Goal: Task Accomplishment & Management: Complete application form

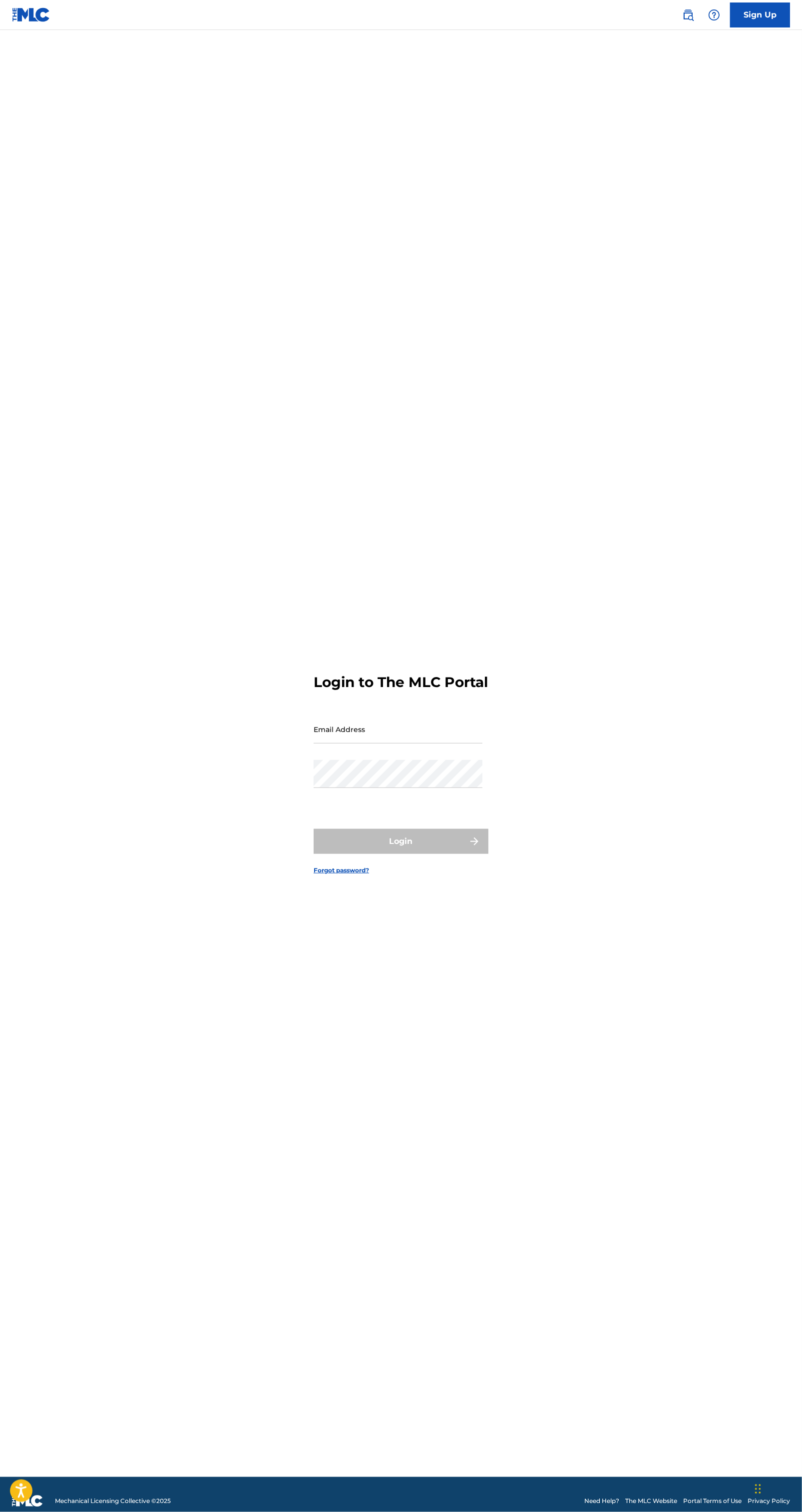
click at [770, 41] on main "Login to The MLC Portal Email Address Password Login Forgot password?" at bounding box center [401, 753] width 802 height 1447
click at [744, 68] on div "Login to The MLC Portal Email Address Password Login Forgot password?" at bounding box center [401, 766] width 699 height 1422
click at [761, 20] on link "Sign Up" at bounding box center [760, 15] width 60 height 25
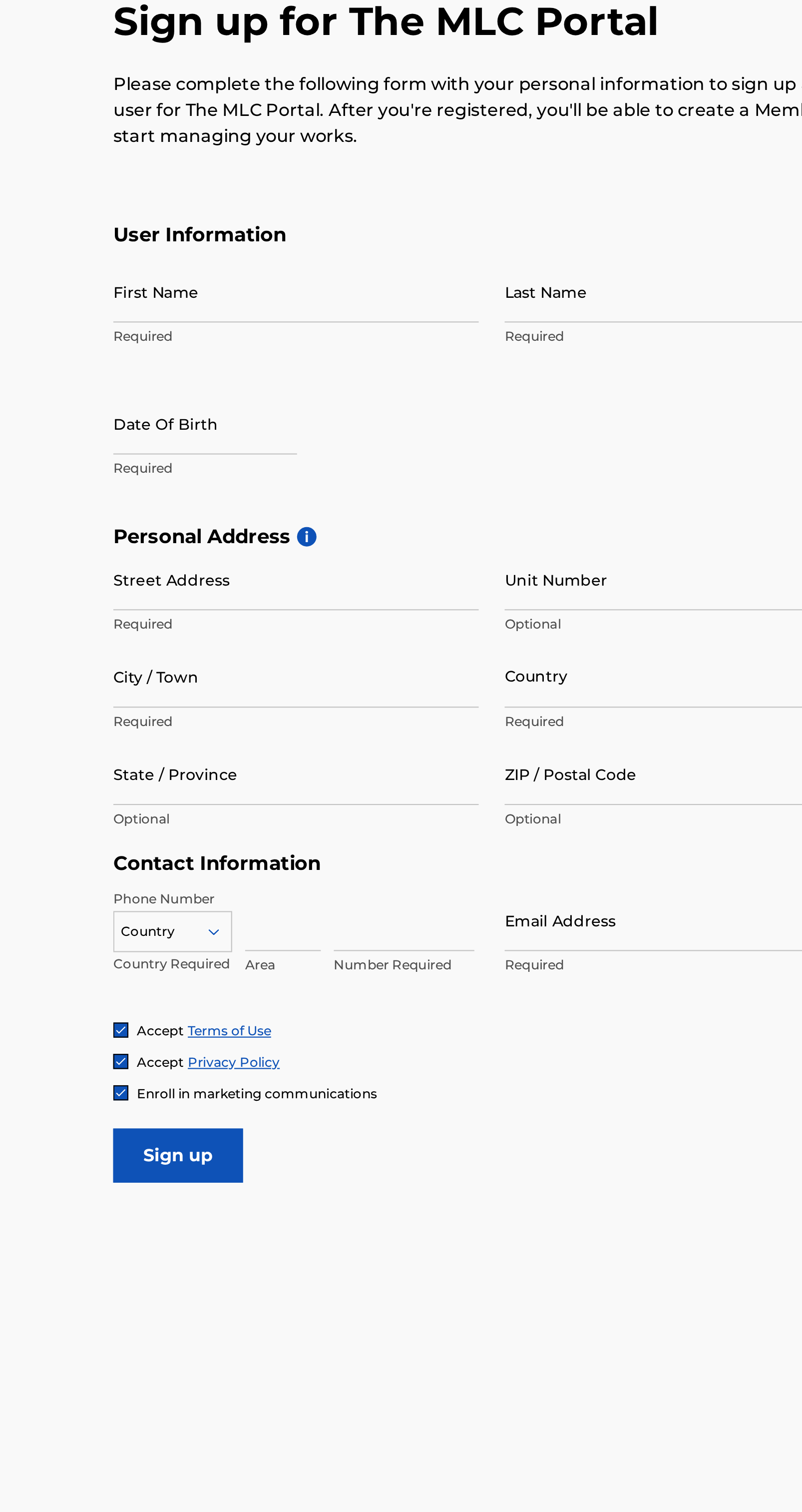
click at [188, 270] on input "First Name" at bounding box center [148, 266] width 169 height 29
type input "[PERSON_NAME]"
type input "[STREET_ADDRESS][PERSON_NAME]"
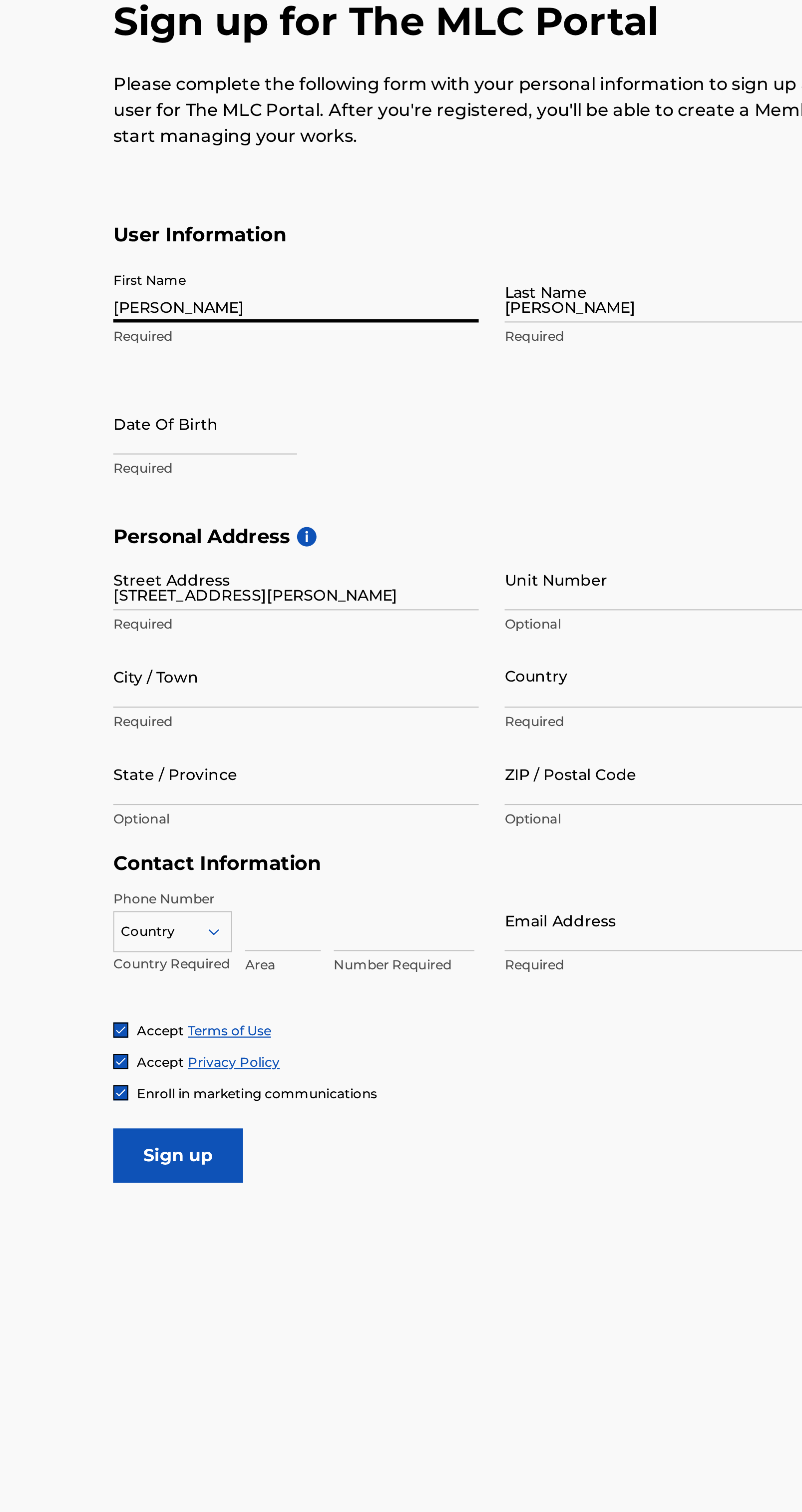
type input "Lot#8"
type input "Rayville"
type input "[GEOGRAPHIC_DATA]"
type input "LA"
type input "71269"
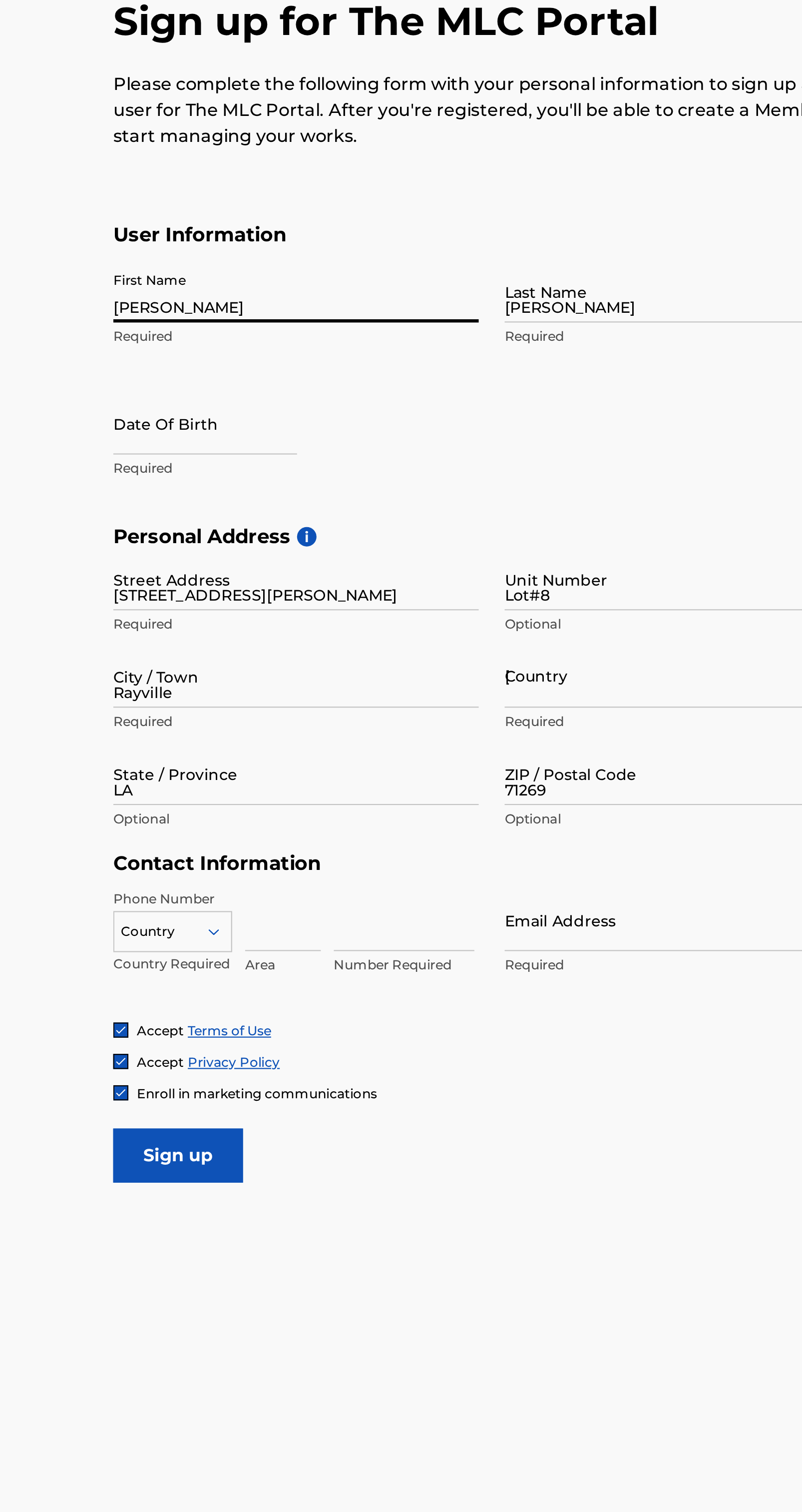
type input "318"
type input "3031404"
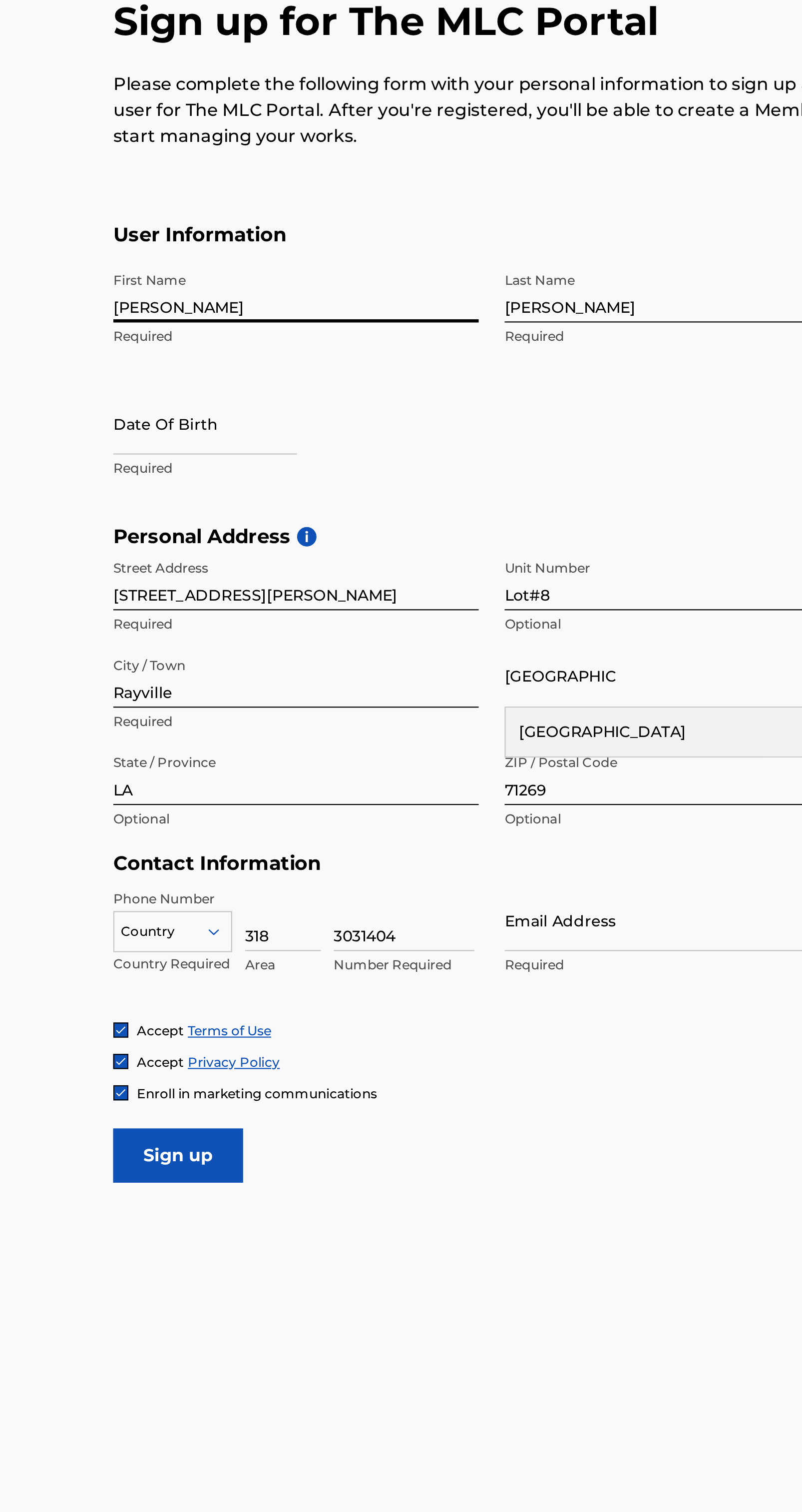
click at [99, 331] on input "text" at bounding box center [106, 327] width 85 height 29
select select "7"
select select "2025"
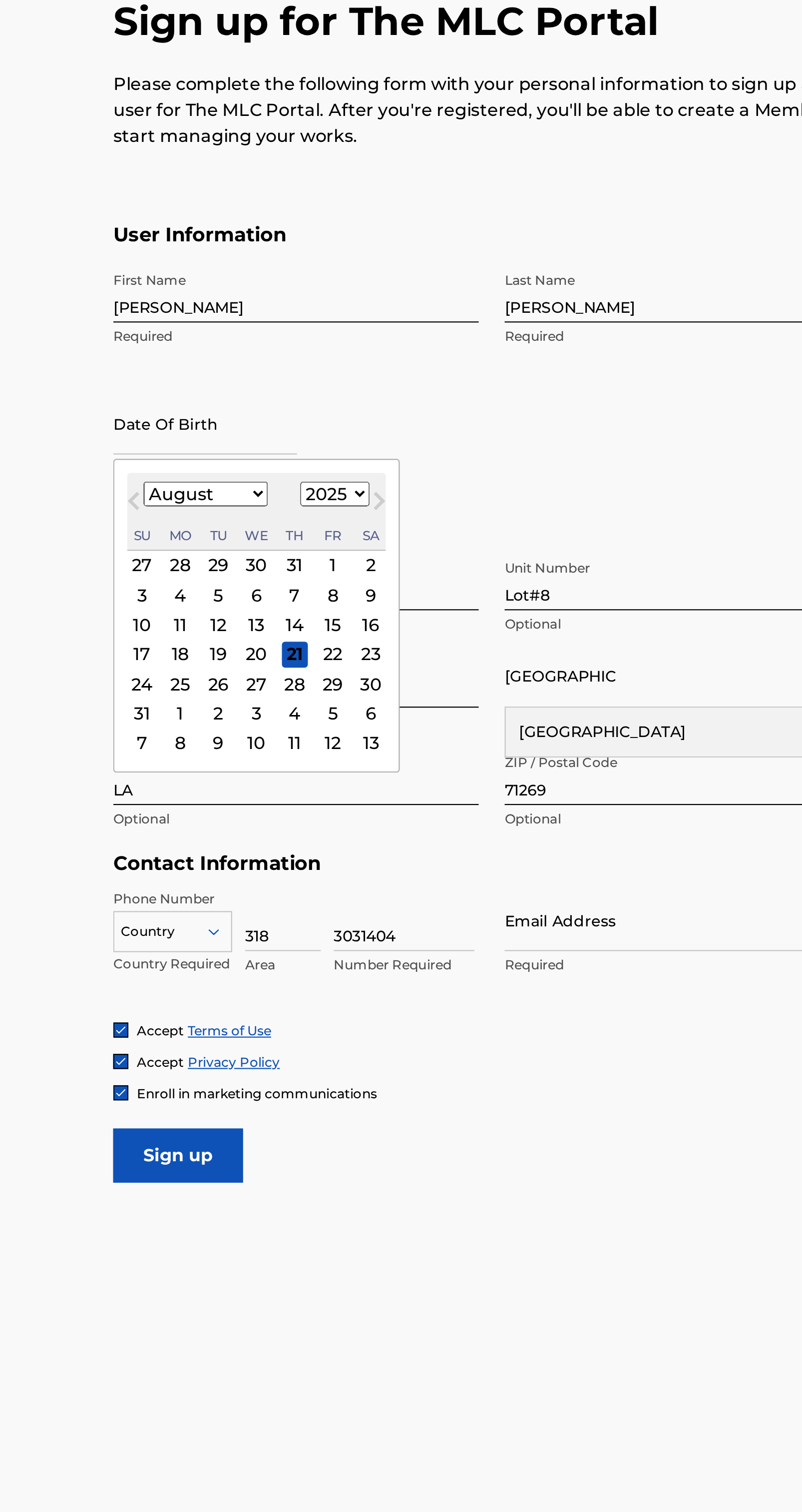
click at [130, 364] on select "January February March April May June July August September October November De…" at bounding box center [106, 359] width 57 height 11
select select "2"
click at [78, 354] on select "January February March April May June July August September October November De…" at bounding box center [106, 359] width 57 height 11
click at [188, 447] on div "29" at bounding box center [182, 447] width 12 height 12
type input "[DATE]"
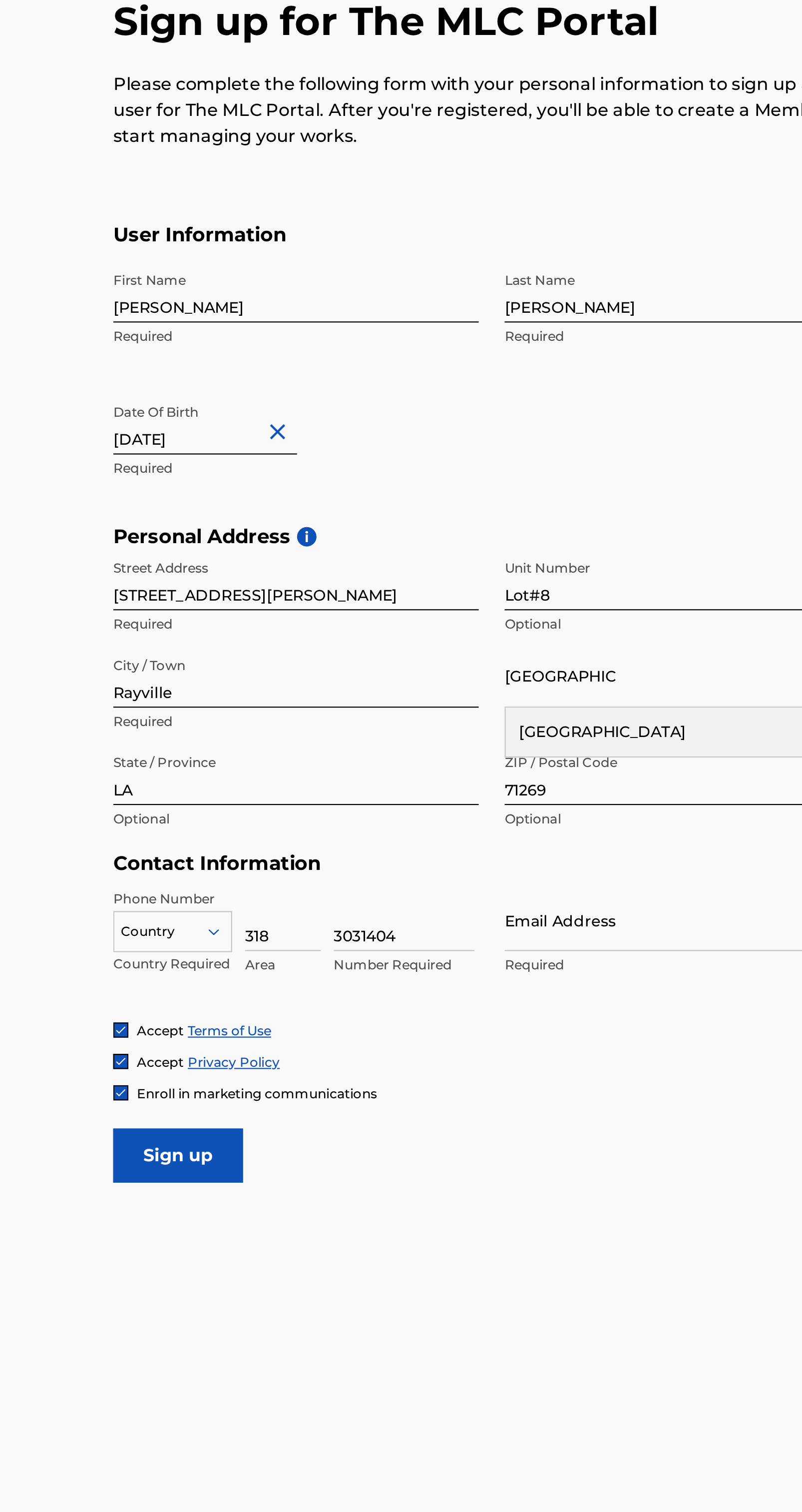
click at [125, 329] on input "[DATE]" at bounding box center [106, 327] width 85 height 29
select select "2"
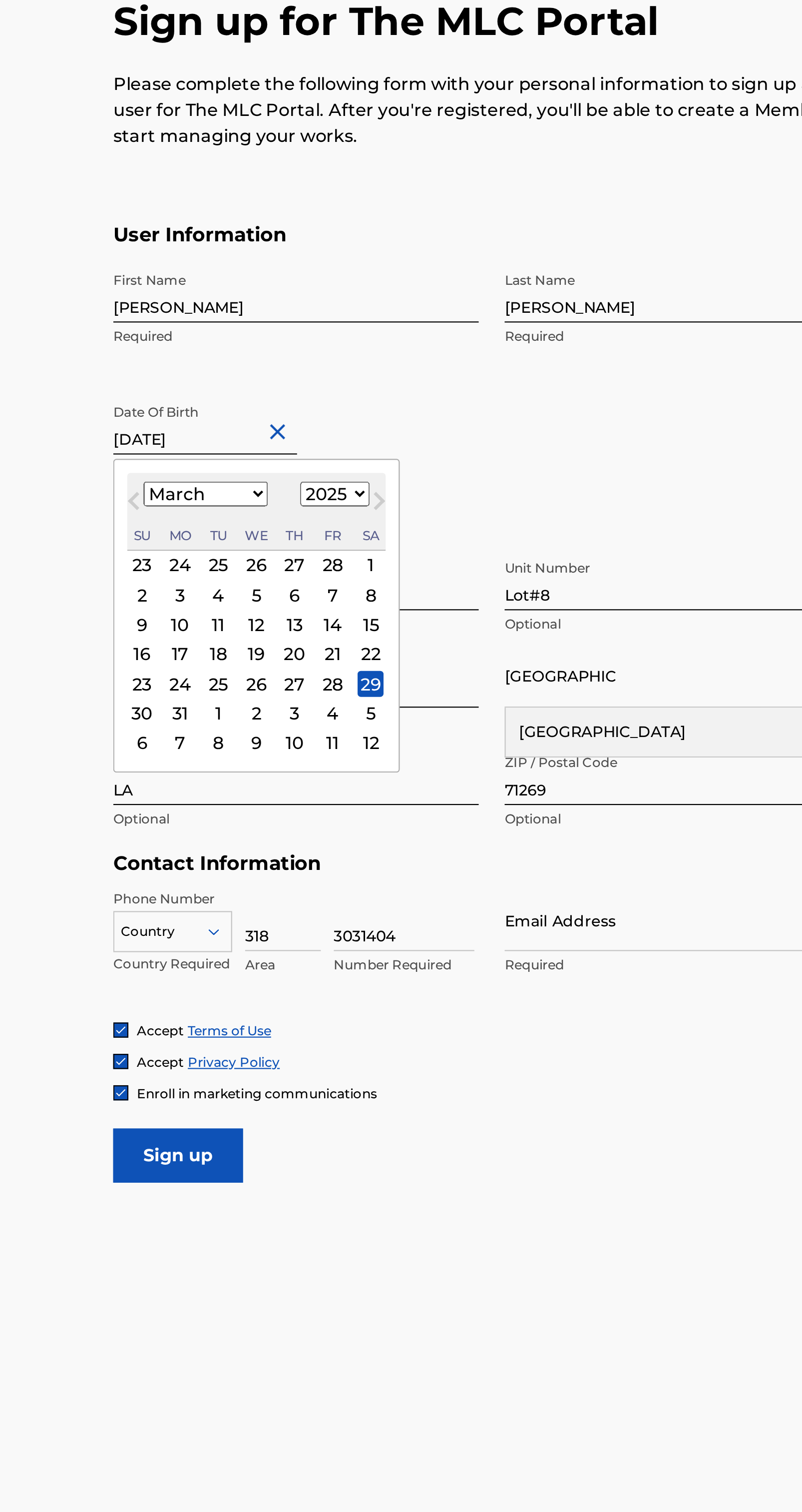
click at [175, 356] on select "1899 1900 1901 1902 1903 1904 1905 1906 1907 1908 1909 1910 1911 1912 1913 1914…" at bounding box center [166, 359] width 32 height 11
select select "1973"
click at [153, 354] on select "1899 1900 1901 1902 1903 1904 1905 1906 1907 1908 1909 1910 1911 1912 1913 1914…" at bounding box center [166, 359] width 32 height 11
click at [260, 359] on div "First Name [PERSON_NAME] Required Last Name [PERSON_NAME] Date Of Birth [DEMOGR…" at bounding box center [238, 313] width 350 height 122
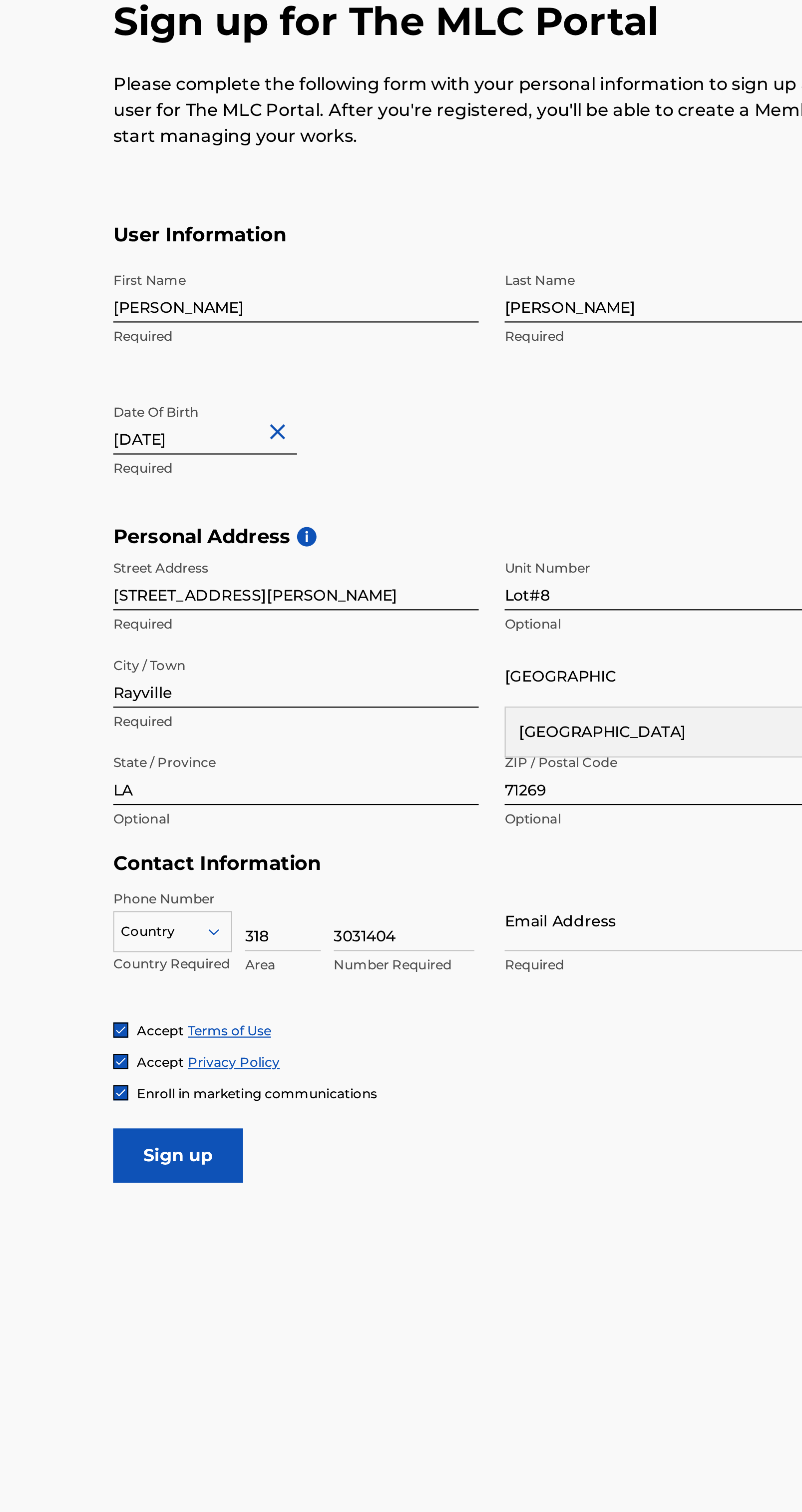
click at [124, 333] on input "[DATE]" at bounding box center [106, 327] width 85 height 29
select select "2"
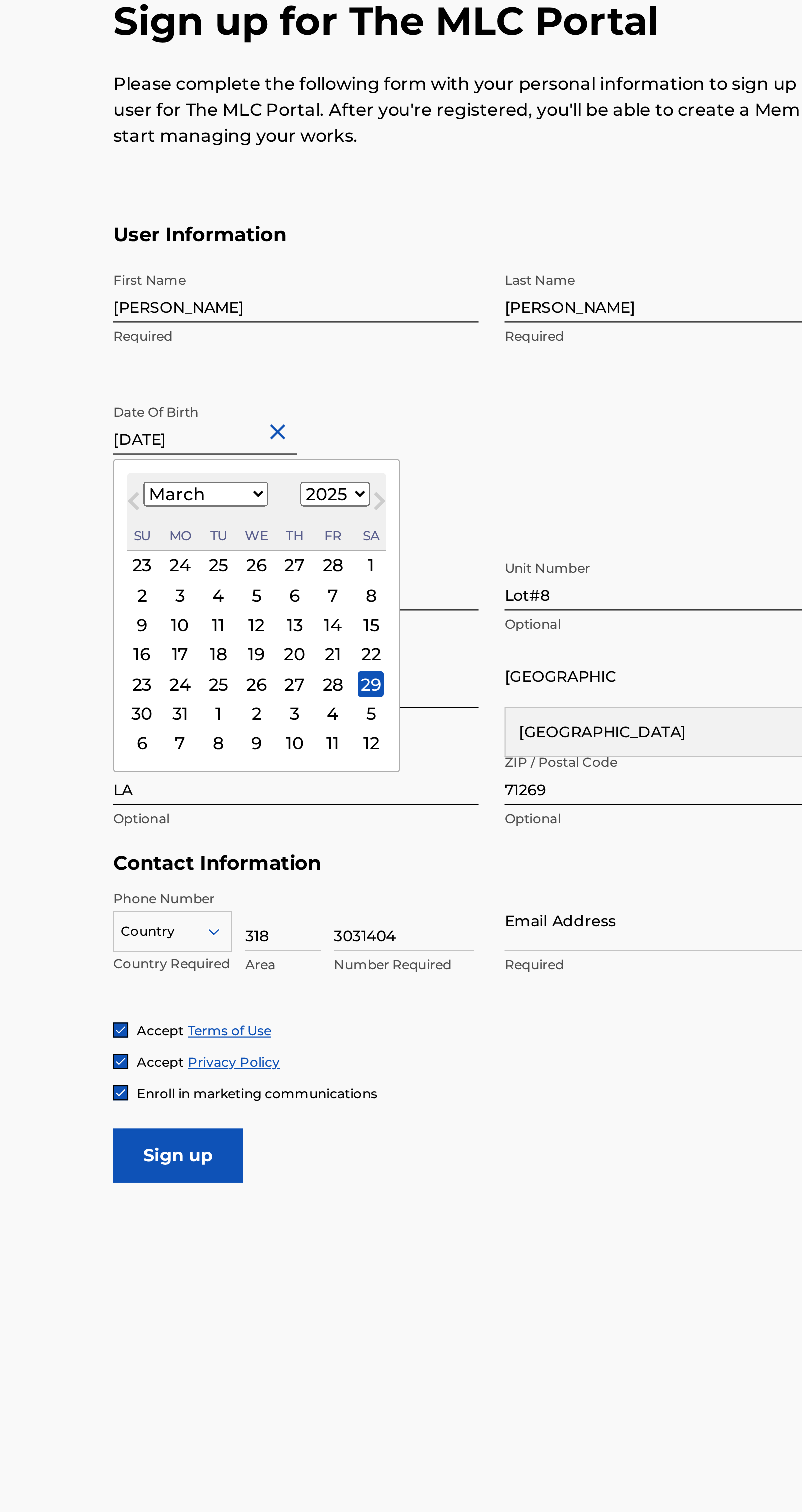
click at [182, 355] on select "1899 1900 1901 1902 1903 1904 1905 1906 1907 1908 1909 1910 1911 1912 1913 1914…" at bounding box center [166, 359] width 32 height 11
select select "1973"
click at [153, 354] on select "1899 1900 1901 1902 1903 1904 1905 1906 1907 1908 1909 1910 1911 1912 1913 1914…" at bounding box center [166, 359] width 32 height 11
click at [152, 447] on div "29" at bounding box center [148, 447] width 12 height 12
type input "[DATE]"
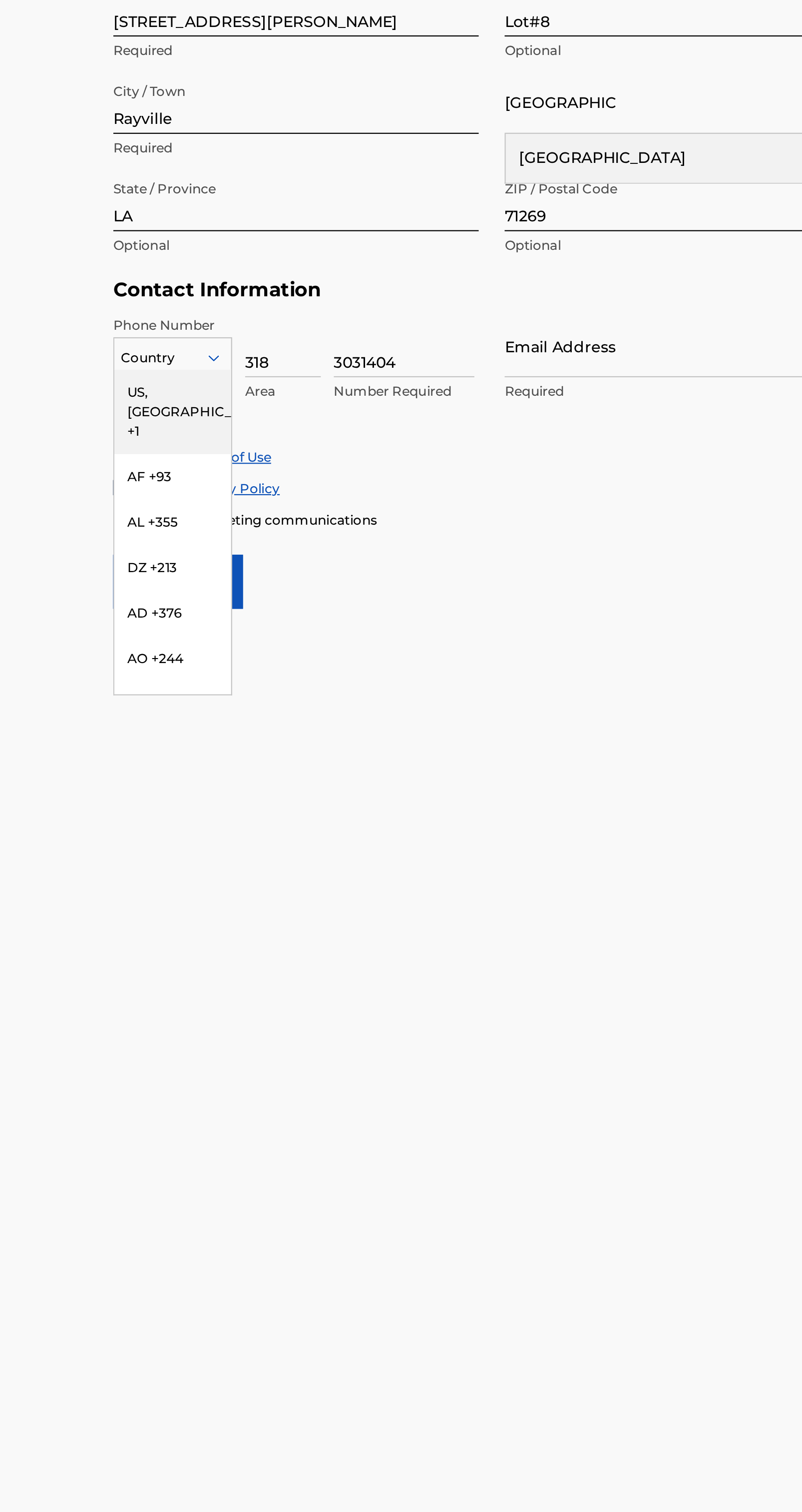
click at [91, 575] on div "US, [GEOGRAPHIC_DATA] +1" at bounding box center [91, 587] width 54 height 39
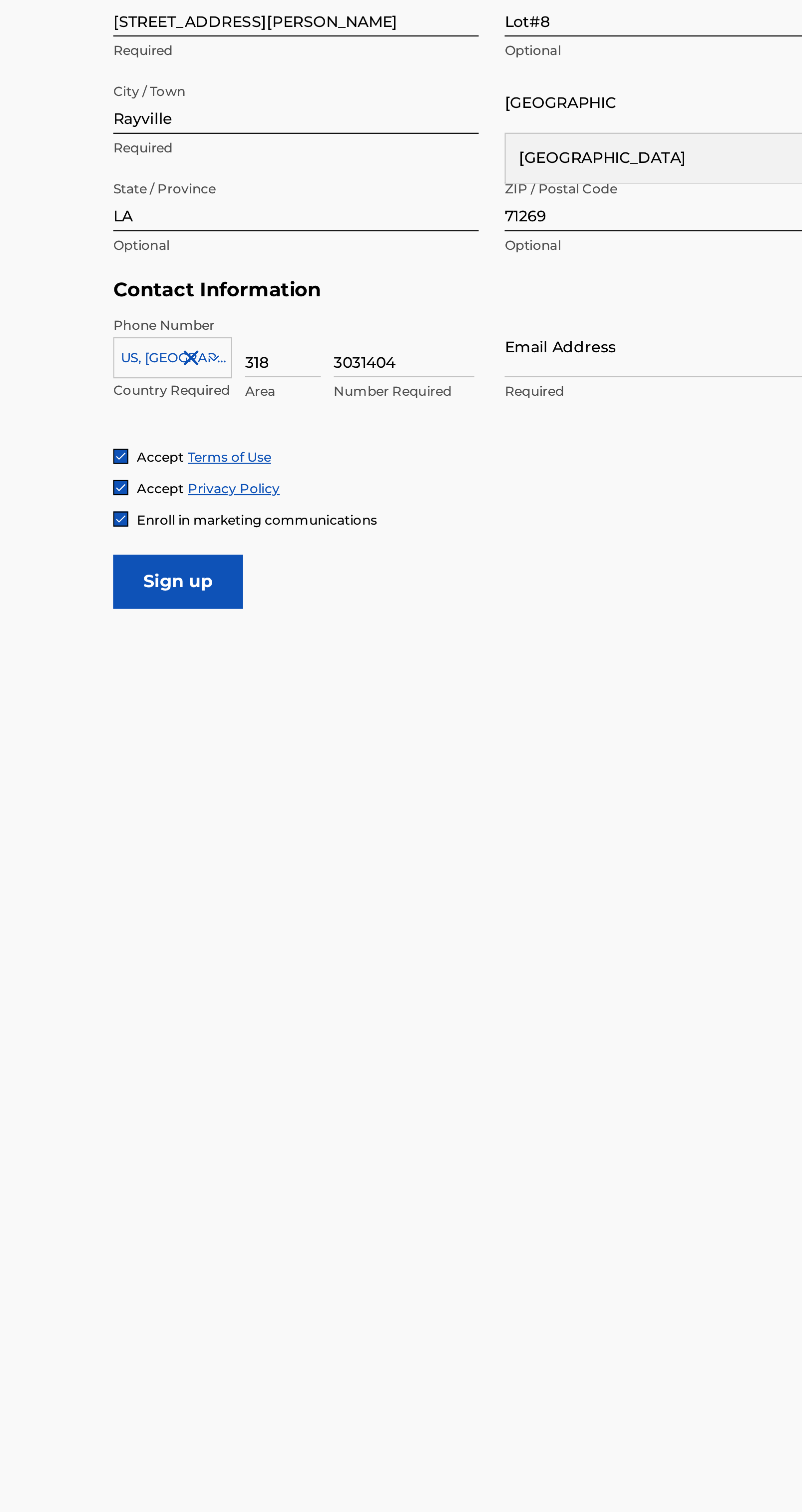
click at [187, 564] on input "3031404" at bounding box center [198, 557] width 65 height 29
click at [190, 563] on input "3031404" at bounding box center [198, 557] width 65 height 29
click at [136, 565] on input "318" at bounding box center [142, 557] width 35 height 29
type input "3"
type input "228"
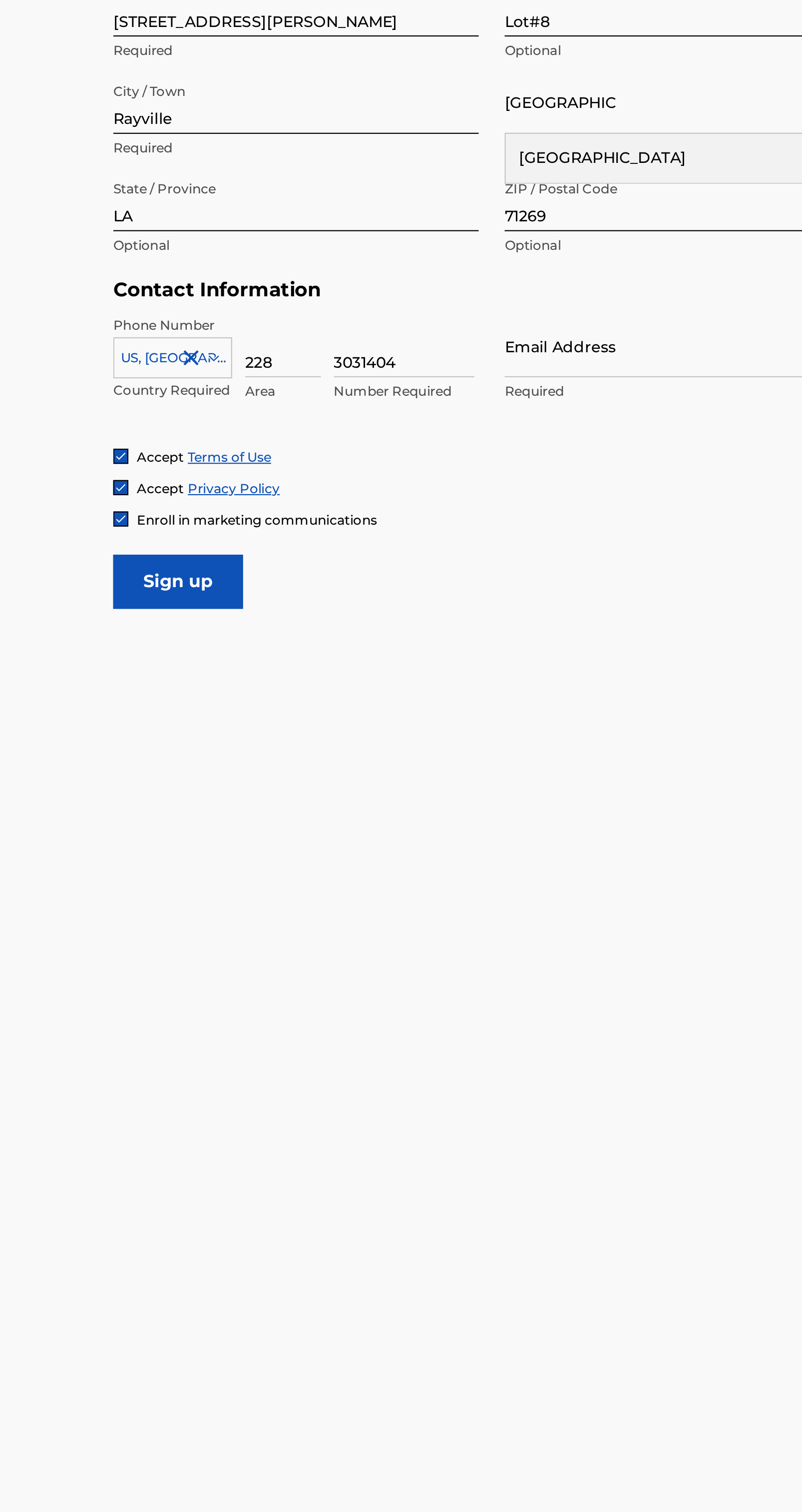
click at [186, 564] on input "3031404" at bounding box center [198, 557] width 65 height 29
click at [212, 567] on input "3031404" at bounding box center [198, 557] width 65 height 29
type input "3"
type input "9"
type input "9184350"
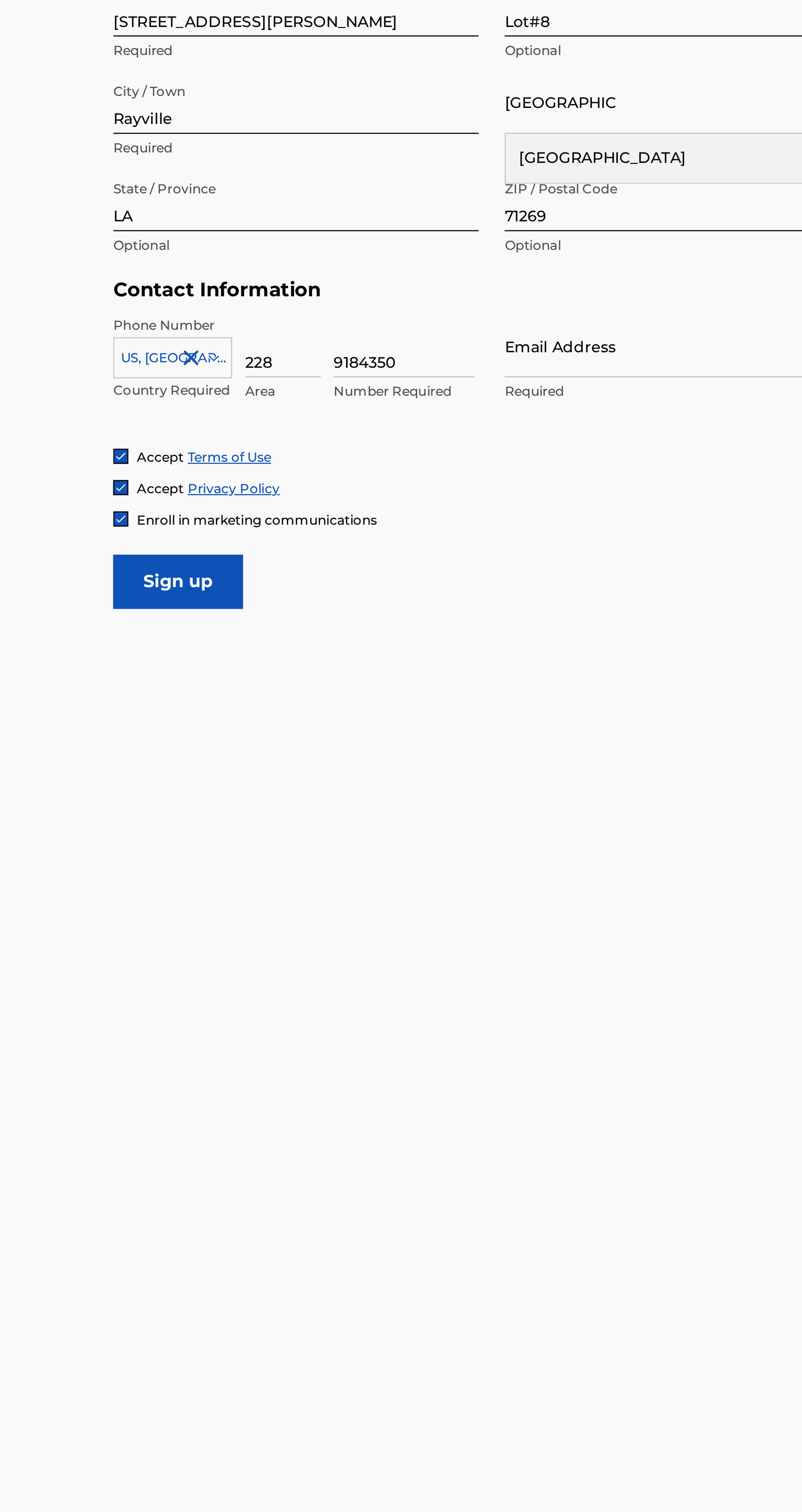
click at [304, 566] on input "Email Address" at bounding box center [329, 557] width 169 height 29
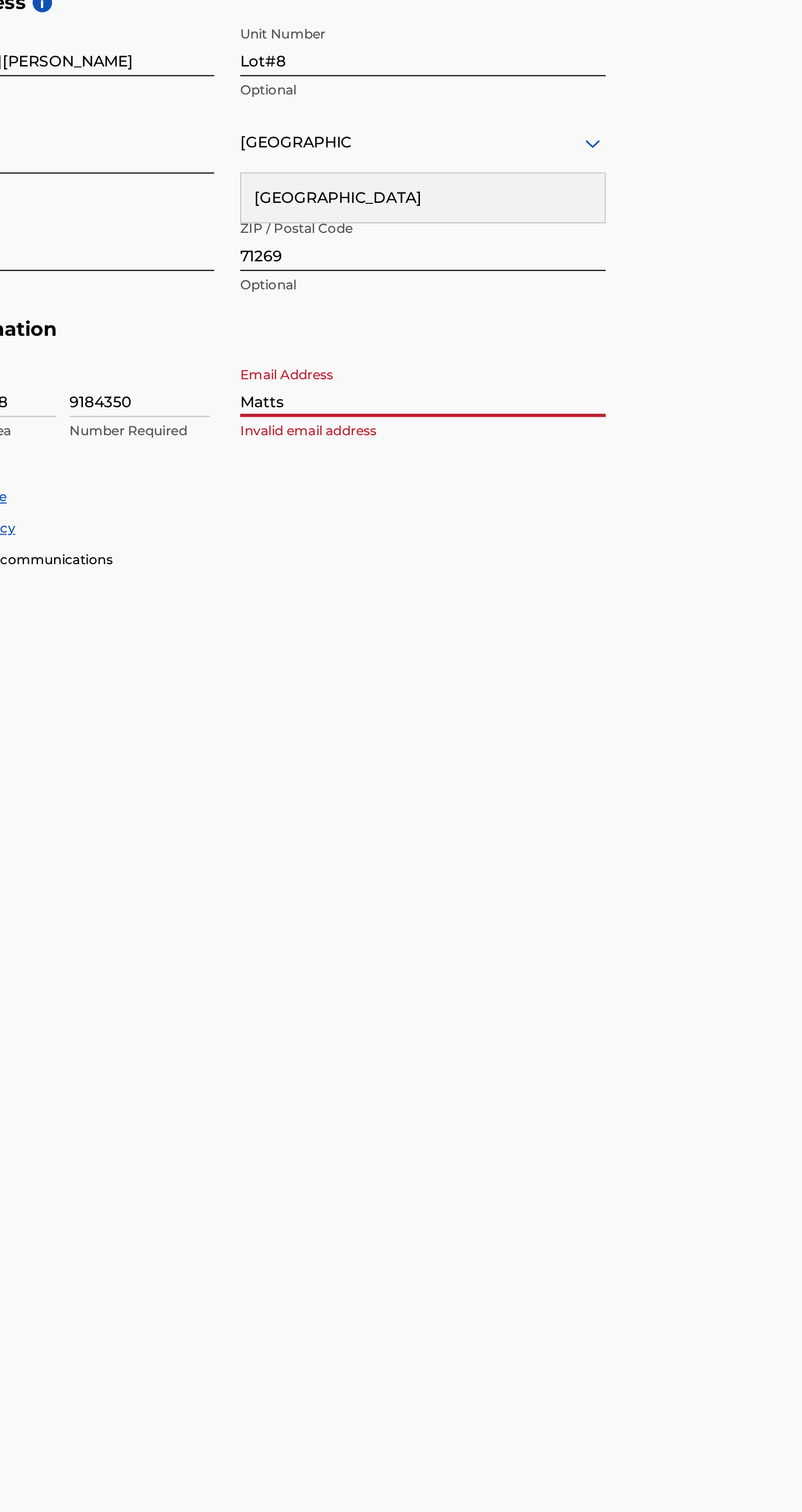
click at [297, 560] on input "Matts" at bounding box center [329, 557] width 169 height 29
type input "[EMAIL_ADDRESS][DOMAIN_NAME]"
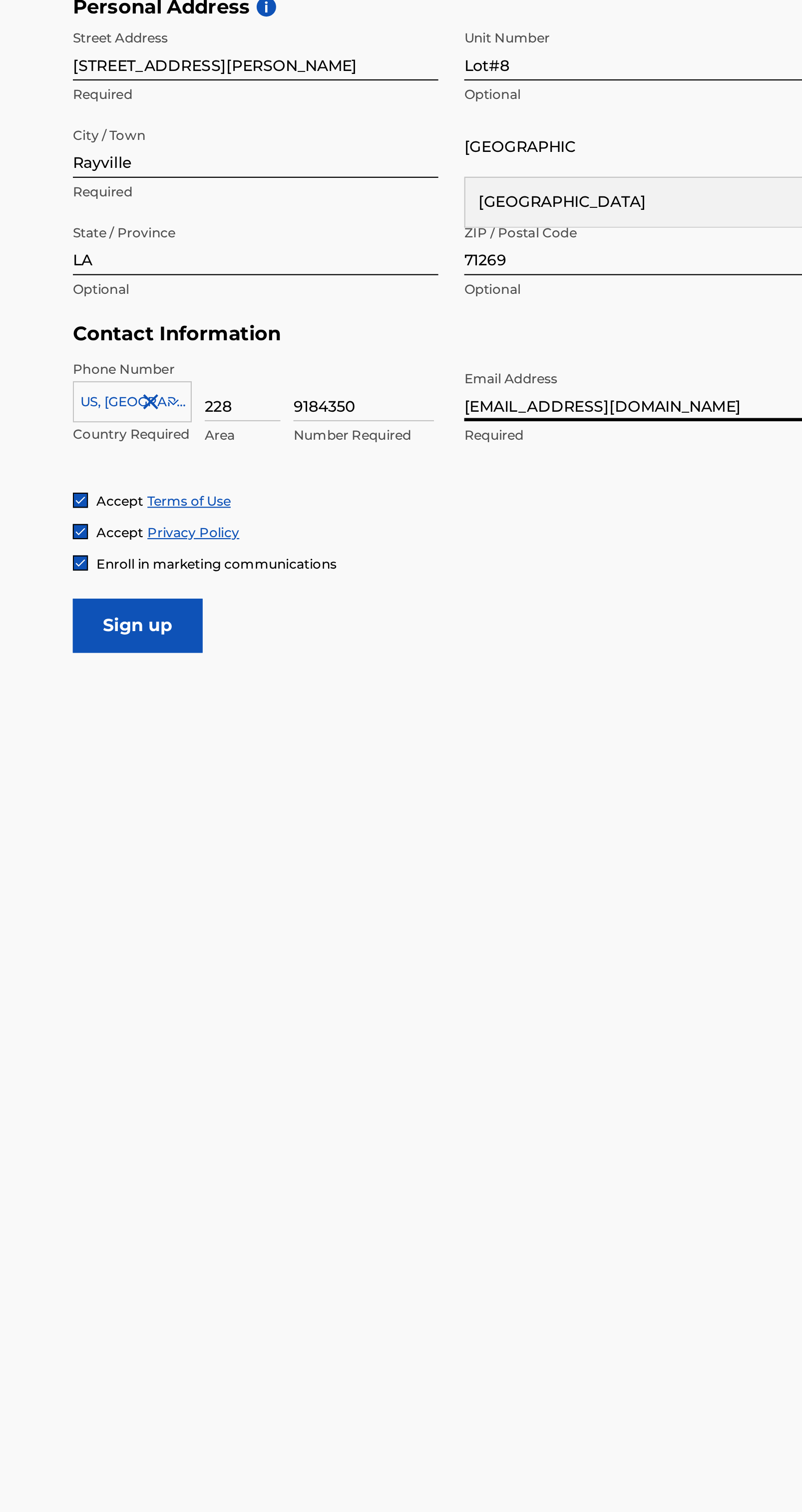
click at [96, 656] on input "Sign up" at bounding box center [93, 665] width 60 height 25
click at [313, 640] on div "Enroll in marketing communications" at bounding box center [401, 636] width 675 height 8
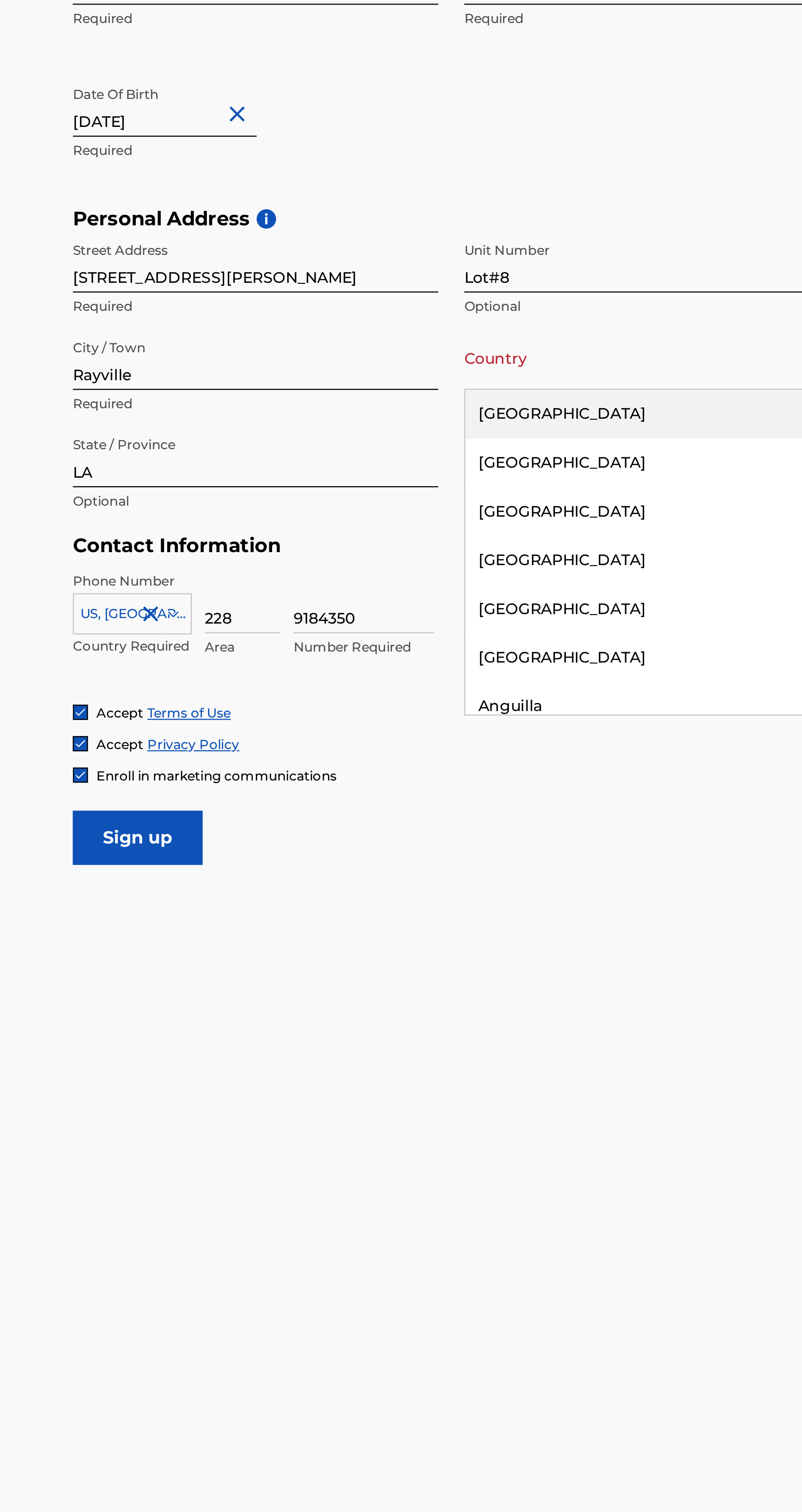
click at [307, 468] on div "[GEOGRAPHIC_DATA]" at bounding box center [329, 469] width 168 height 23
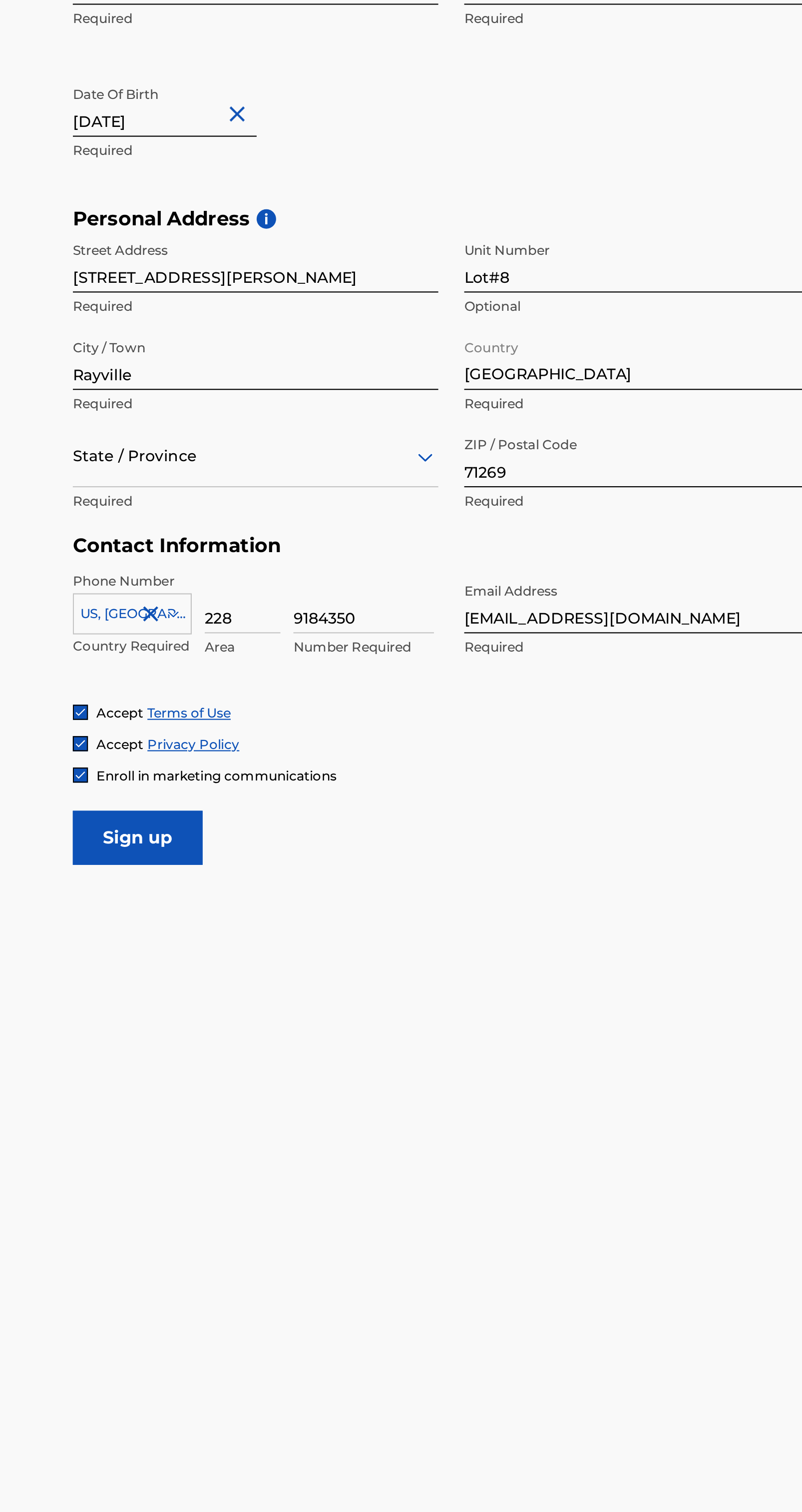
click at [85, 668] on input "Sign up" at bounding box center [93, 665] width 60 height 25
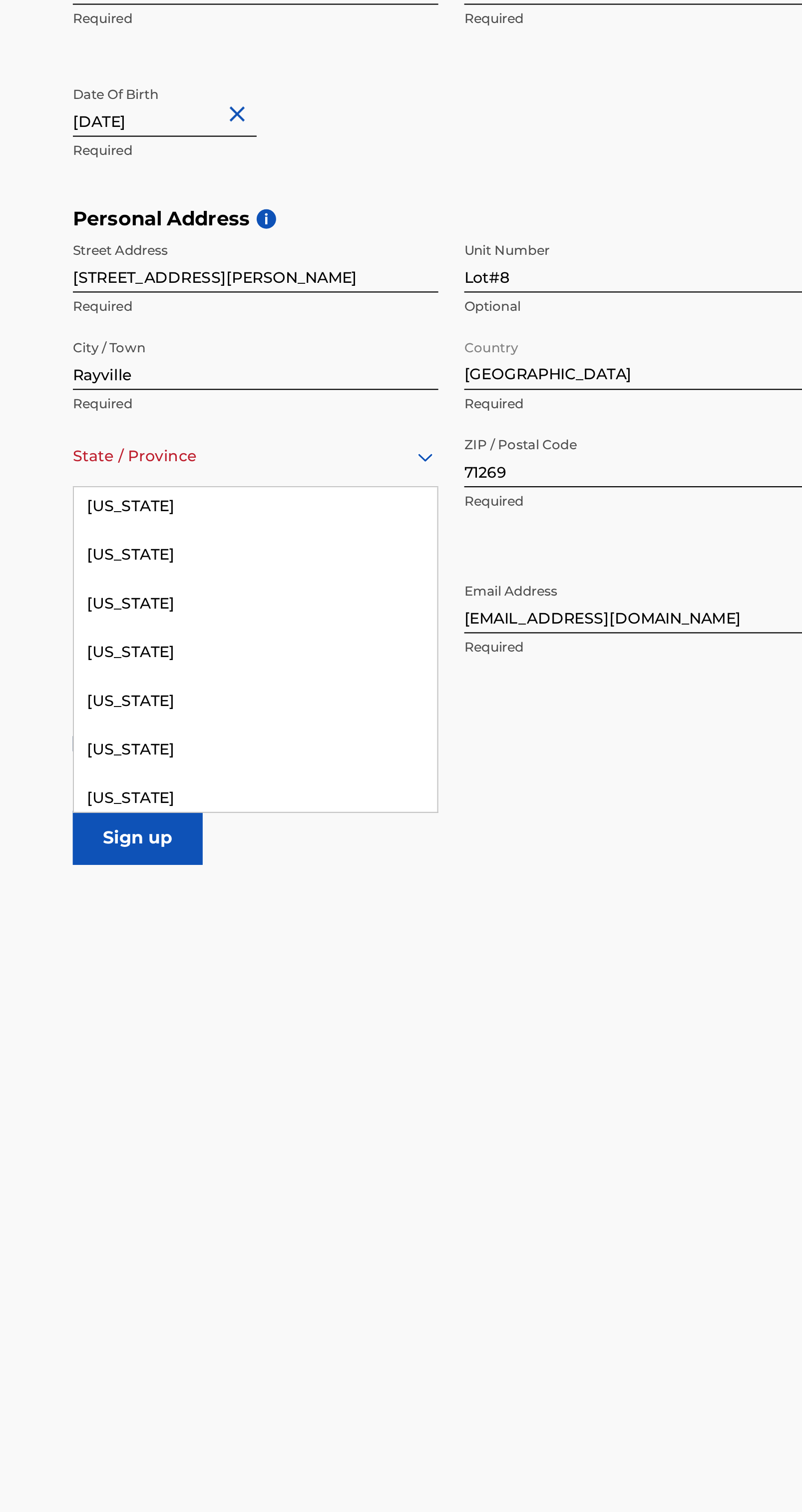
scroll to position [387, 0]
click at [160, 590] on div "[US_STATE]" at bounding box center [148, 600] width 168 height 23
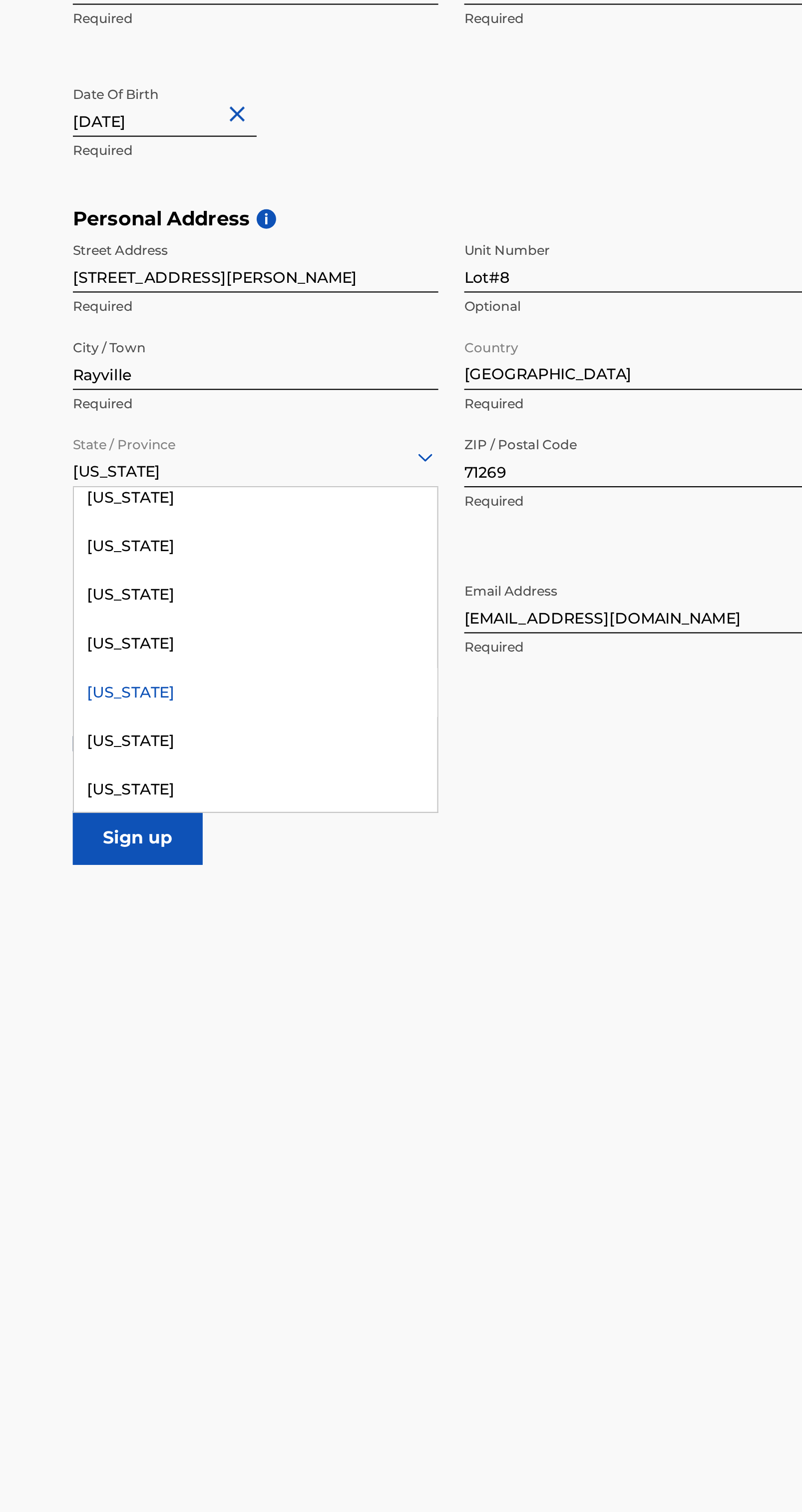
click at [136, 576] on div "[US_STATE]" at bounding box center [148, 576] width 168 height 23
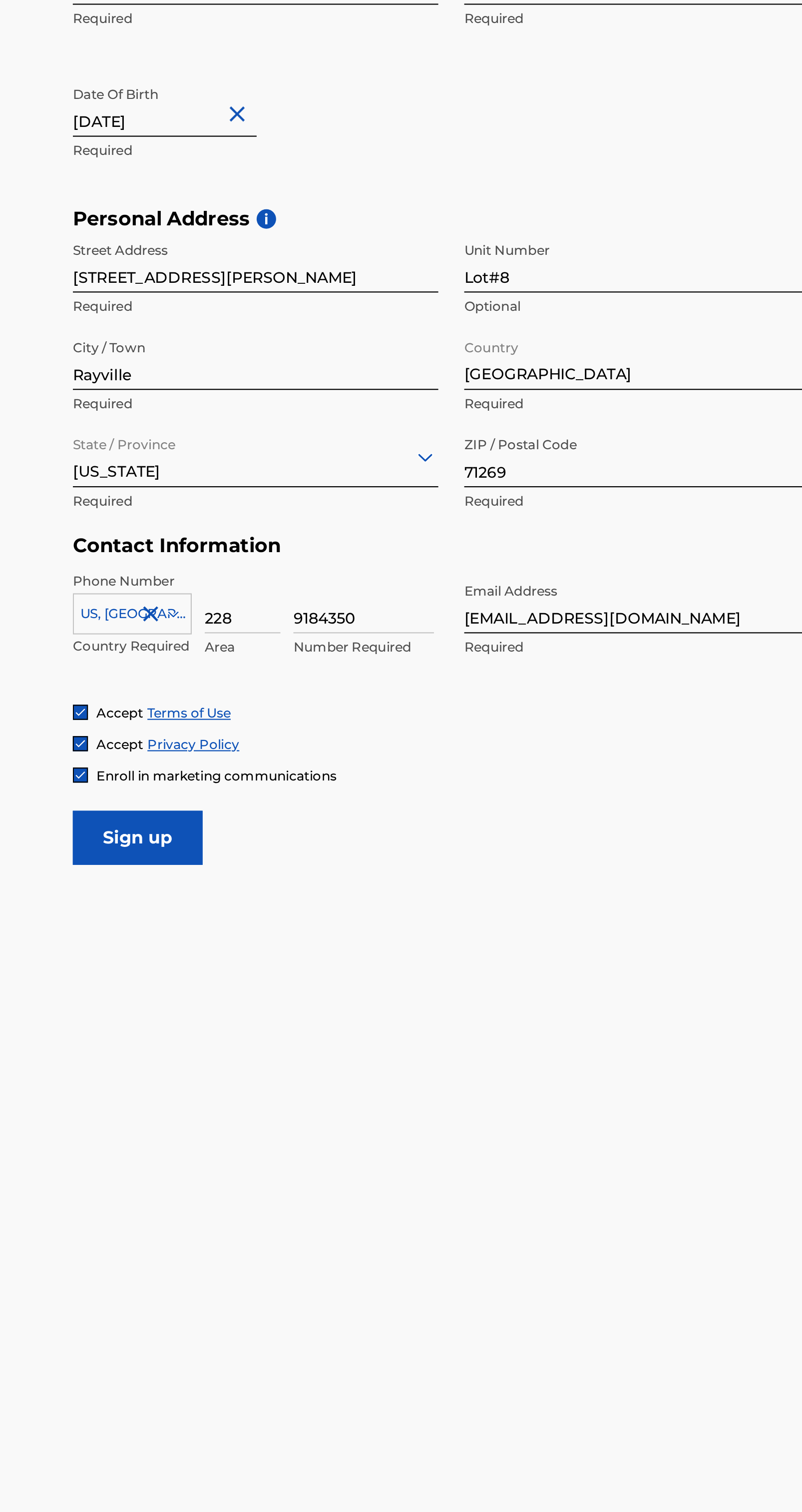
click at [79, 668] on input "Sign up" at bounding box center [93, 665] width 60 height 25
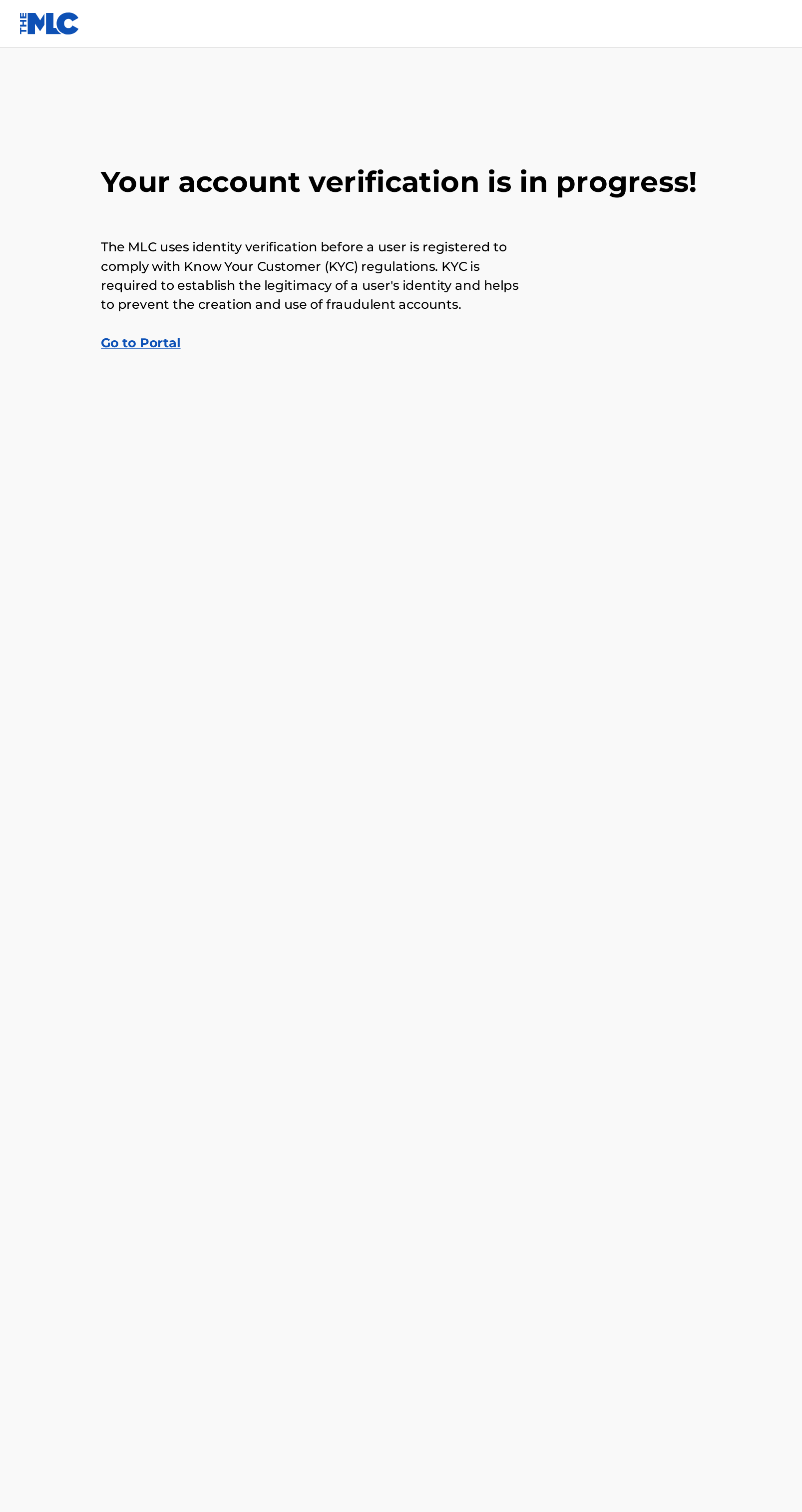
click at [63, 237] on main "Your account verification is in progress! The MLC uses identity verification be…" at bounding box center [401, 747] width 802 height 1434
click at [75, 239] on main "Your account verification is in progress! The MLC uses identity verification be…" at bounding box center [401, 747] width 802 height 1434
click at [96, 219] on link "Go to Portal" at bounding box center [88, 215] width 50 height 10
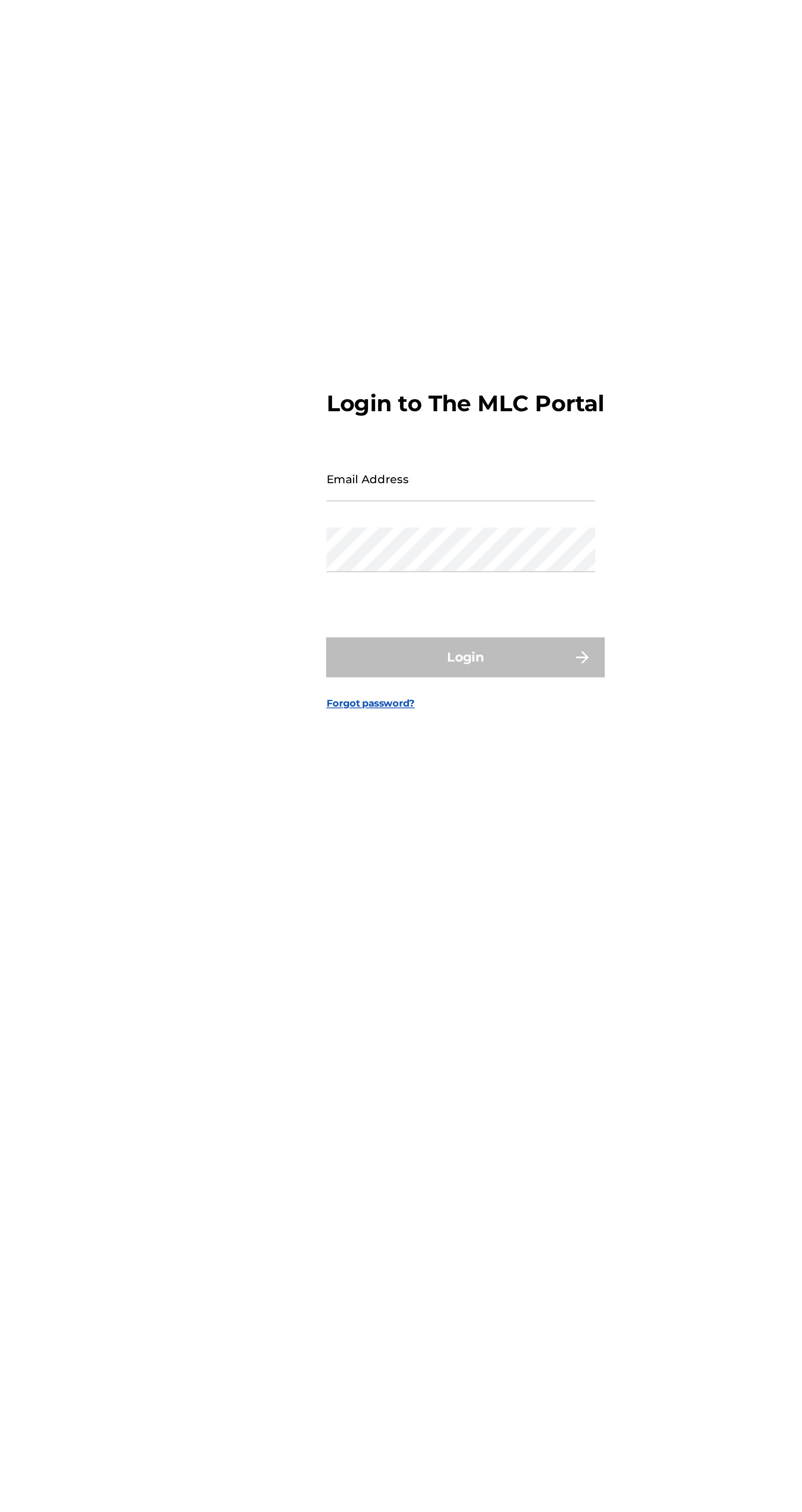
click at [388, 744] on input "Email Address" at bounding box center [398, 729] width 169 height 29
click at [418, 744] on input "Email Address" at bounding box center [398, 729] width 169 height 29
type input "[EMAIL_ADDRESS][DOMAIN_NAME]"
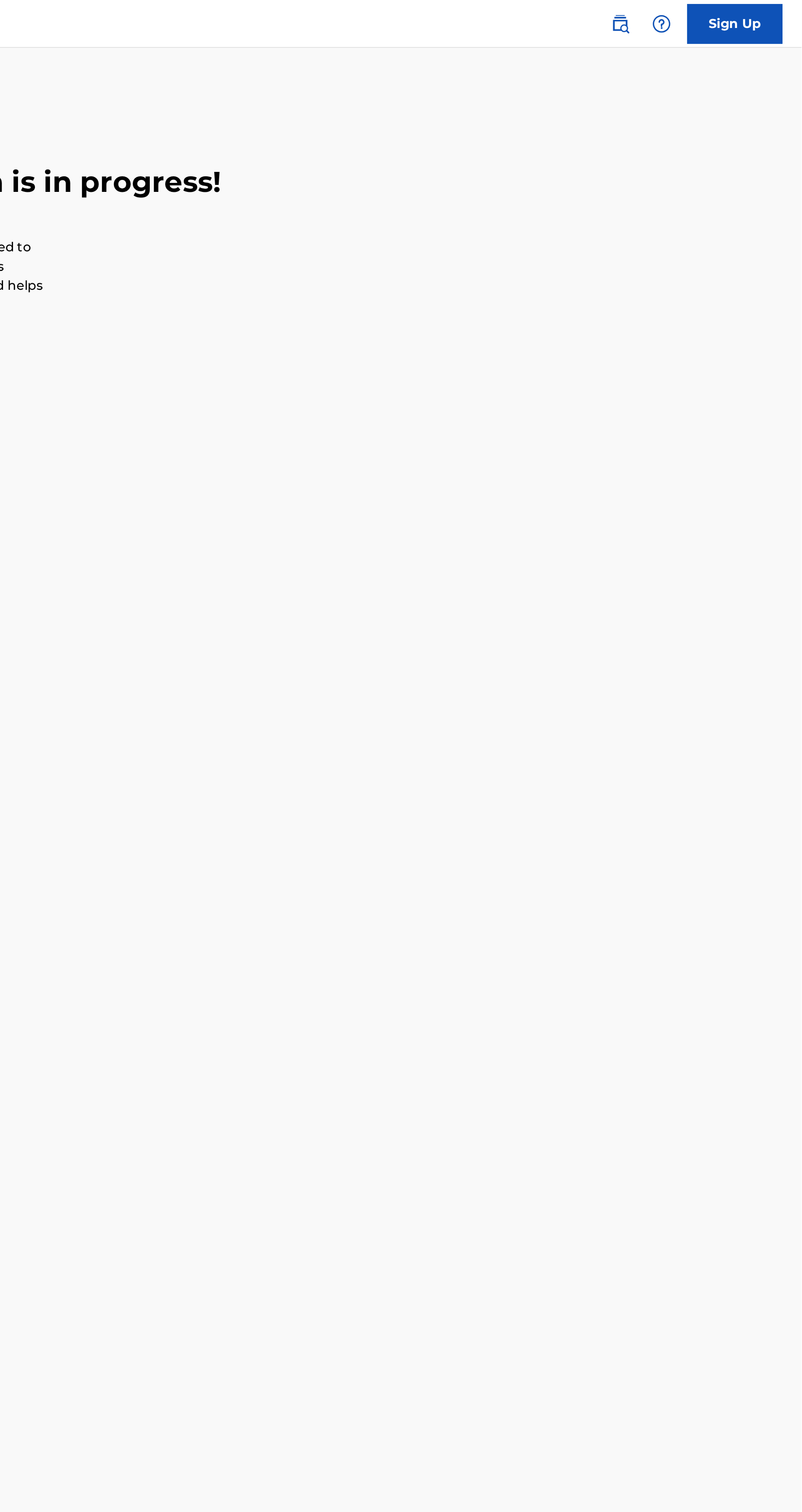
click at [770, 20] on link "Sign Up" at bounding box center [760, 15] width 60 height 25
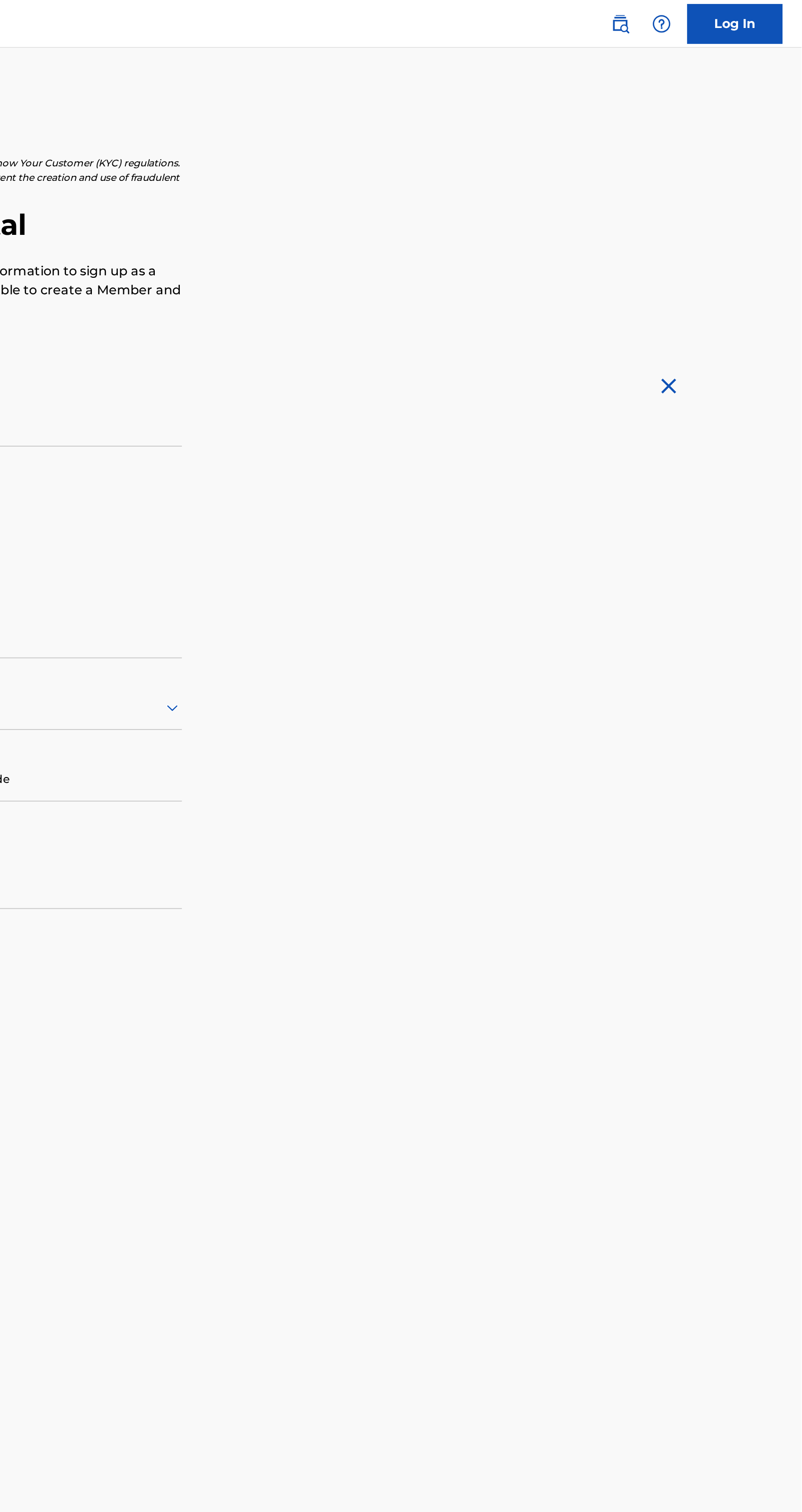
click at [761, 14] on link "Log In" at bounding box center [760, 15] width 60 height 25
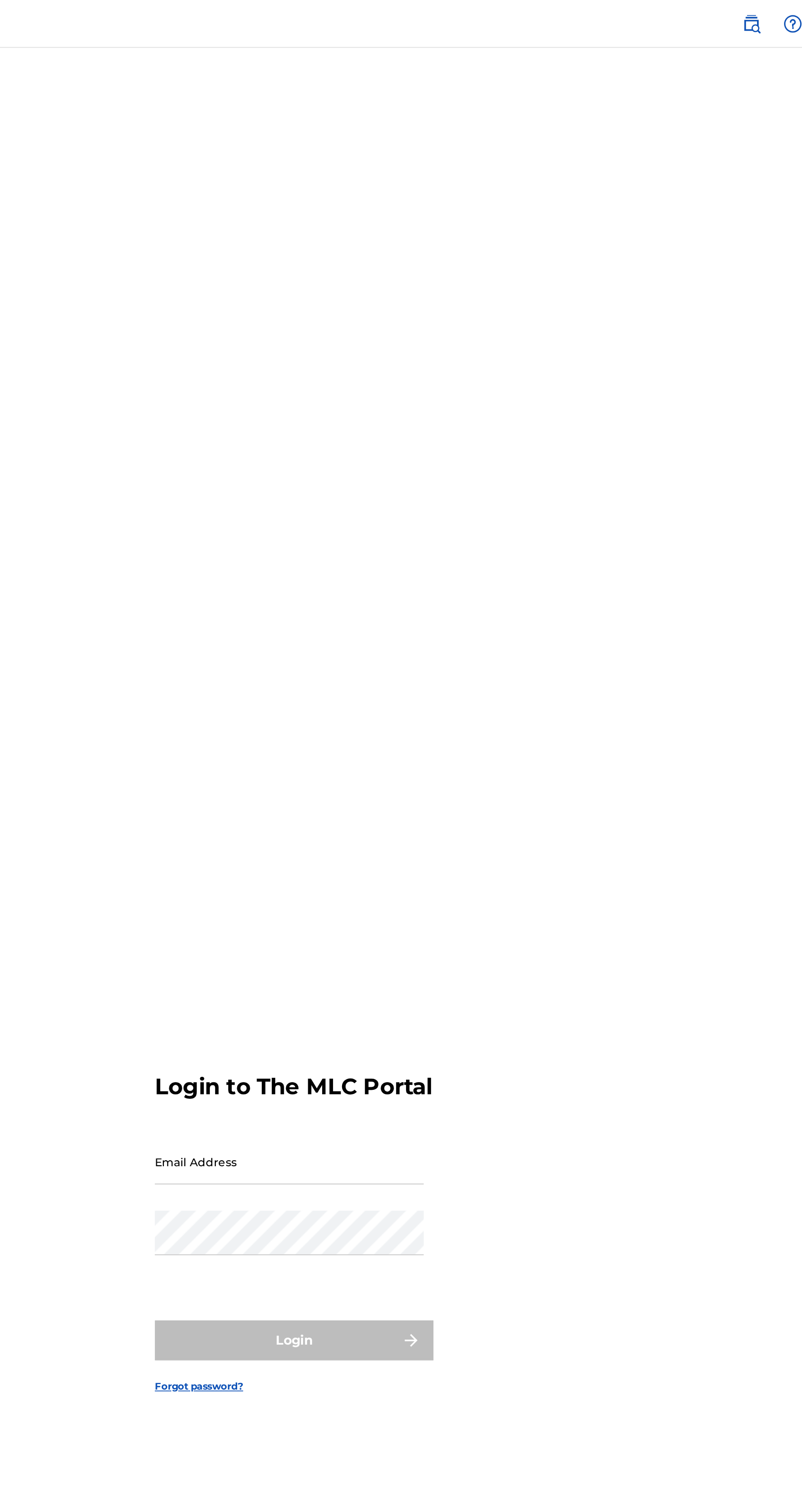
click at [409, 744] on input "Email Address" at bounding box center [398, 729] width 169 height 29
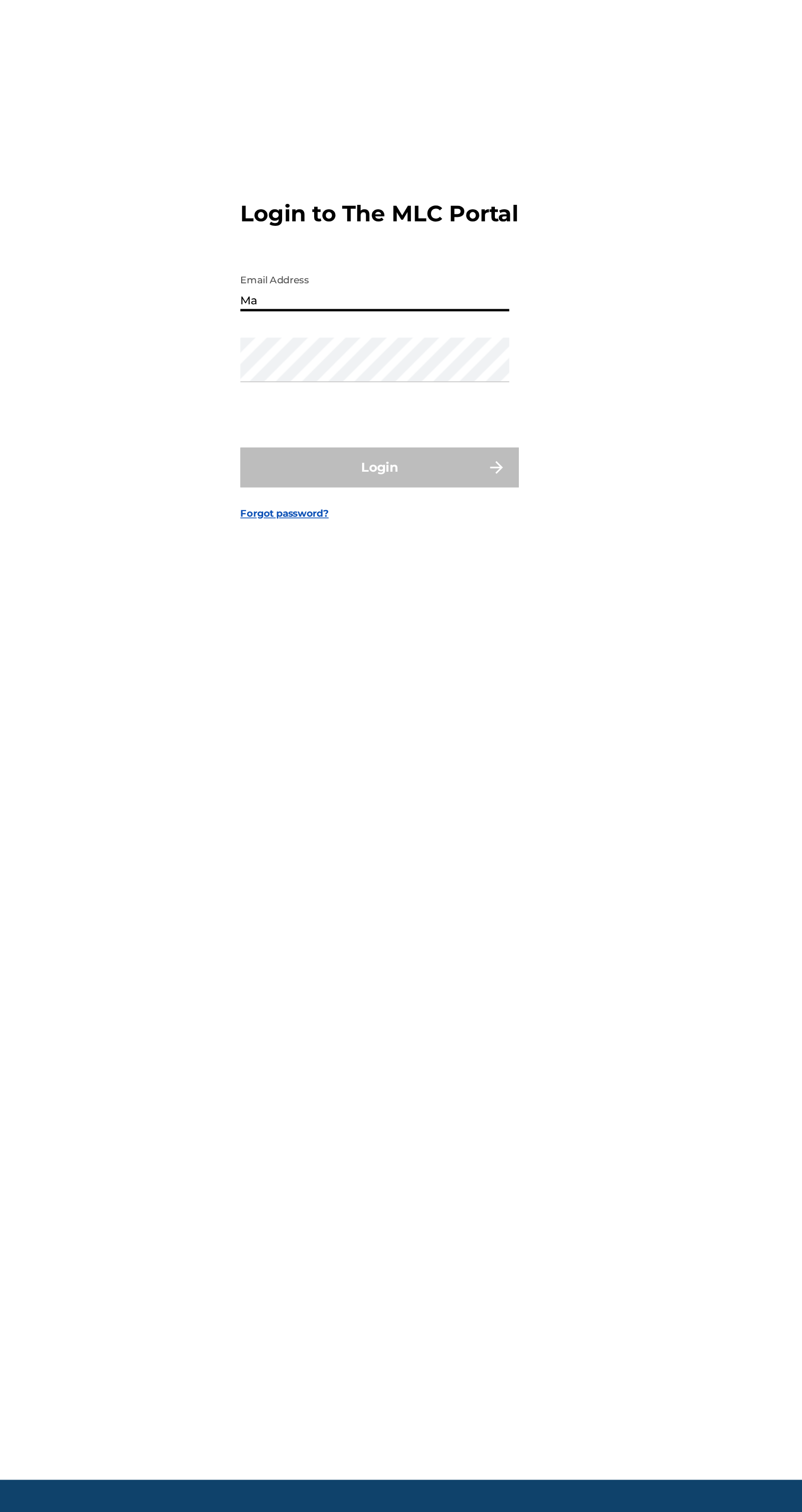
type input "[EMAIL_ADDRESS][DOMAIN_NAME]"
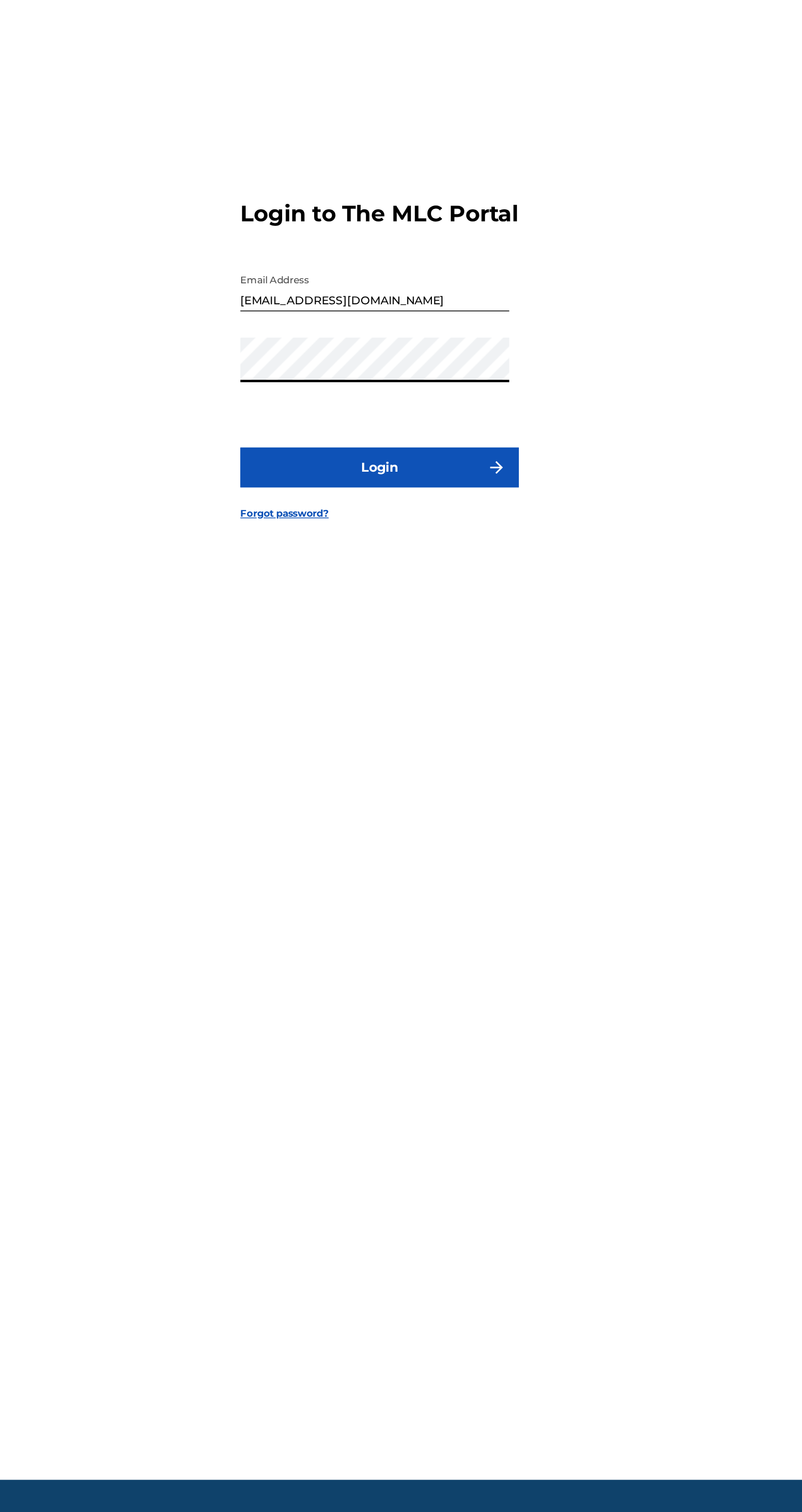
click at [463, 854] on button "Login" at bounding box center [401, 842] width 175 height 25
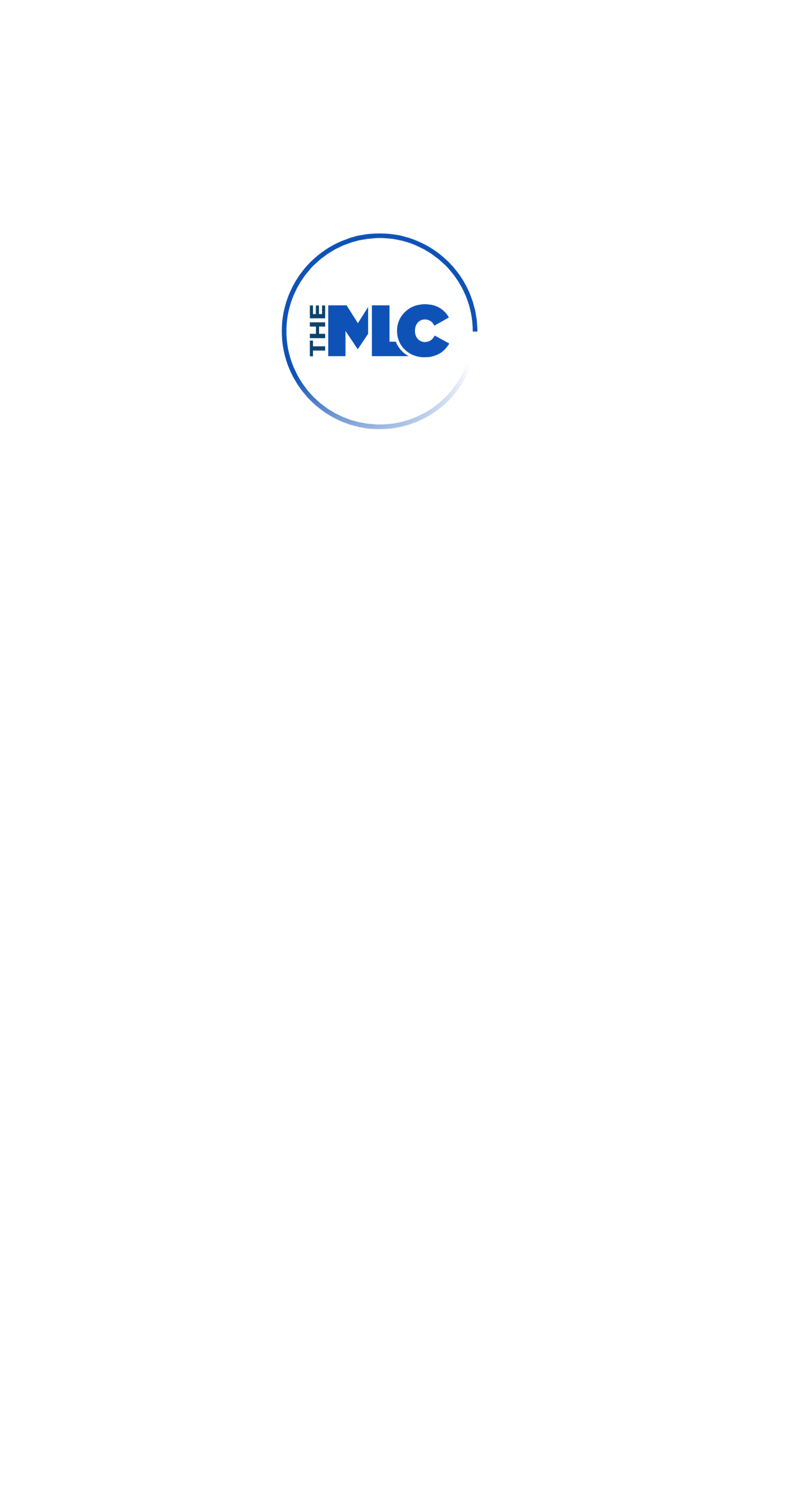
scroll to position [8, 0]
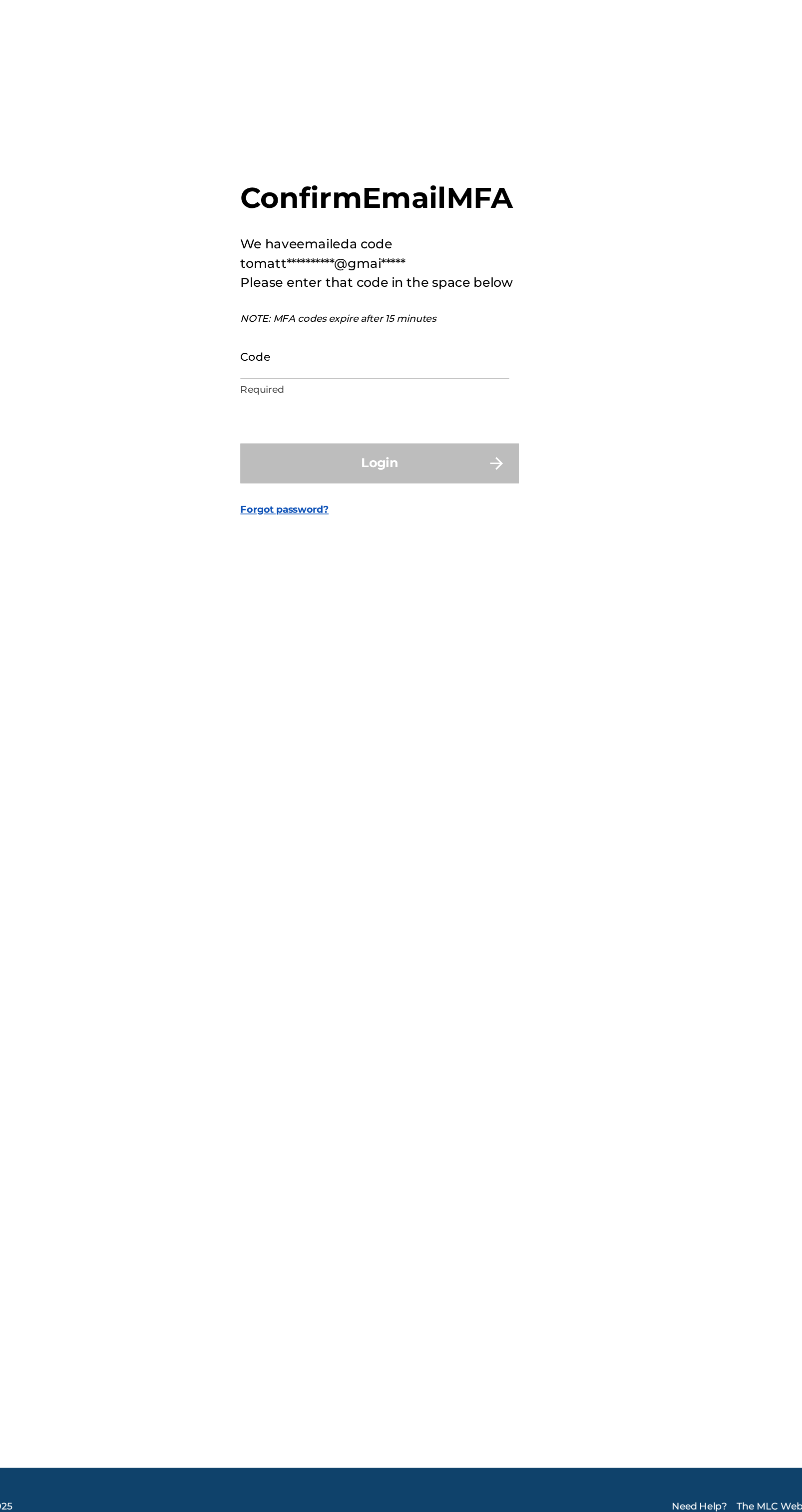
click at [403, 786] on input "Code" at bounding box center [398, 772] width 169 height 29
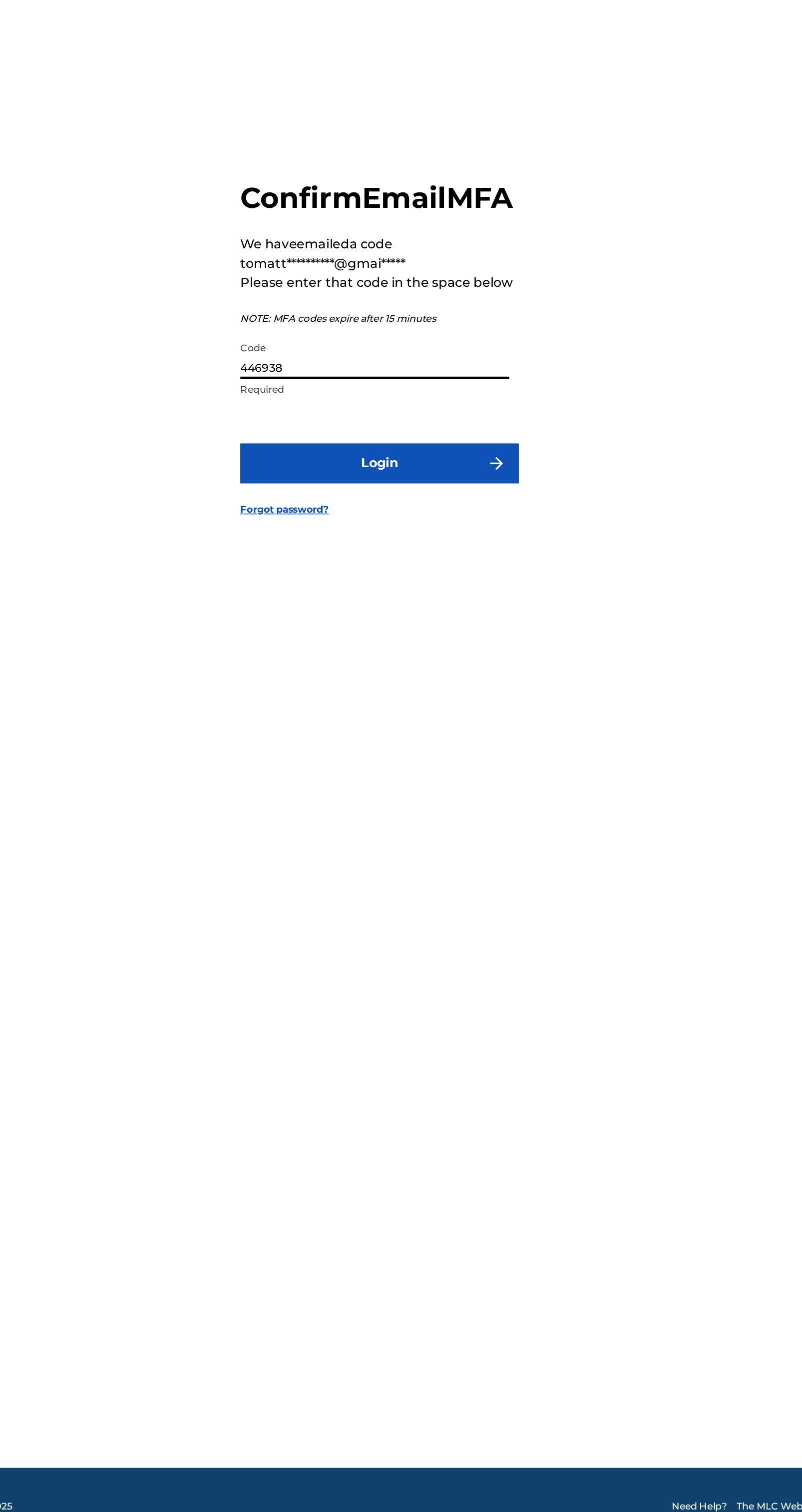
type input "446938"
click at [445, 851] on button "Login" at bounding box center [401, 839] width 175 height 25
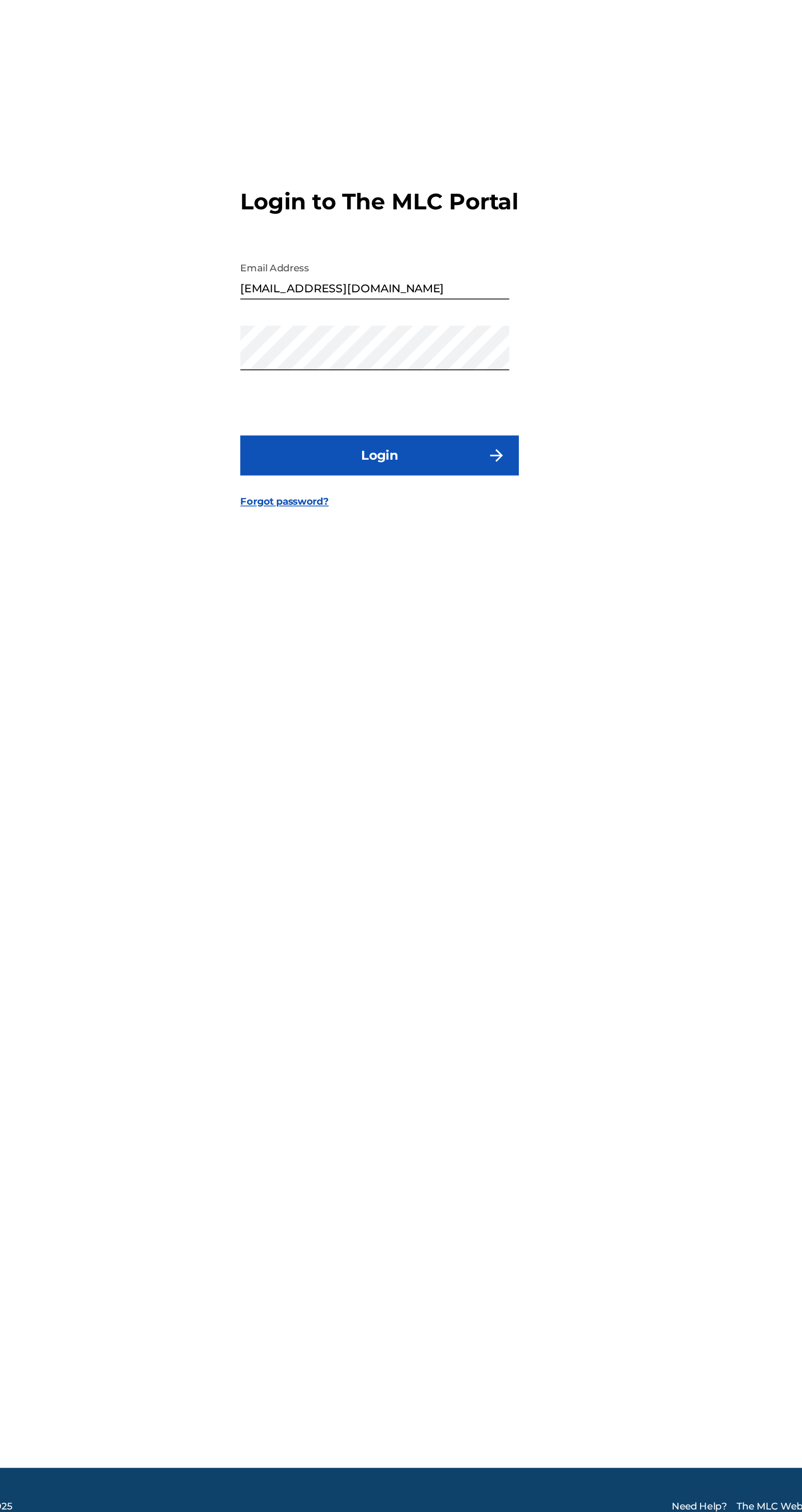
scroll to position [0, 0]
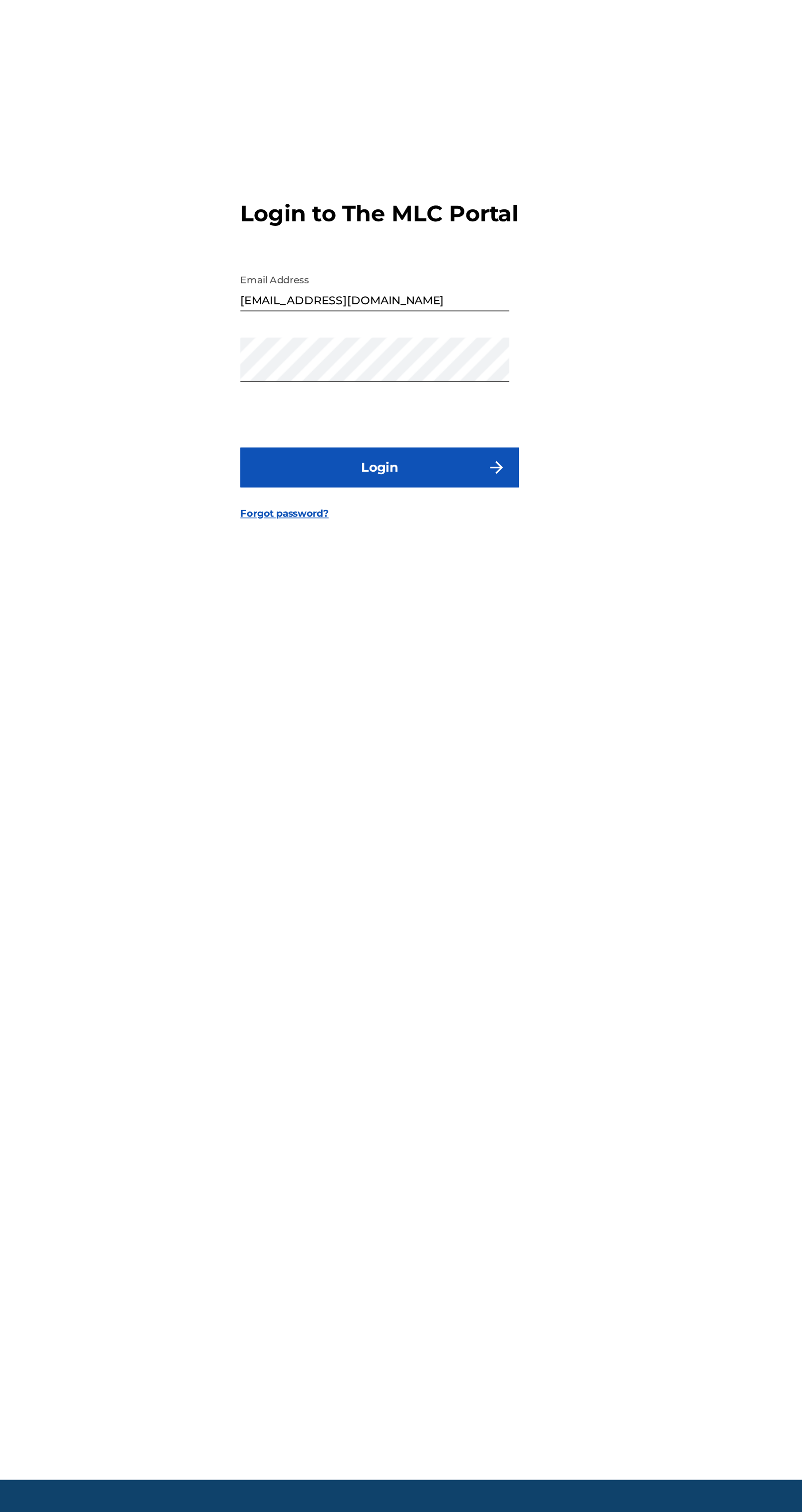
click at [460, 854] on button "Login" at bounding box center [401, 842] width 175 height 25
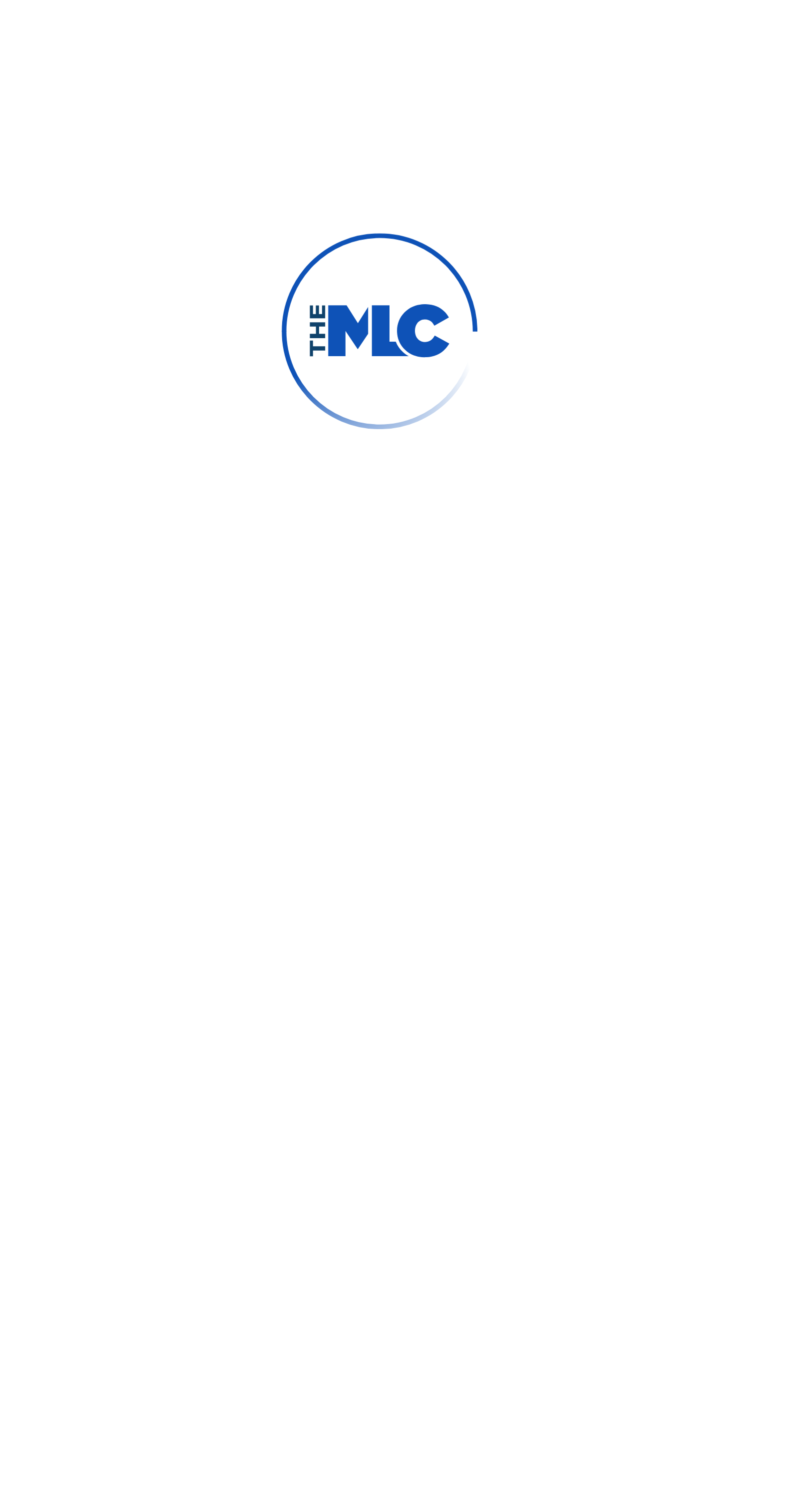
scroll to position [8, 0]
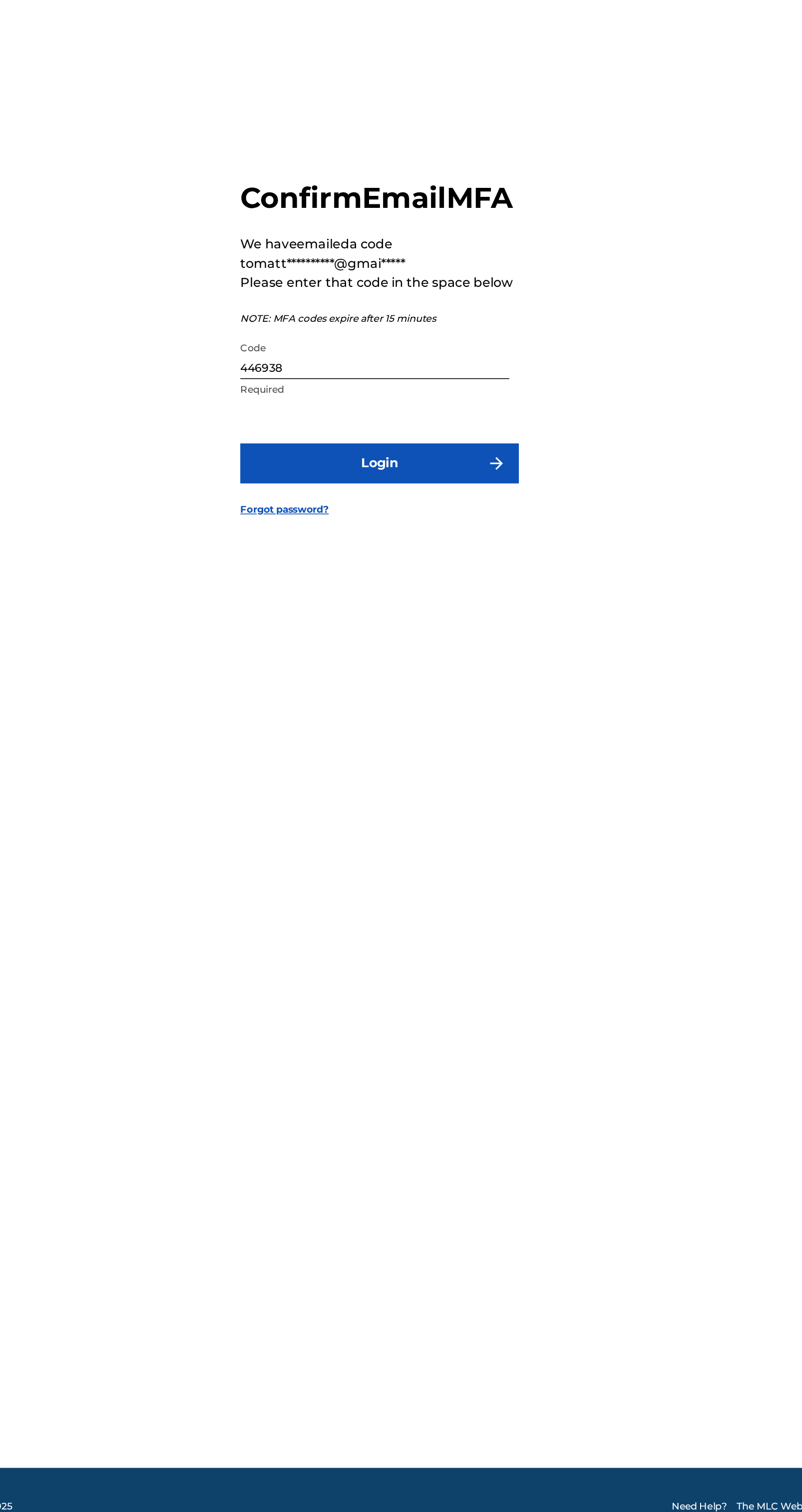
click at [443, 851] on button "Login" at bounding box center [401, 839] width 175 height 25
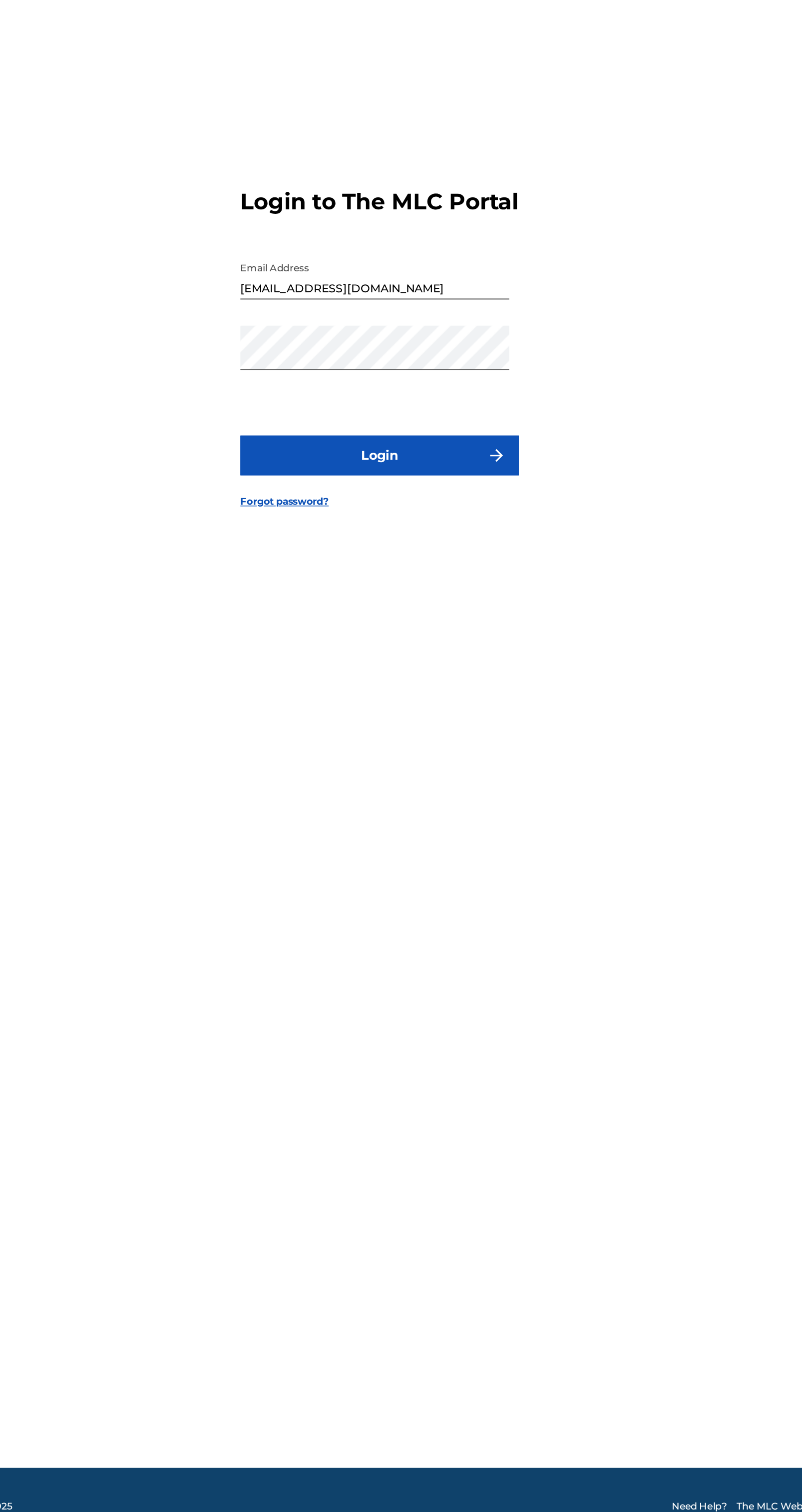
scroll to position [0, 0]
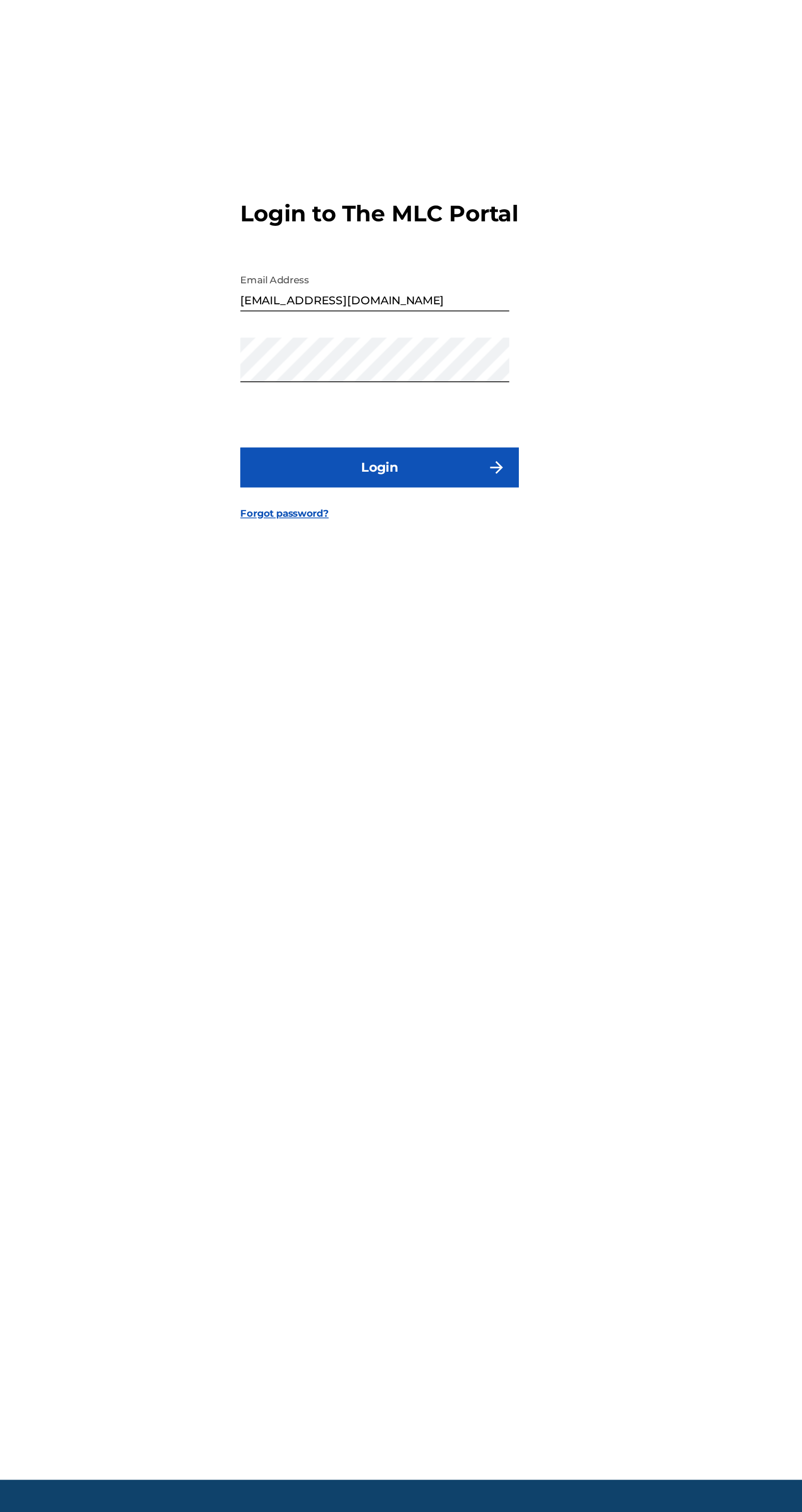
click at [466, 854] on button "Login" at bounding box center [401, 842] width 175 height 25
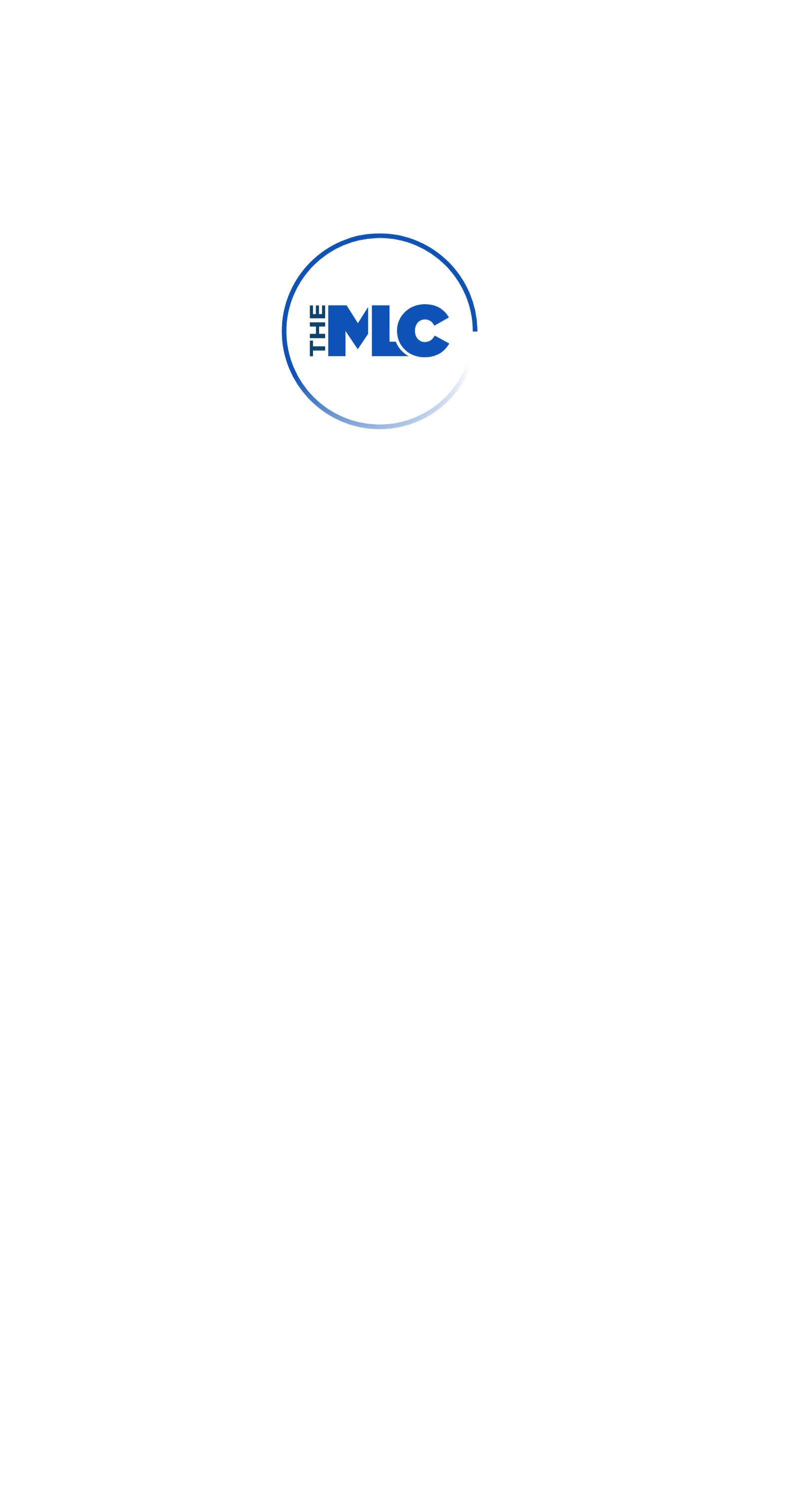
scroll to position [8, 0]
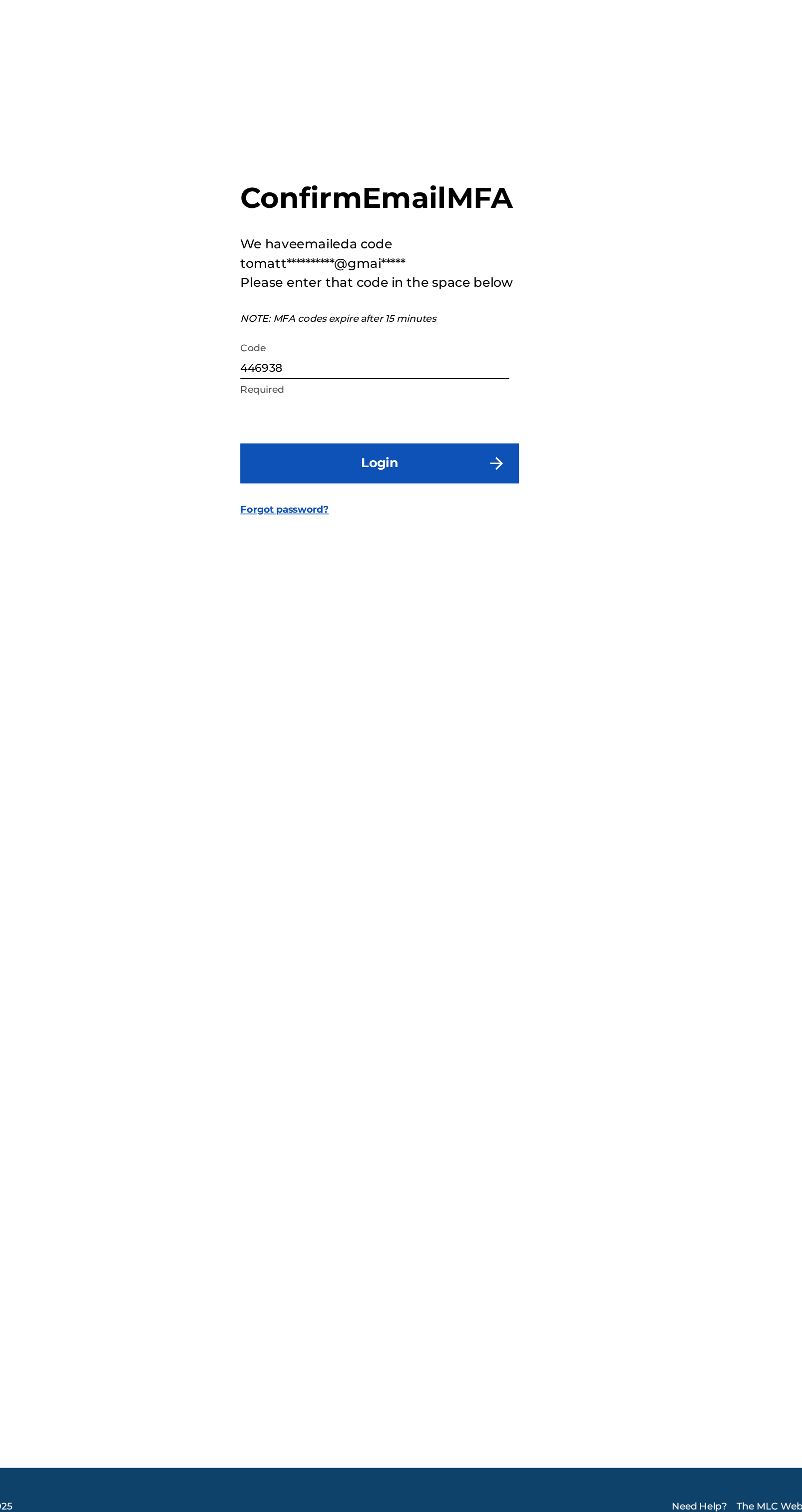
click at [355, 786] on input "446938" at bounding box center [398, 772] width 169 height 29
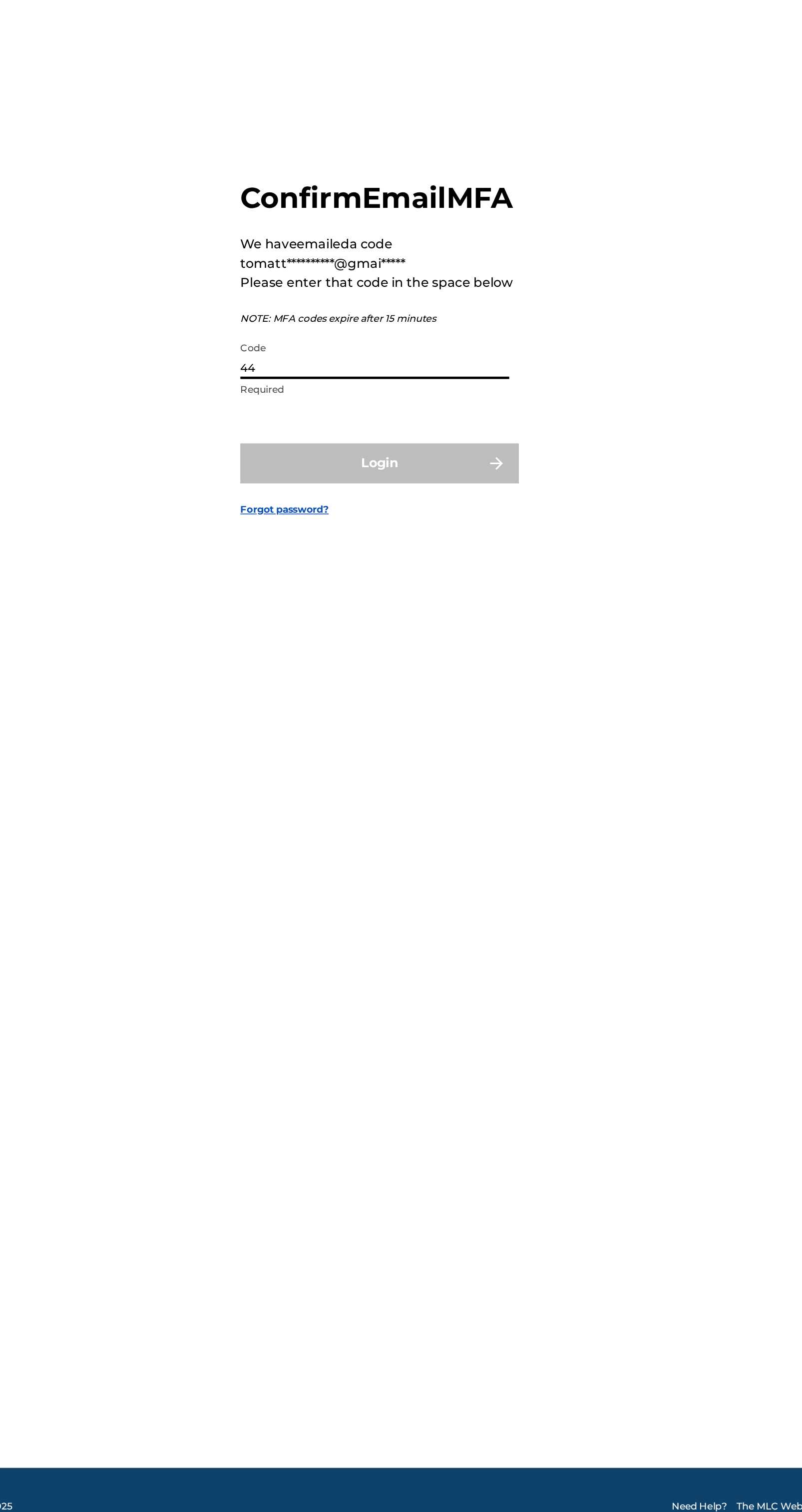
type input "4"
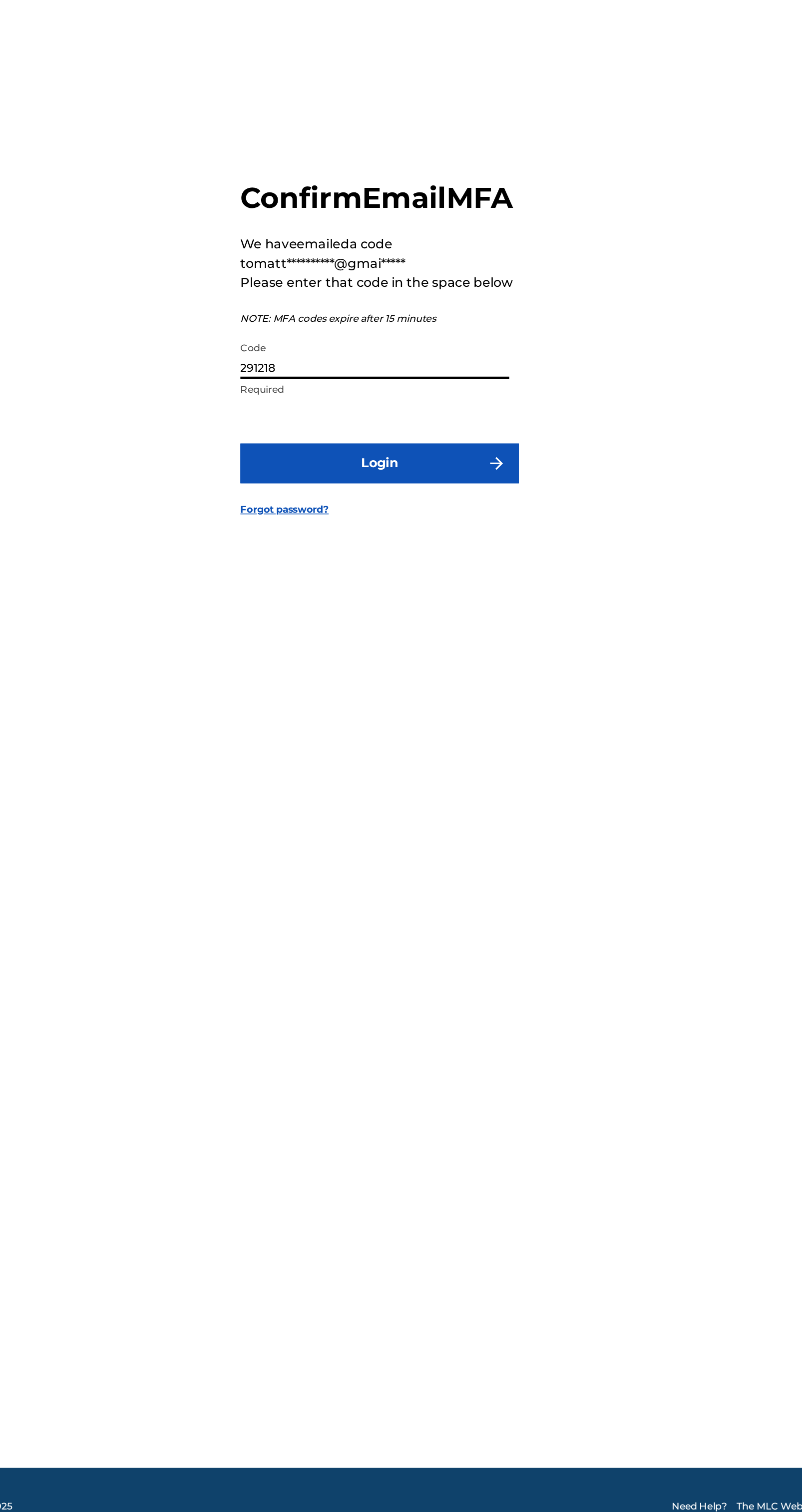
type input "291218"
click at [431, 851] on button "Login" at bounding box center [401, 839] width 175 height 25
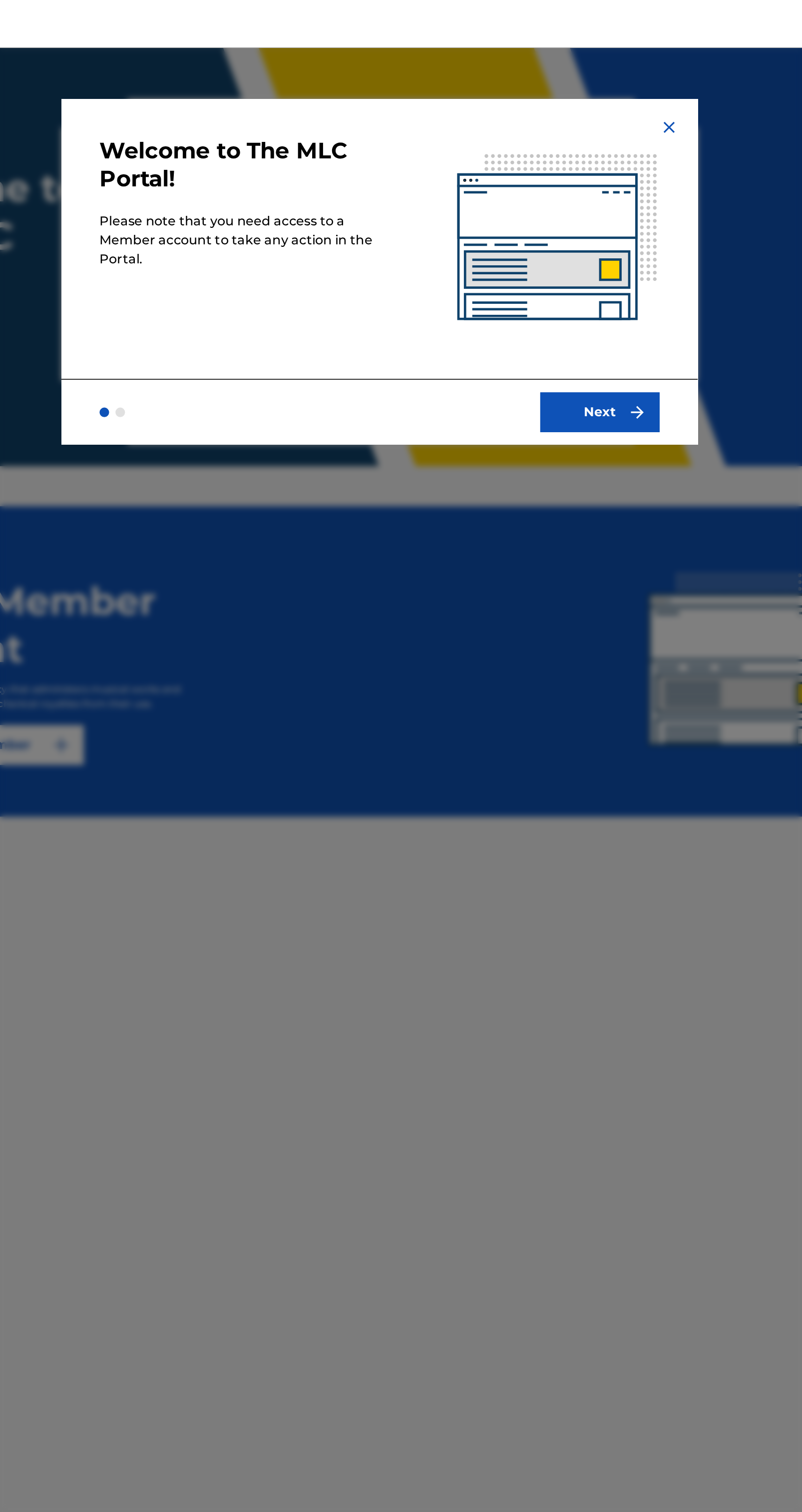
click at [552, 254] on button "Next" at bounding box center [539, 259] width 75 height 25
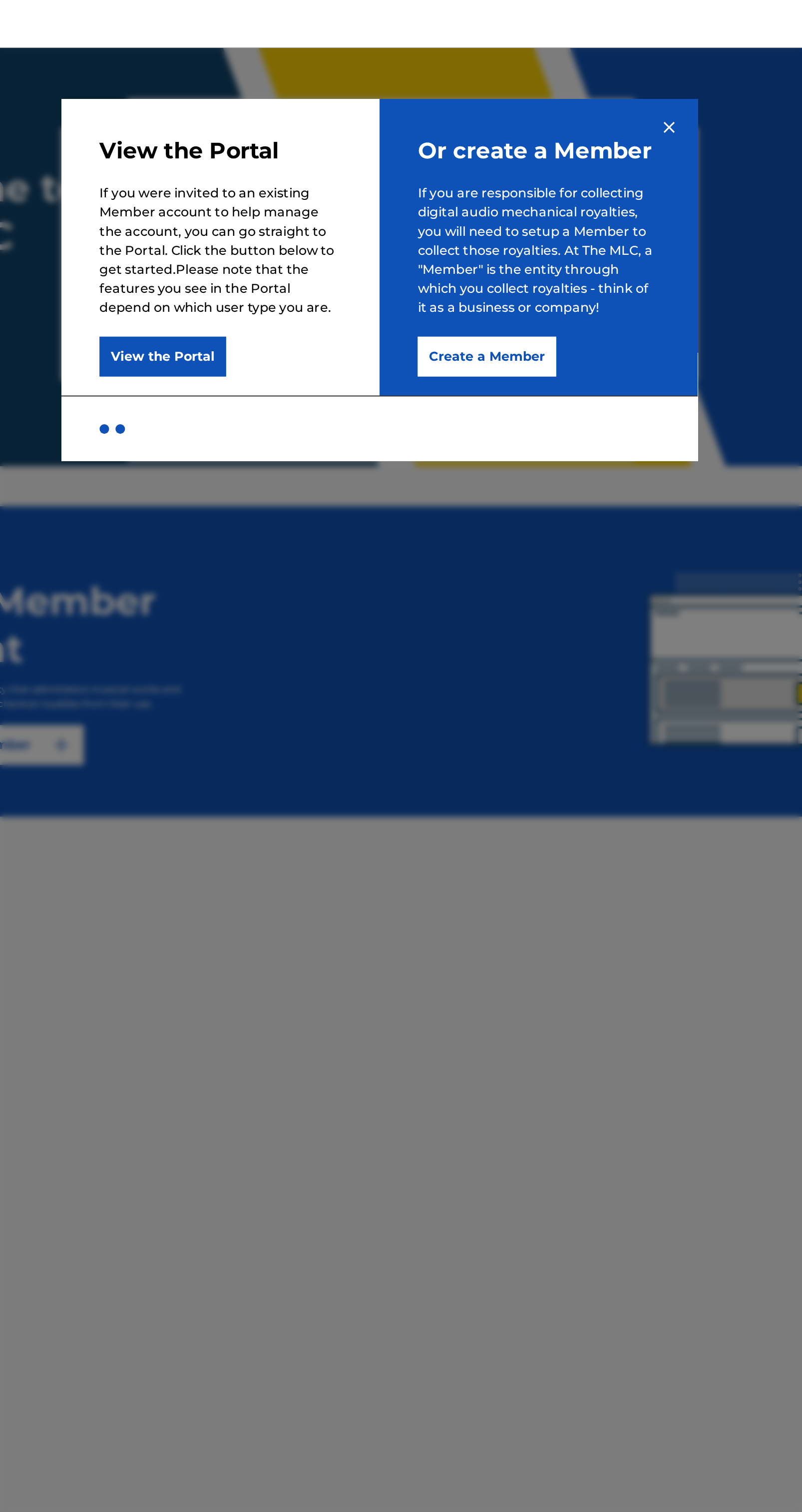
click at [287, 227] on button "View the Portal" at bounding box center [265, 224] width 79 height 25
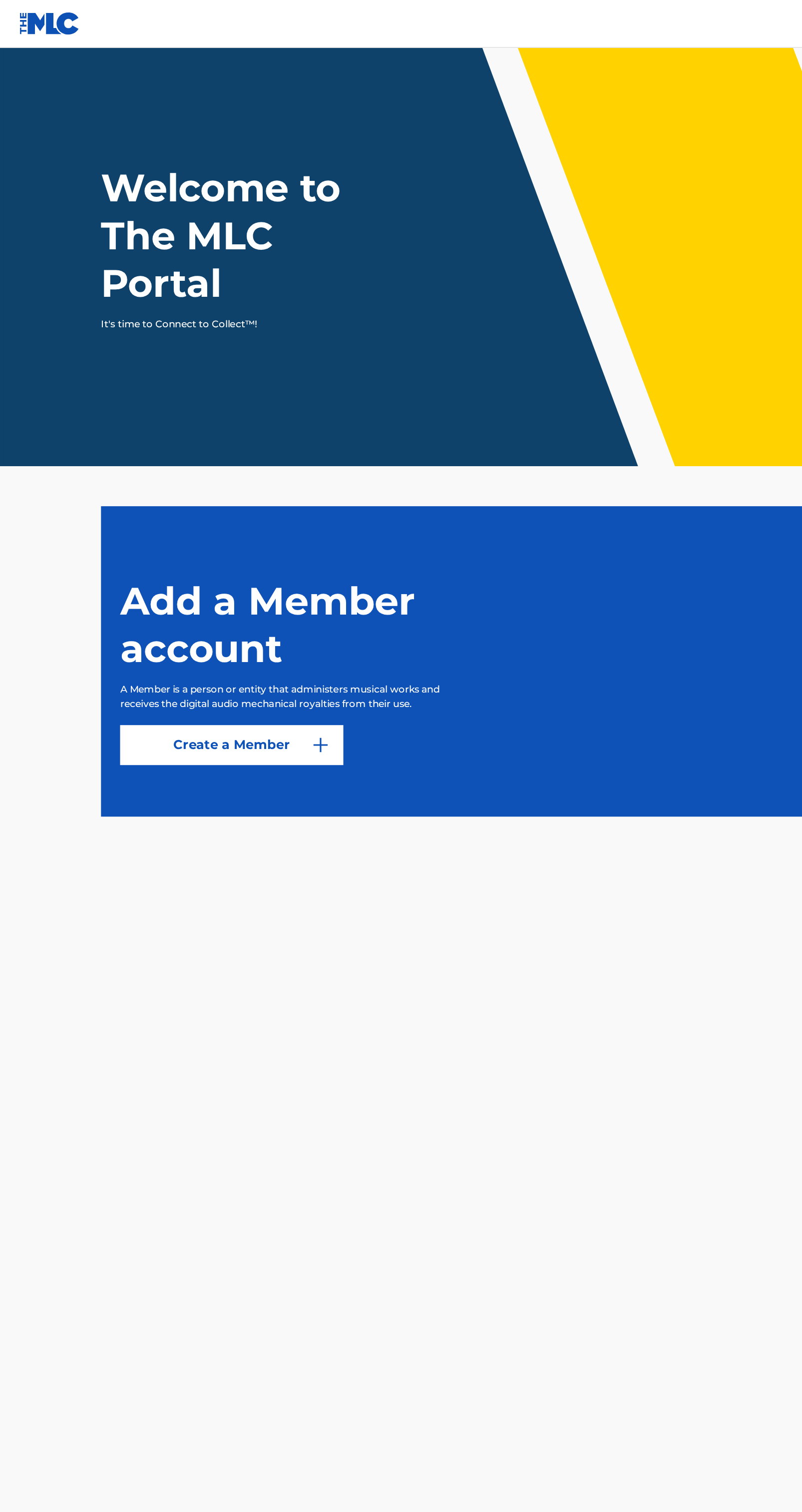
click at [212, 477] on link "Create a Member" at bounding box center [145, 468] width 140 height 25
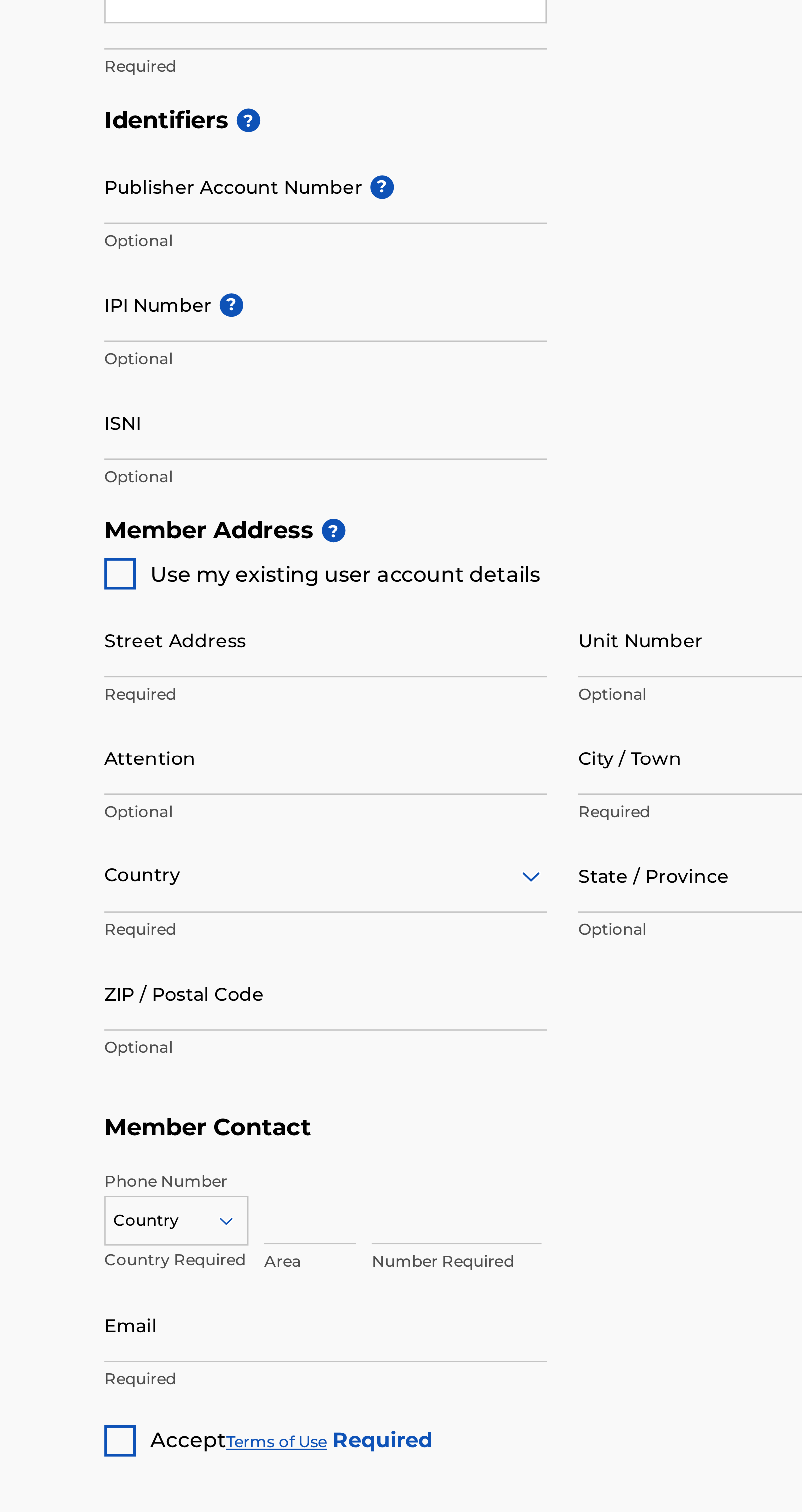
click at [188, 215] on div "Self-Administered Songwriter" at bounding box center [148, 204] width 168 height 23
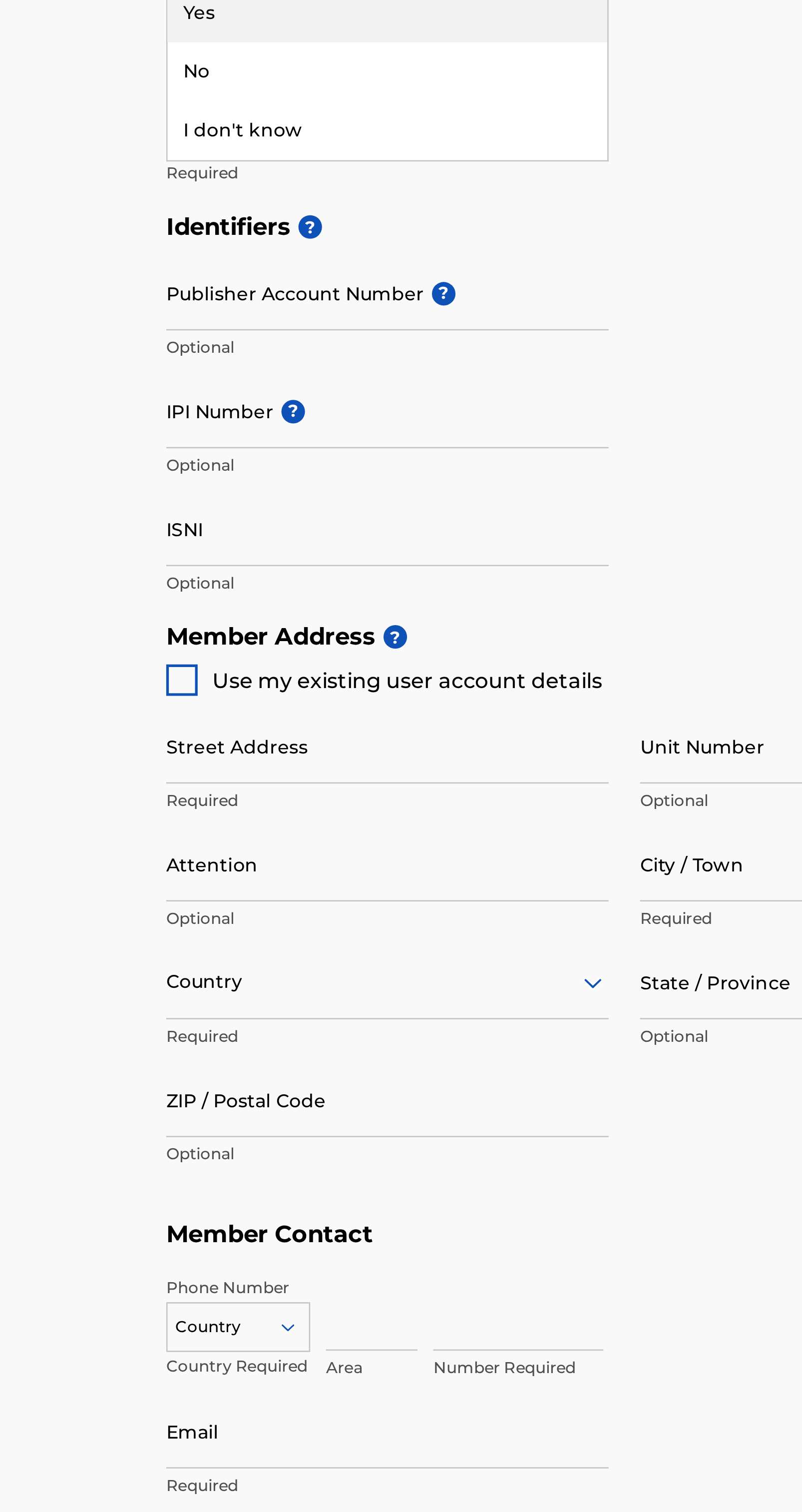
click at [176, 295] on div "No" at bounding box center [148, 284] width 168 height 23
click at [212, 316] on input "Member name" at bounding box center [148, 302] width 169 height 29
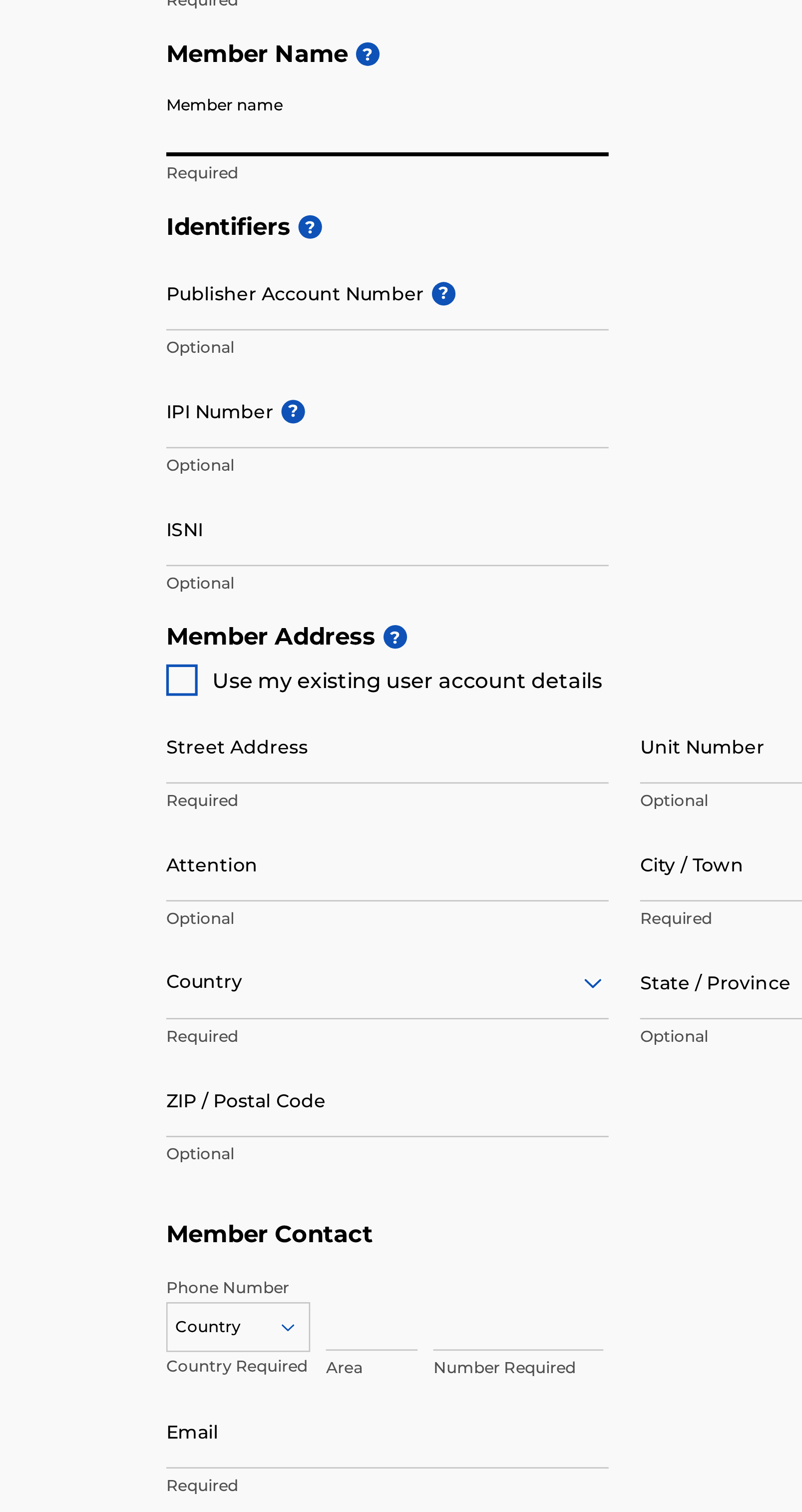
type input "[PERSON_NAME]"
type input "[STREET_ADDRESS][PERSON_NAME]"
type input "Lot#8"
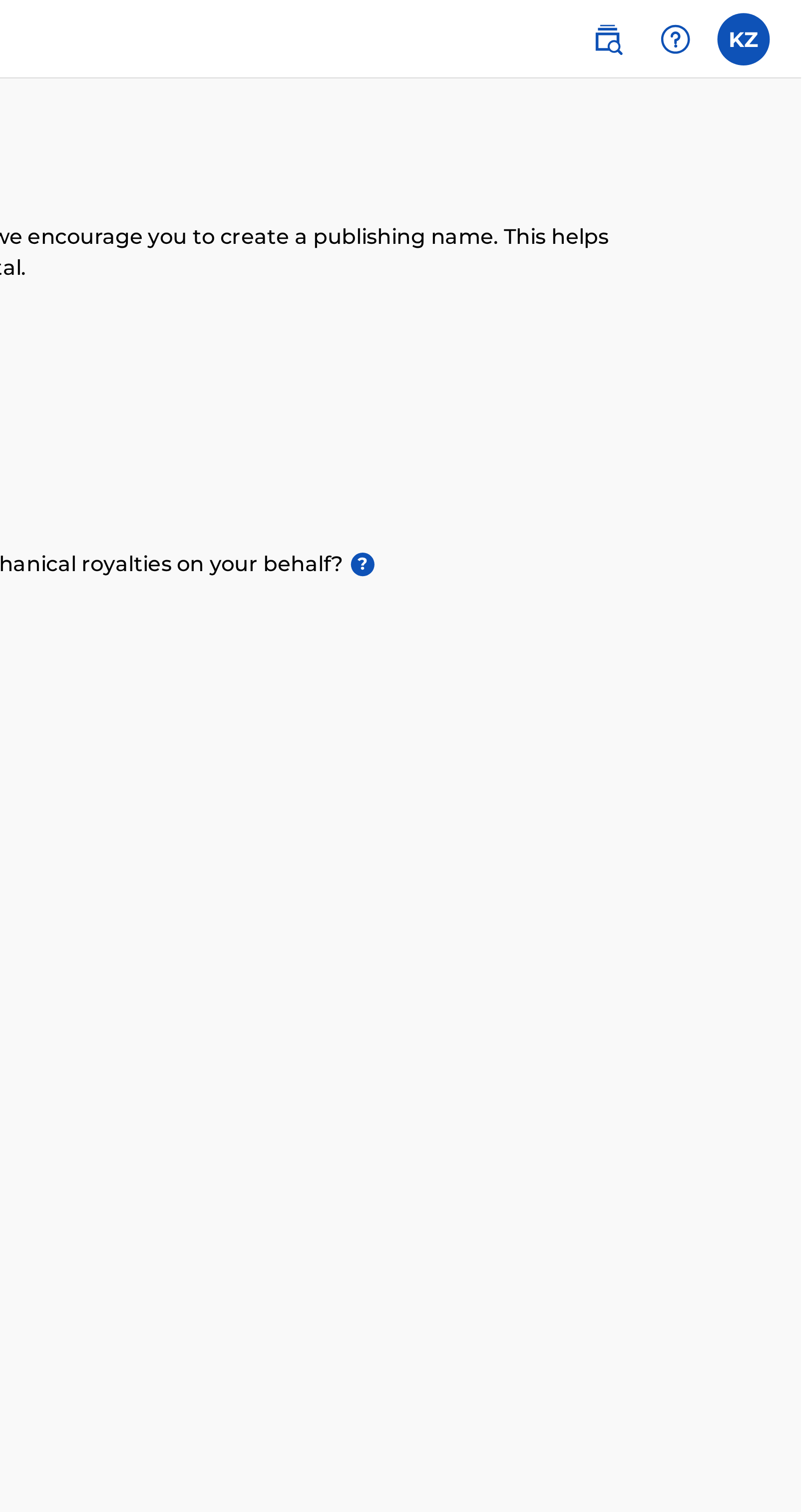
click at [782, 20] on label at bounding box center [780, 14] width 20 height 20
click at [780, 15] on input "KZ [PERSON_NAME] [EMAIL_ADDRESS][DOMAIN_NAME] Notification Preferences Profile …" at bounding box center [780, 15] width 0 height 0
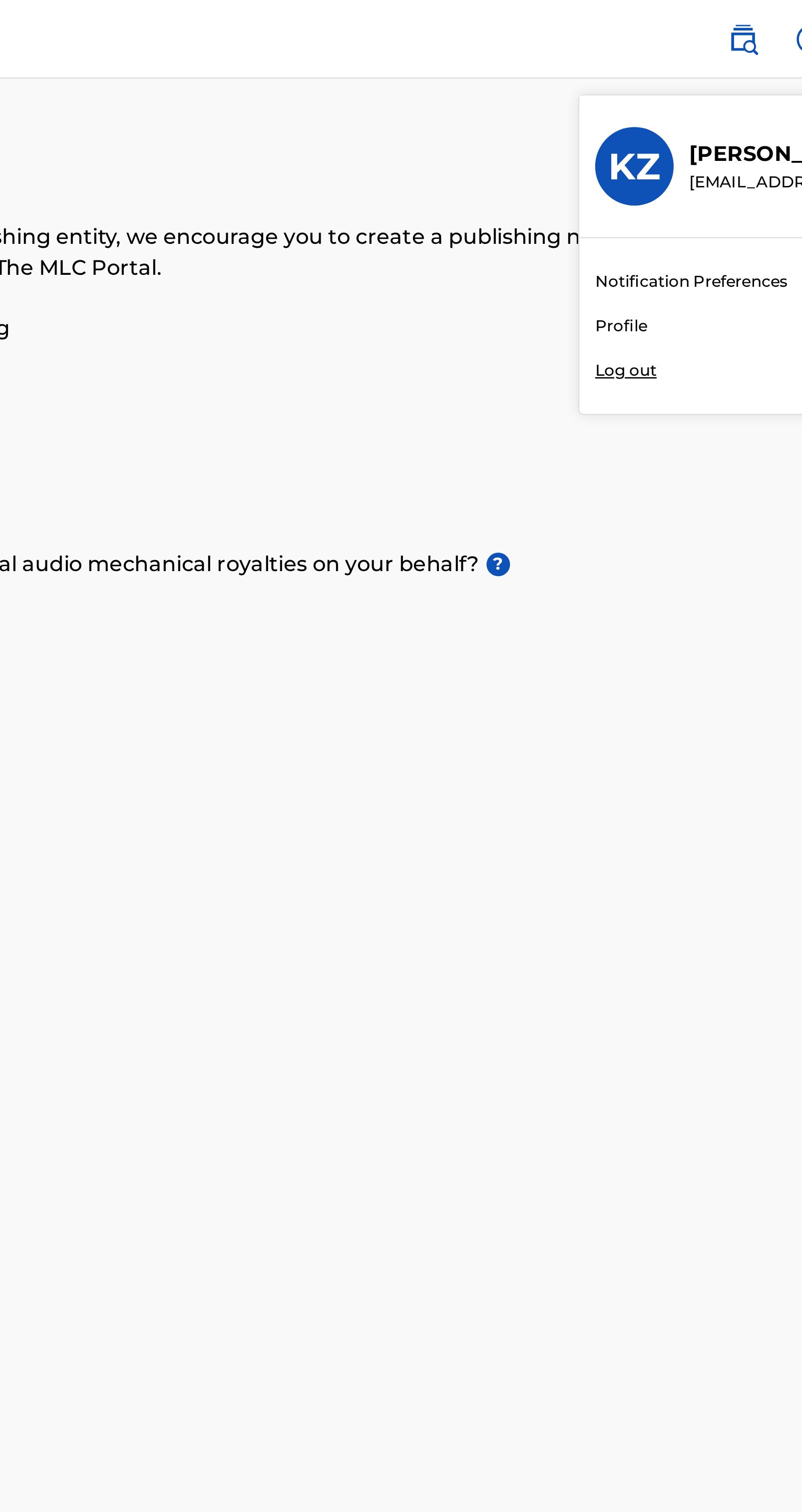
click at [686, 122] on div "KZ KZ [PERSON_NAME] [EMAIL_ADDRESS][DOMAIN_NAME] Notification Preferences Profi…" at bounding box center [401, 756] width 802 height 1512
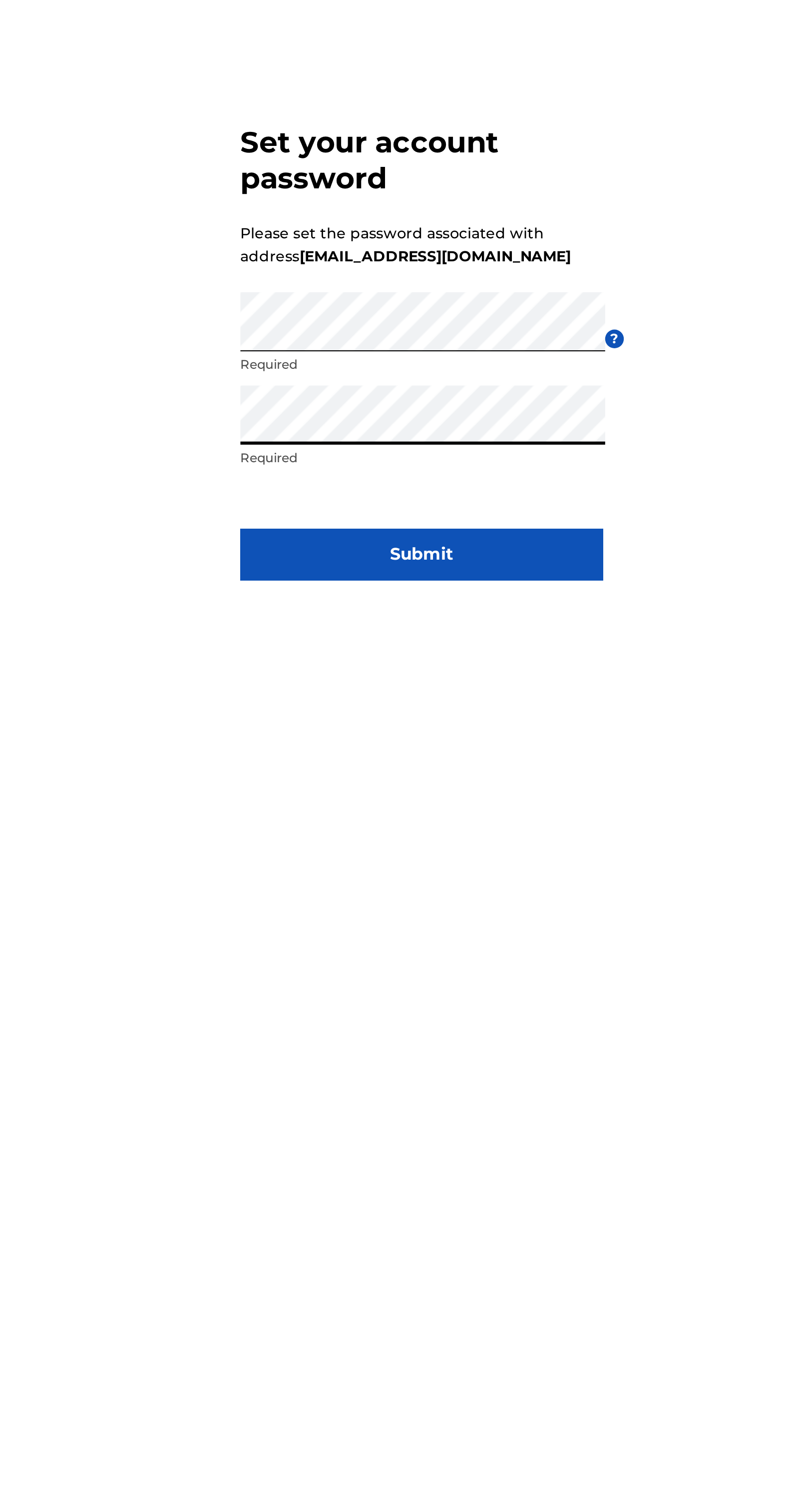
click at [434, 878] on button "Submit" at bounding box center [401, 866] width 175 height 25
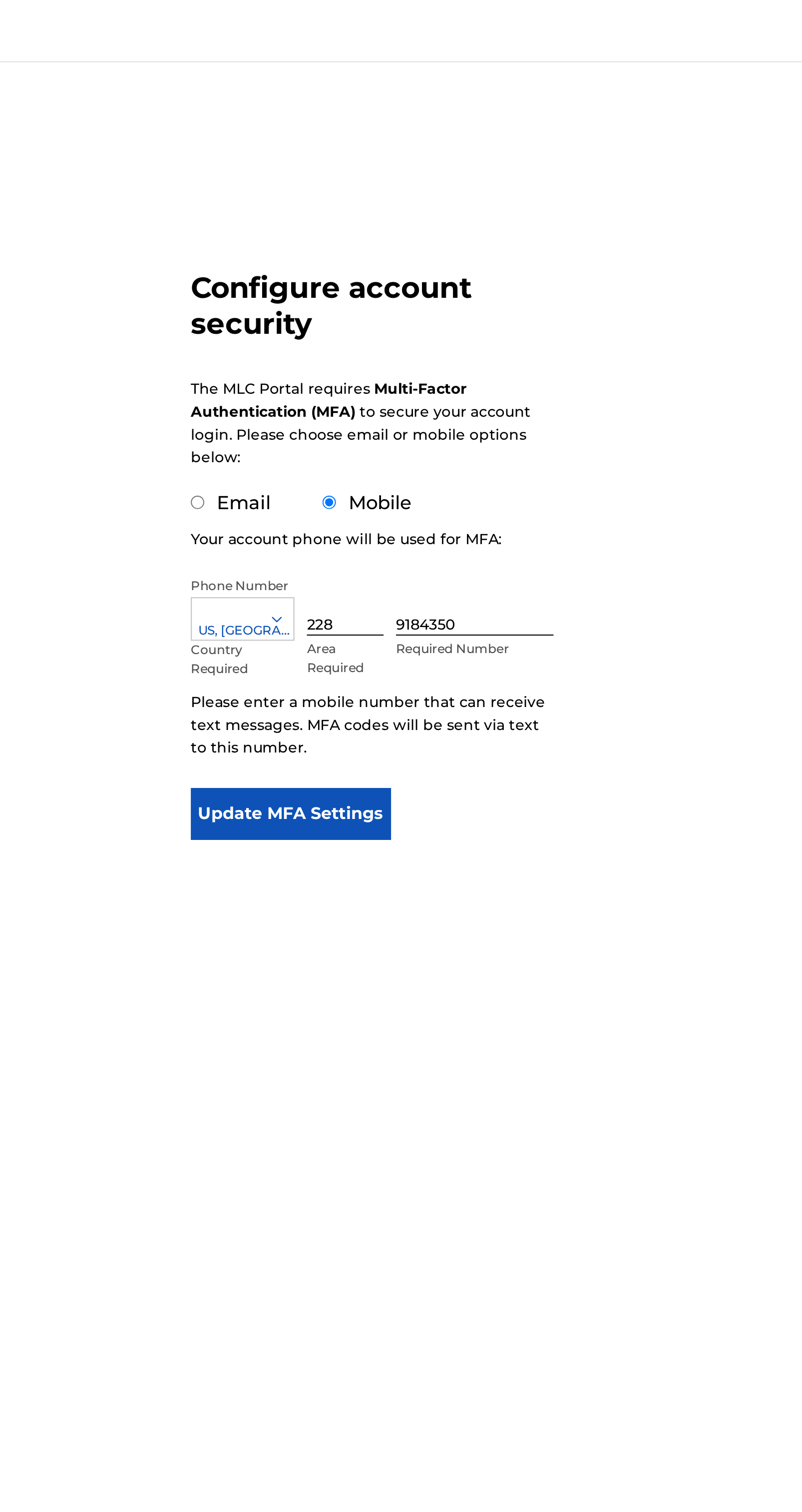
scroll to position [29, 0]
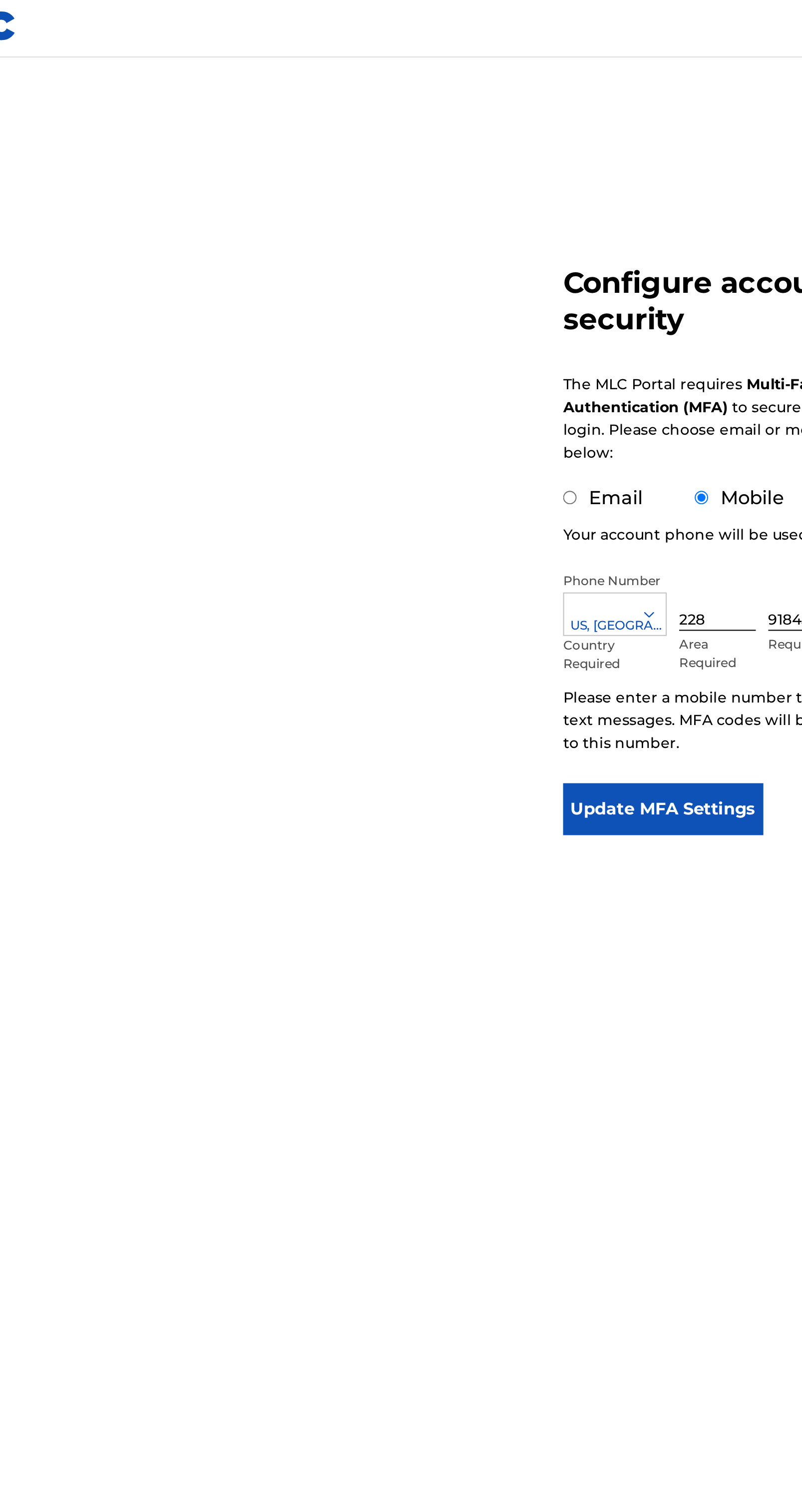
click at [332, 237] on label "Email" at bounding box center [339, 242] width 26 height 11
click at [320, 239] on input "Email" at bounding box center [317, 242] width 7 height 7
radio input "true"
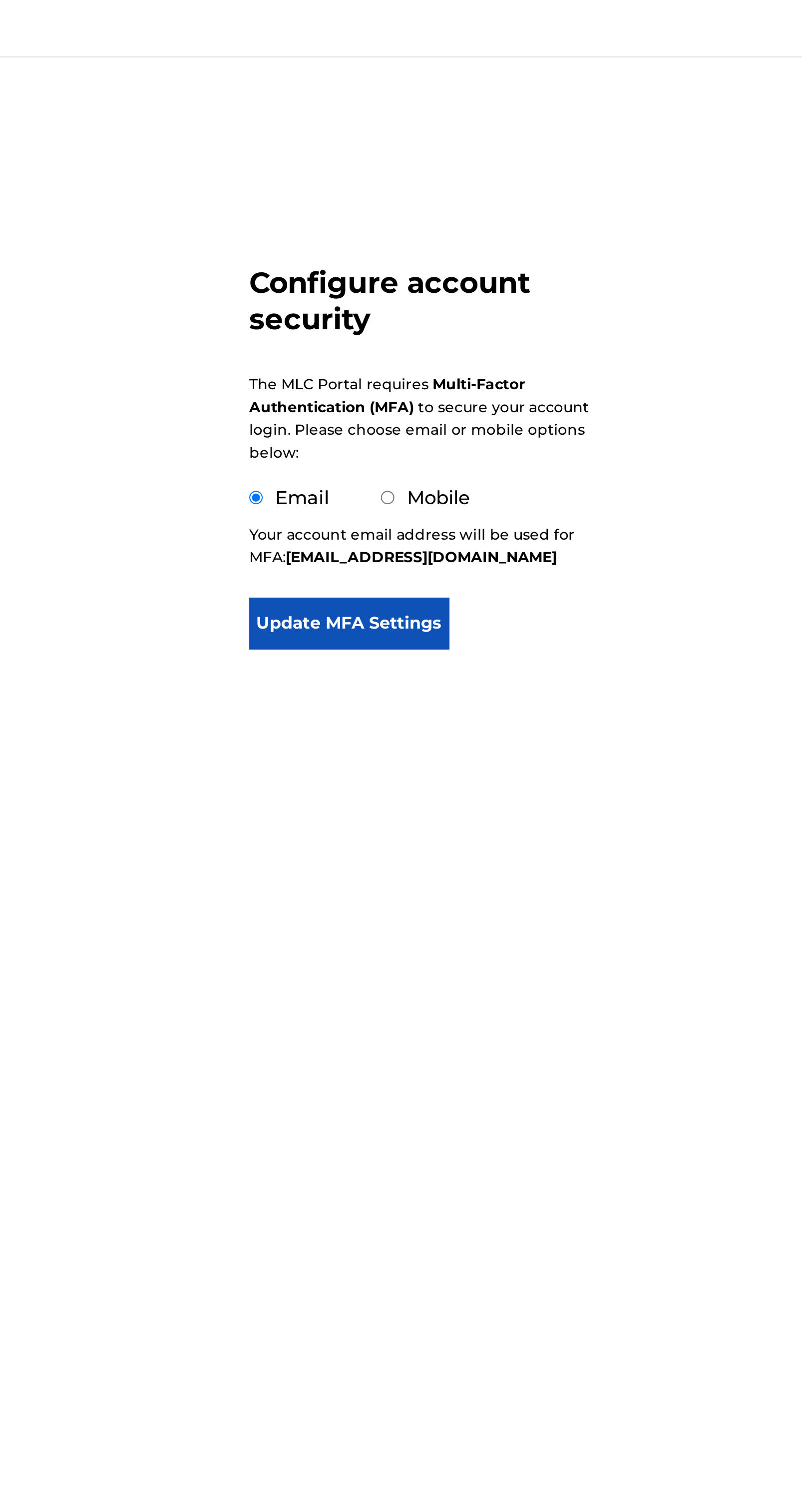
click at [387, 291] on button "Update MFA Settings" at bounding box center [362, 303] width 96 height 25
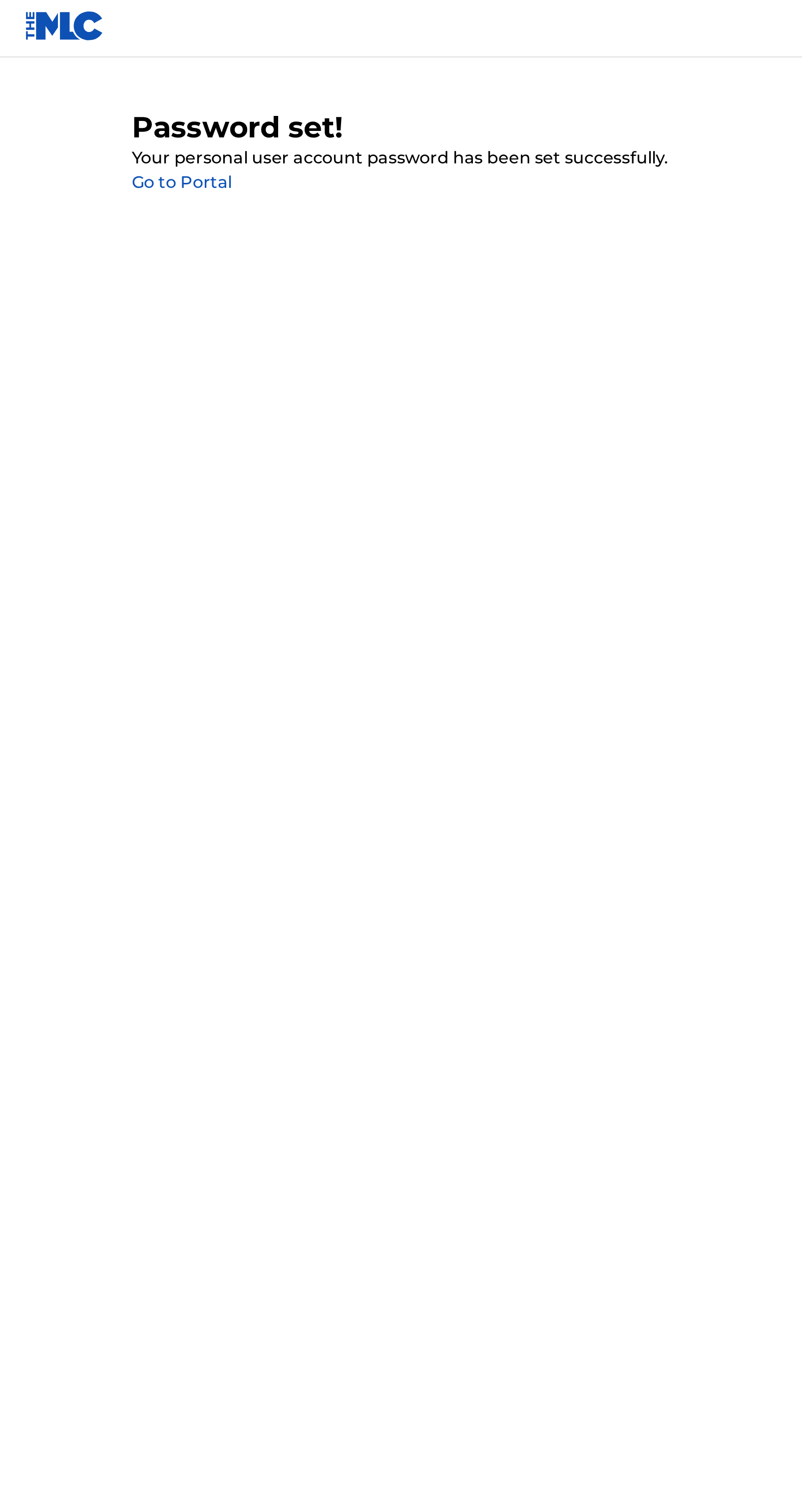
click at [108, 85] on link "Go to Portal" at bounding box center [87, 90] width 48 height 10
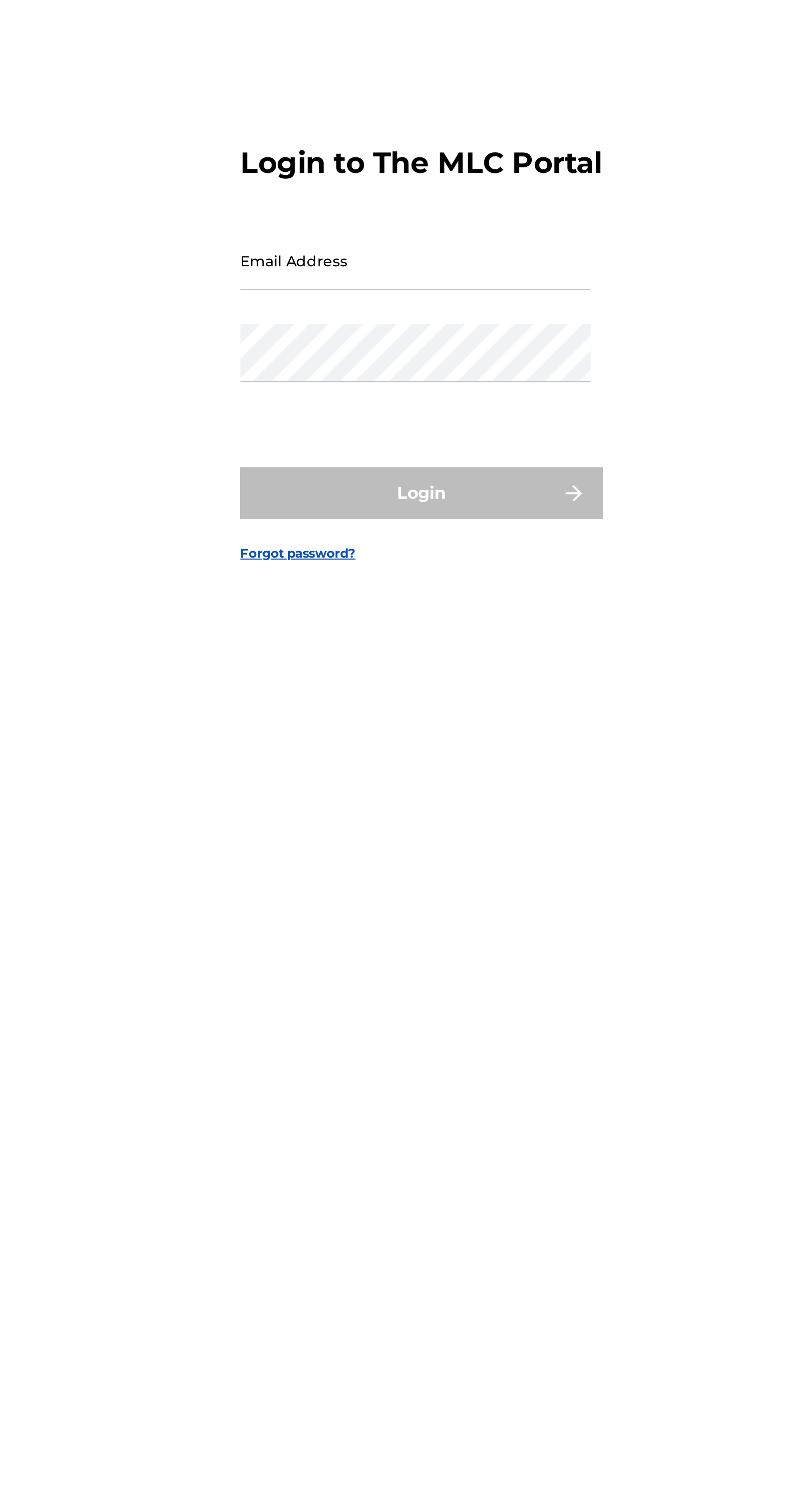
click at [393, 744] on input "Email Address" at bounding box center [398, 729] width 169 height 29
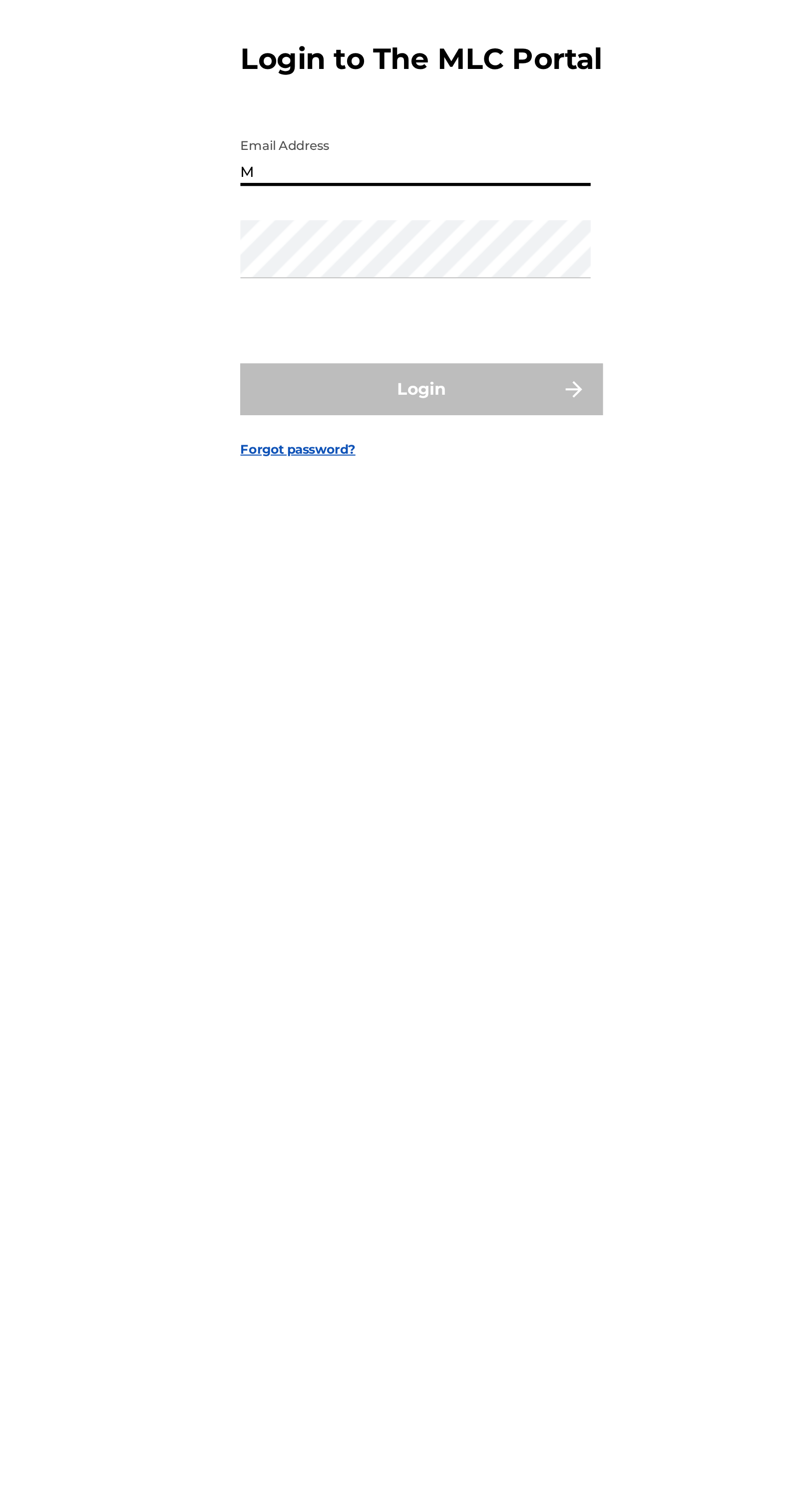
type input "[EMAIL_ADDRESS][DOMAIN_NAME]"
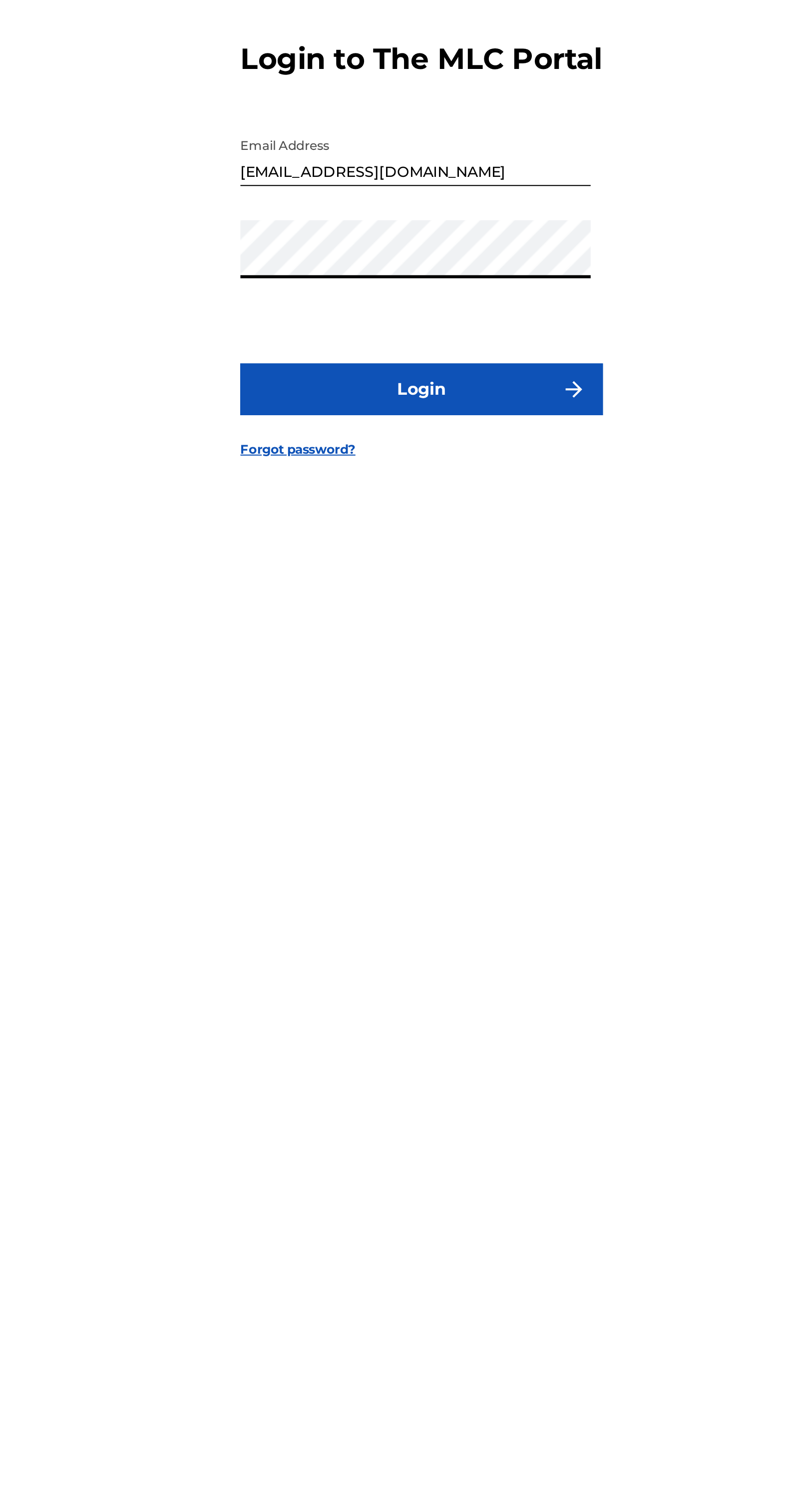
click at [473, 848] on img "submit" at bounding box center [475, 842] width 12 height 12
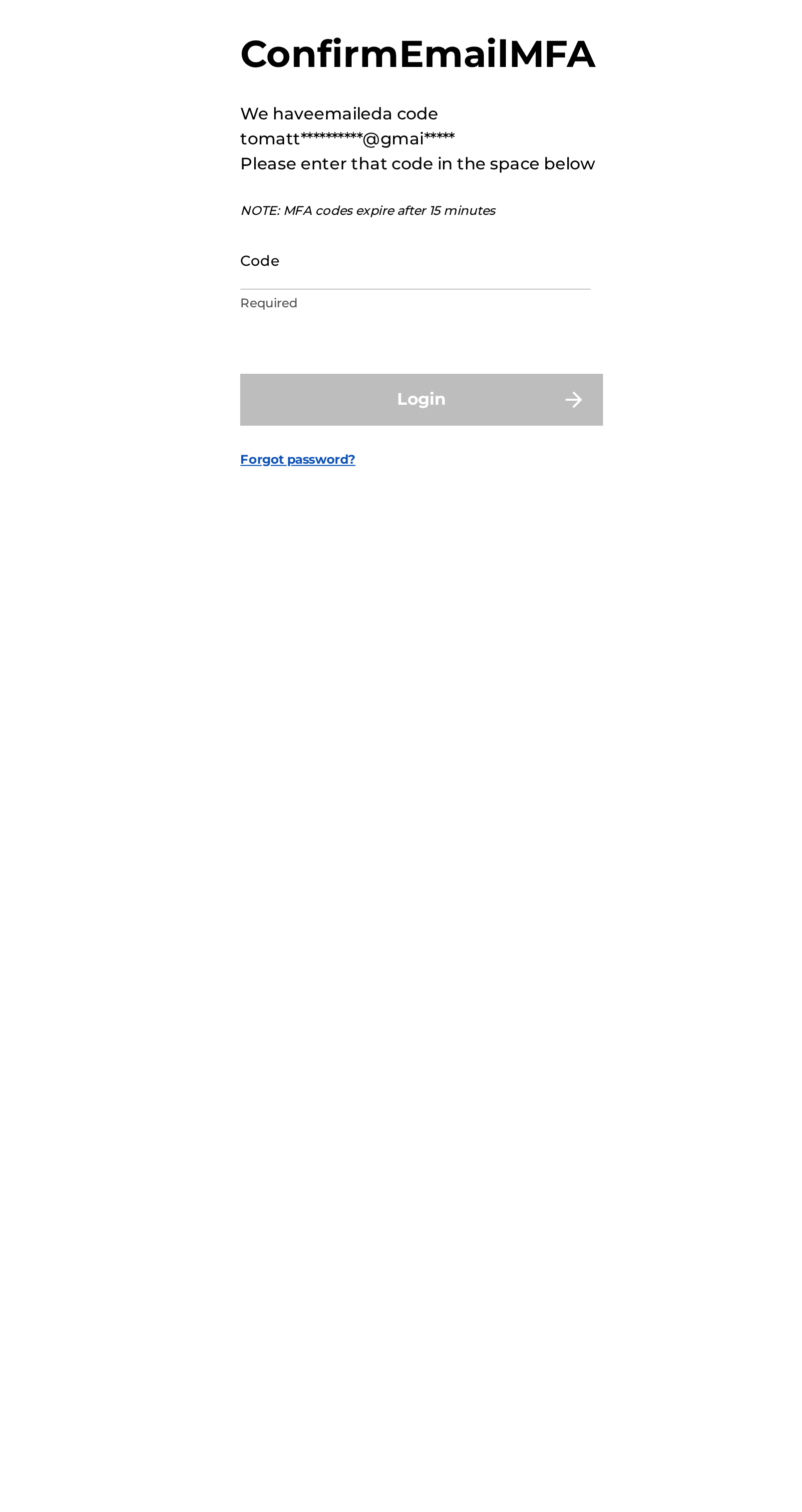
scroll to position [8, 0]
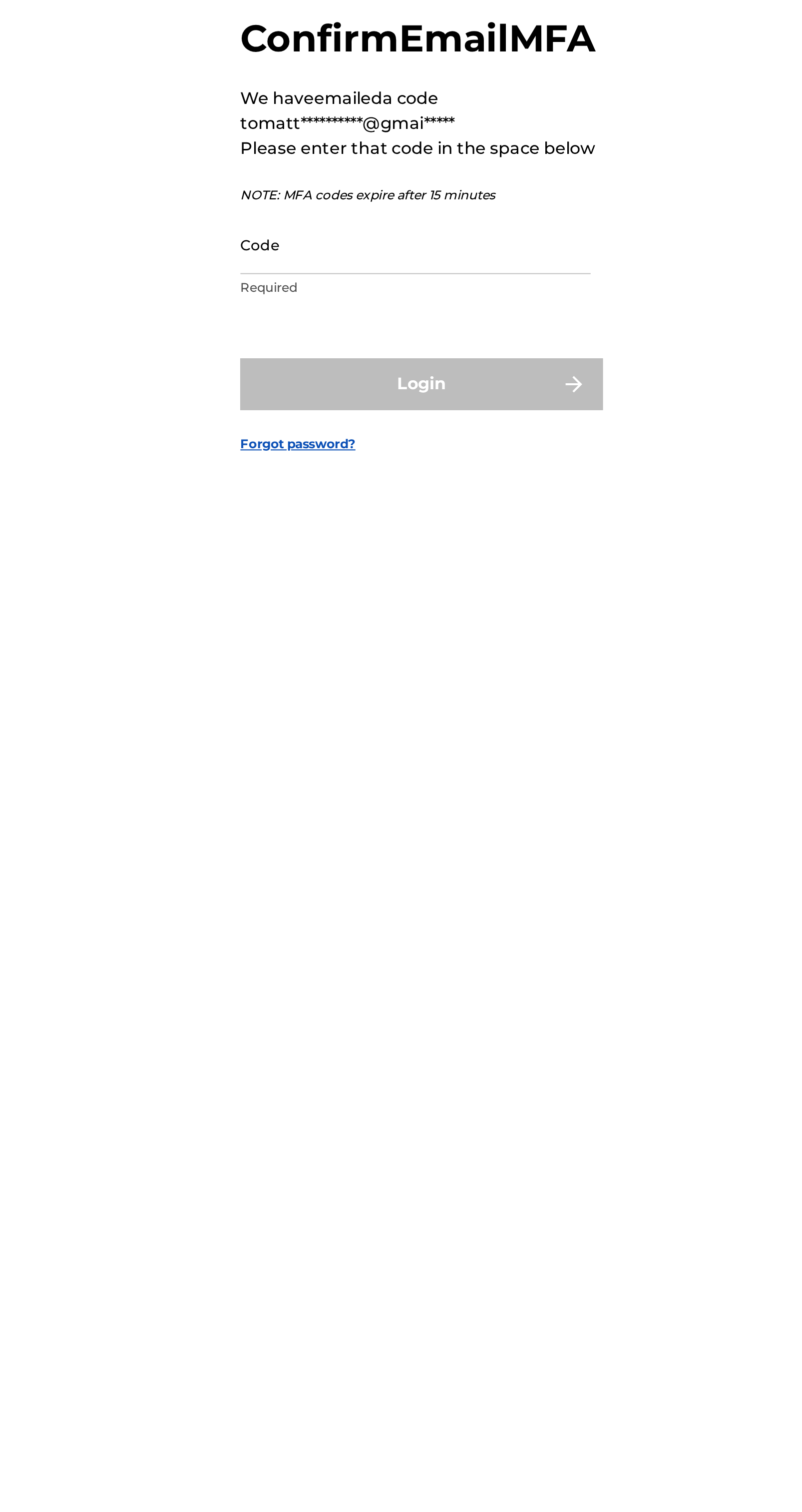
click at [426, 786] on input "Code" at bounding box center [398, 772] width 169 height 29
